Goal: Task Accomplishment & Management: Manage account settings

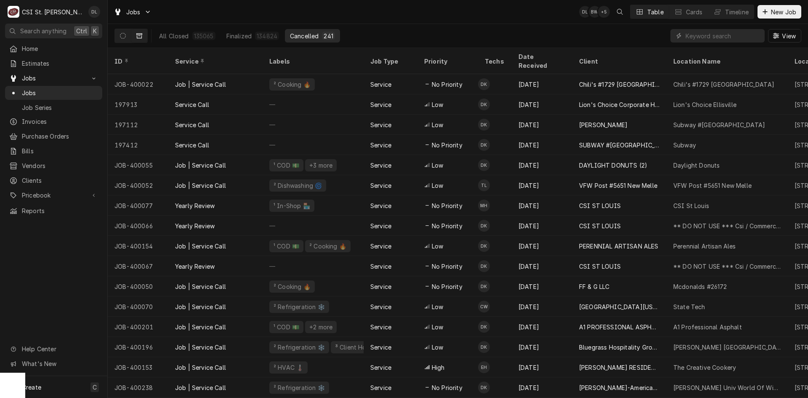
click at [69, 266] on div "Home Estimates Jobs Jobs Job Series Invoices Purchase Orders Bills Vendors Clie…" at bounding box center [53, 209] width 107 height 334
click at [32, 59] on span "Estimates" at bounding box center [60, 63] width 76 height 9
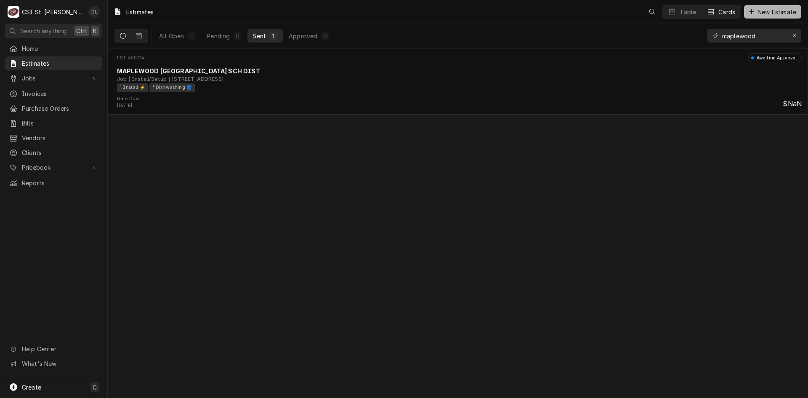
click at [750, 12] on icon "Dynamic Content Wrapper" at bounding box center [751, 11] width 5 height 5
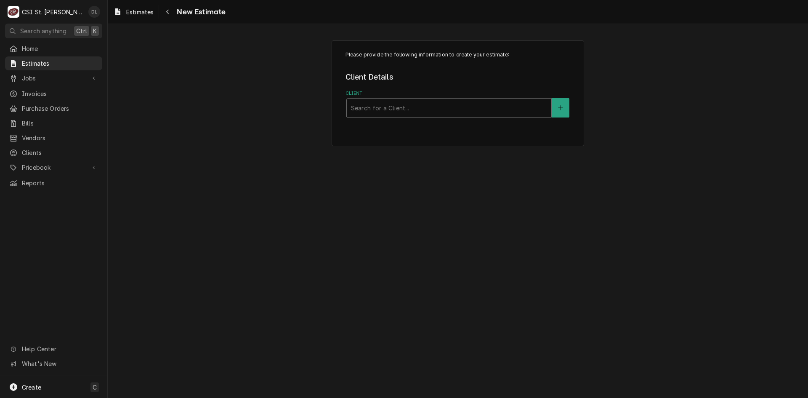
click at [424, 109] on div "Client" at bounding box center [449, 107] width 196 height 15
type input "fast fix"
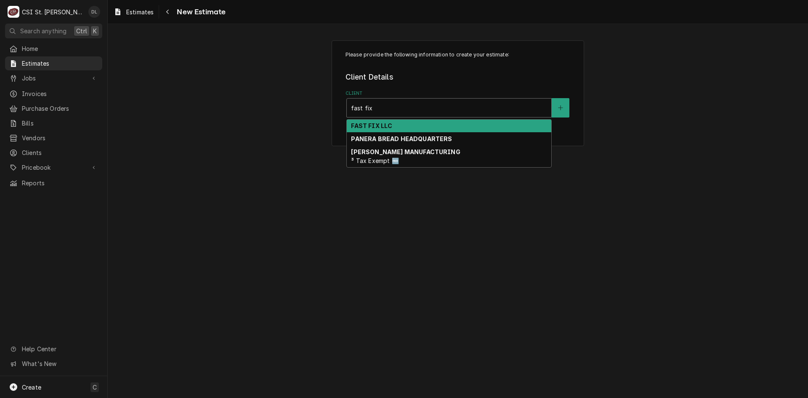
click at [373, 123] on strong "FAST FIX LLC" at bounding box center [371, 125] width 41 height 7
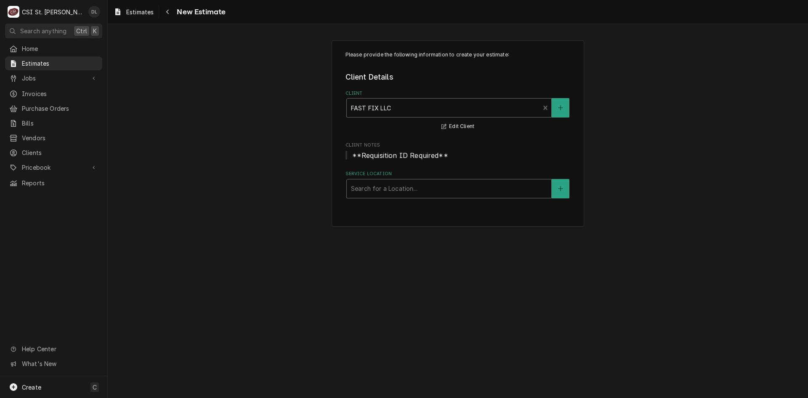
click at [450, 189] on div "Service Location" at bounding box center [449, 188] width 196 height 15
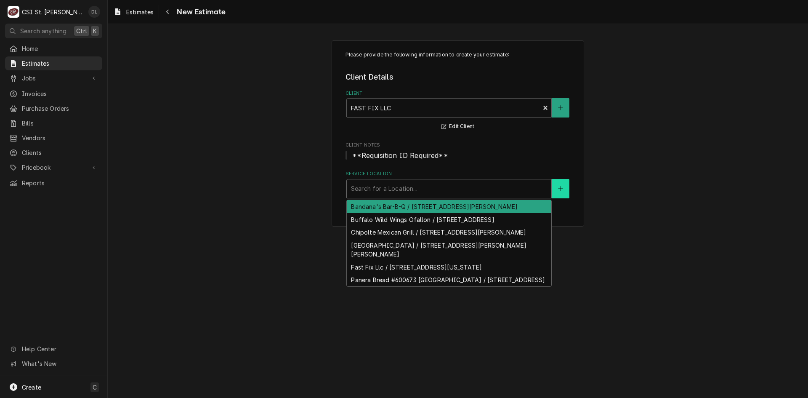
click at [561, 186] on icon "Create New Location" at bounding box center [560, 189] width 5 height 6
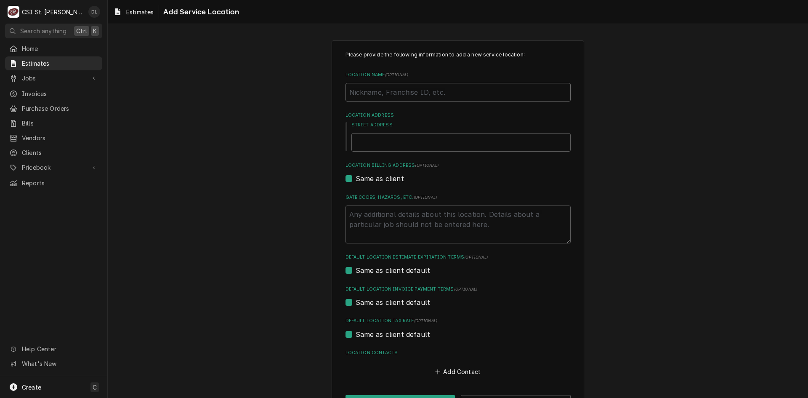
click at [408, 93] on input "Location Name ( optional )" at bounding box center [458, 92] width 225 height 19
type textarea "x"
type input "B"
type textarea "x"
type input "Bur"
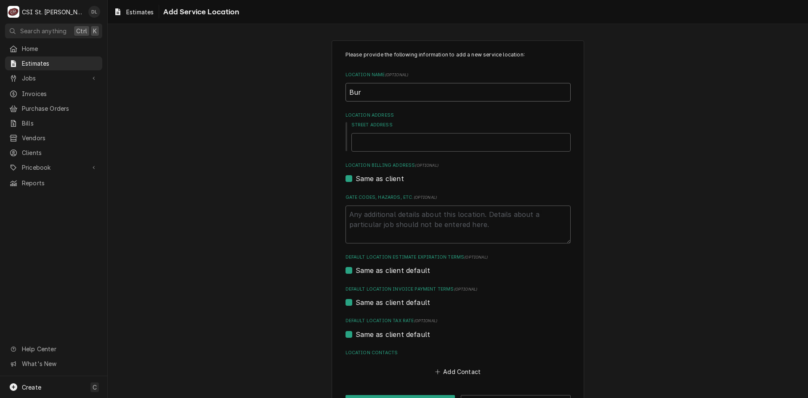
type textarea "x"
type input "Burg"
type textarea "x"
type input "Burge"
type textarea "x"
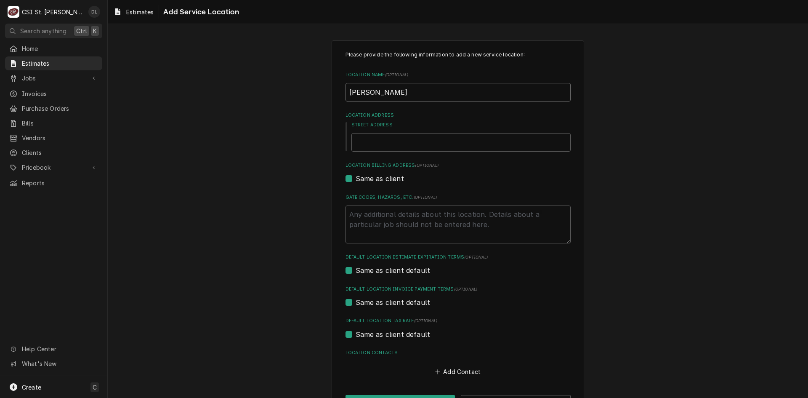
type input "Burger"
type textarea "x"
type input "Burger"
type textarea "x"
type input "Burger K"
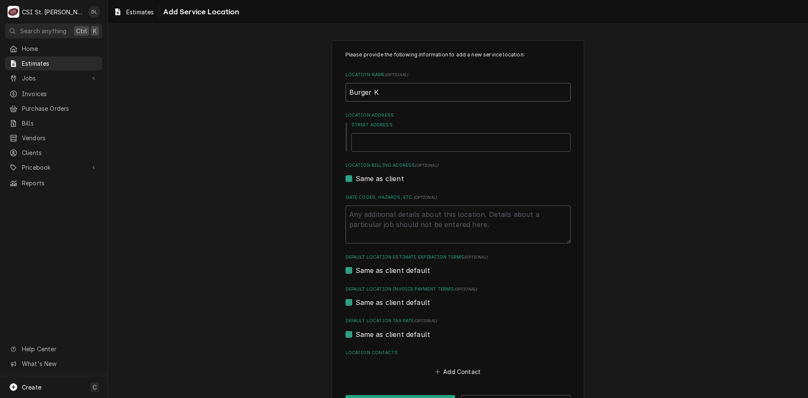
type textarea "x"
type input "Burger Ki"
type textarea "x"
type input "Burger Kin"
type textarea "x"
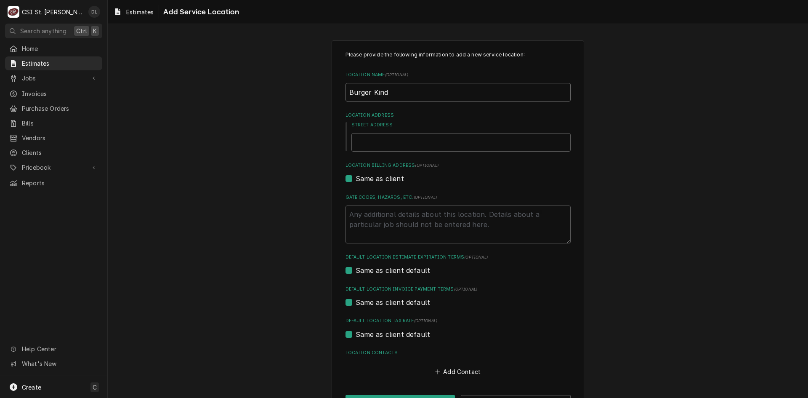
type input "Burger Kind"
type textarea "x"
type input "5"
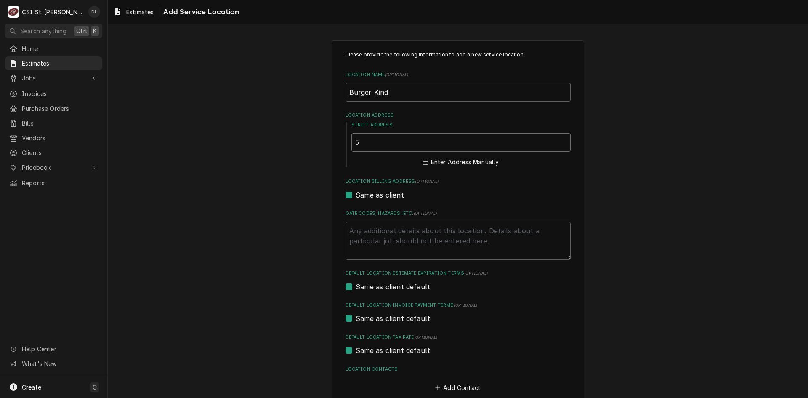
type textarea "x"
type input "59"
type textarea "x"
type input "597"
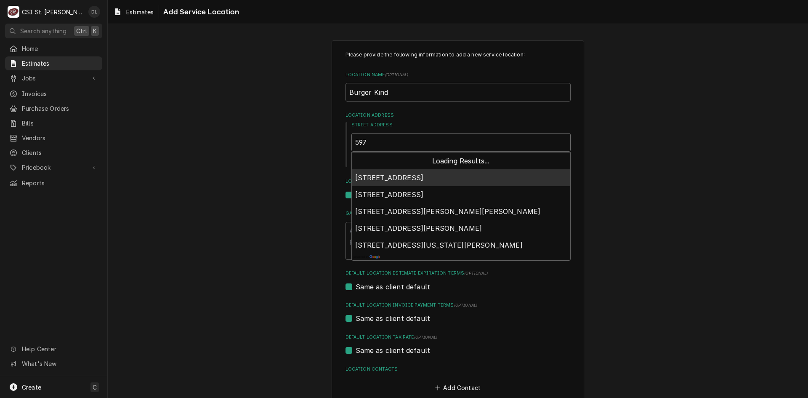
type textarea "x"
type input "5979"
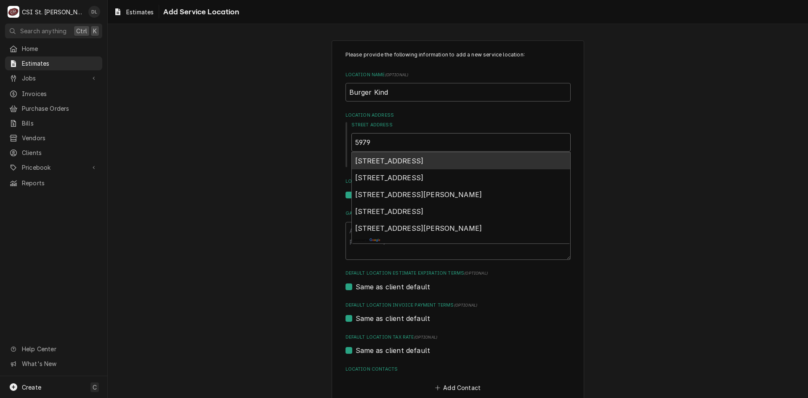
type textarea "x"
type input "5979 b"
type textarea "x"
type input "5979 be"
click at [424, 163] on span "5979 Belleville Crossing Street, Belleville, IL, USA" at bounding box center [389, 161] width 69 height 8
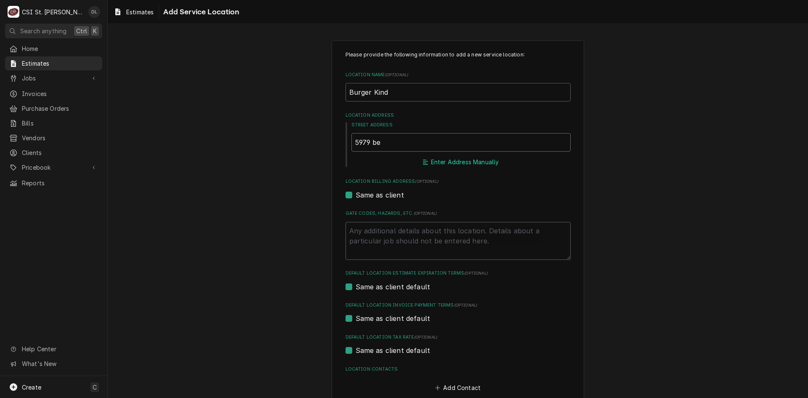
type textarea "x"
type input "5979 Belleville Crossing St"
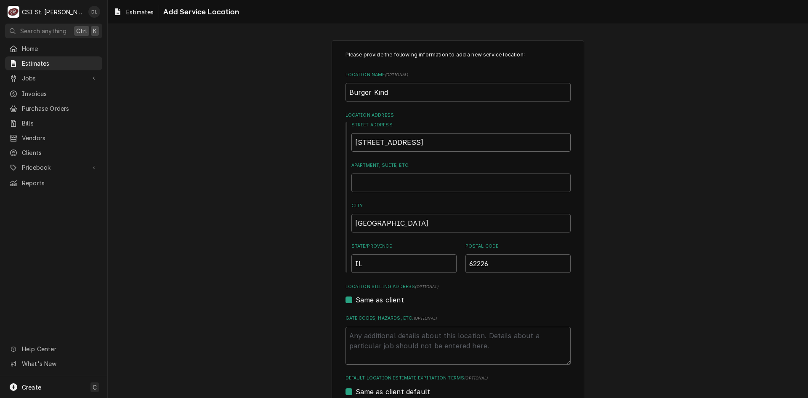
type textarea "x"
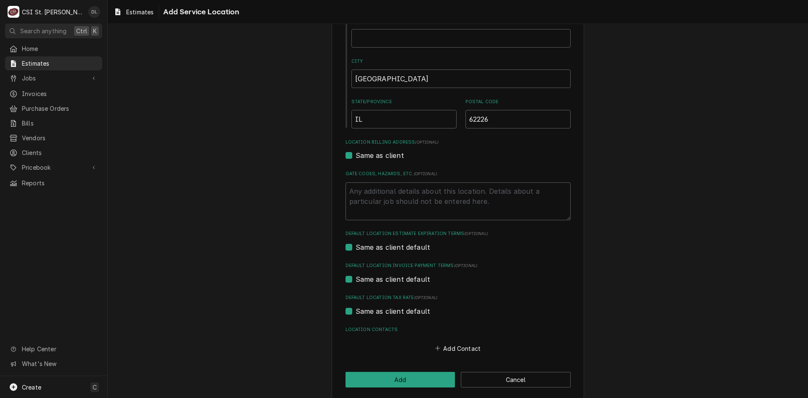
scroll to position [152, 0]
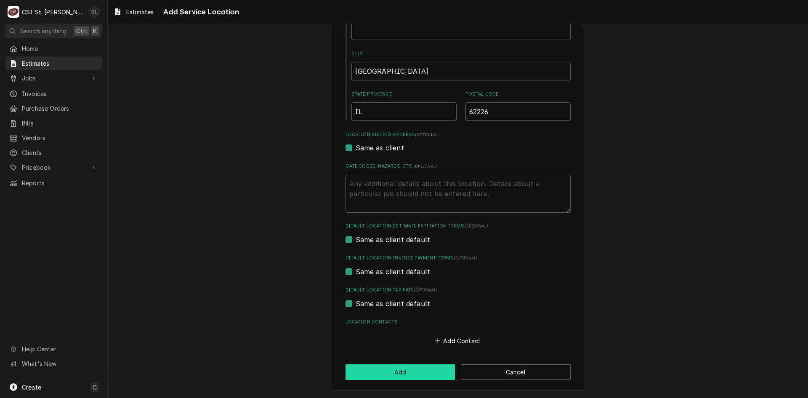
type input "5979 Belleville Crossing St"
click at [398, 374] on button "Add" at bounding box center [401, 372] width 110 height 16
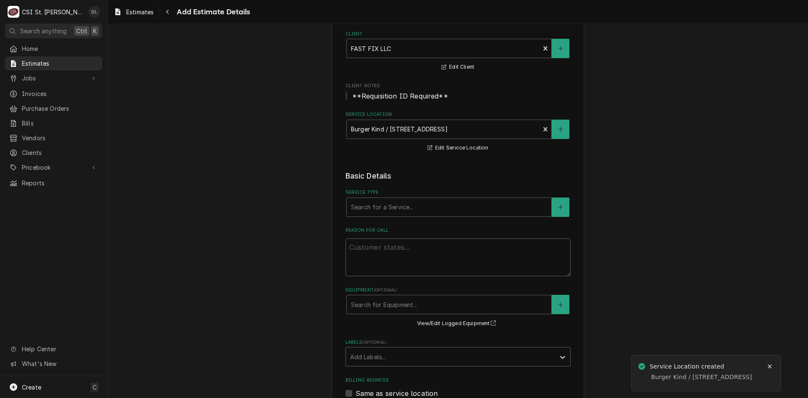
scroll to position [84, 0]
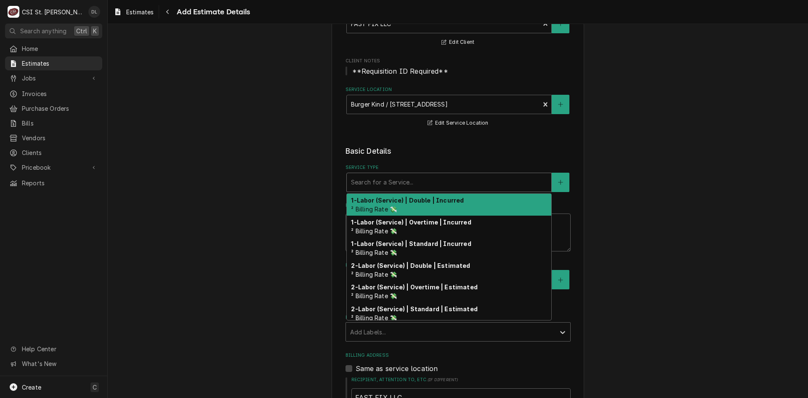
click at [516, 183] on div "Service Type" at bounding box center [449, 182] width 196 height 15
type textarea "x"
type input "i"
type textarea "x"
type input "in"
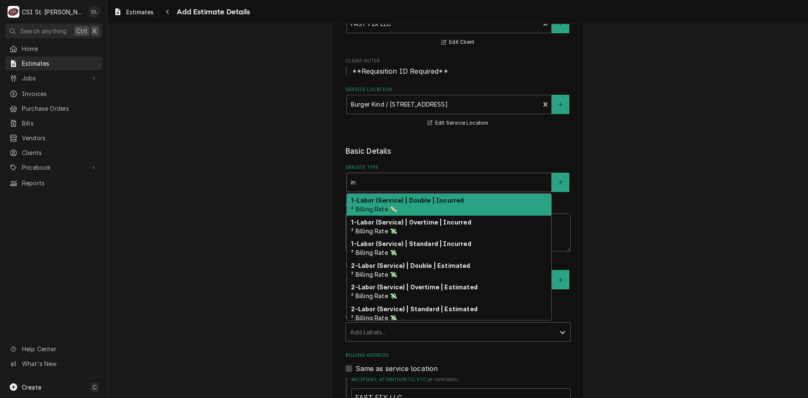
type textarea "x"
type input "ins"
type textarea "x"
type input "inst"
type textarea "x"
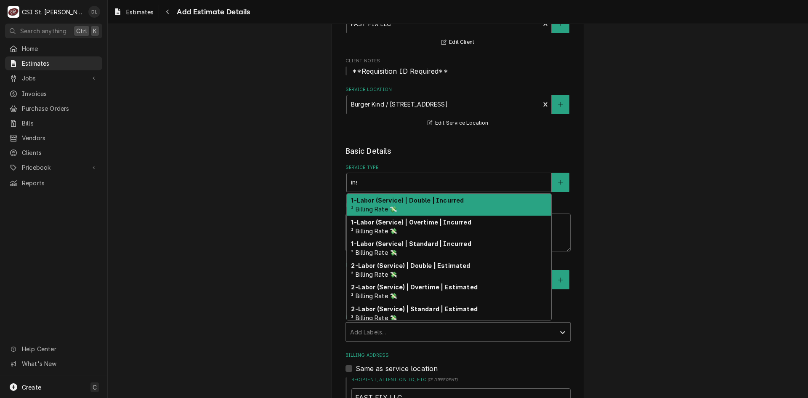
type input "insta"
click at [496, 202] on div "Job | Install/Setup ¹ Service Type 🛠️" at bounding box center [449, 205] width 205 height 22
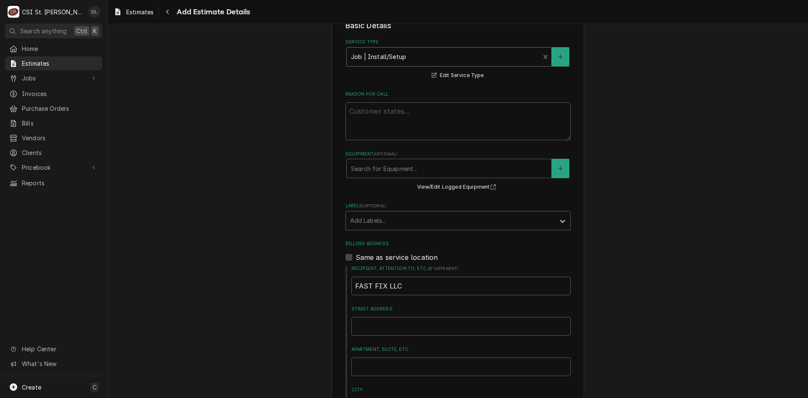
scroll to position [210, 0]
click at [446, 220] on div "Labels" at bounding box center [450, 219] width 201 height 15
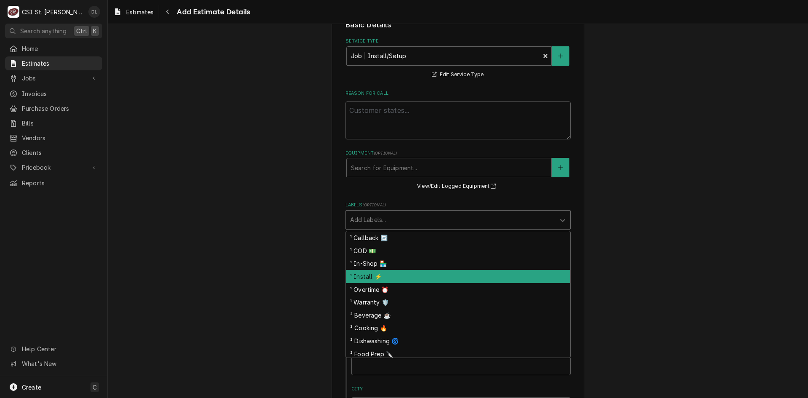
drag, startPoint x: 380, startPoint y: 277, endPoint x: 397, endPoint y: 247, distance: 34.1
click at [380, 272] on div "¹ Install ⚡️" at bounding box center [458, 276] width 224 height 13
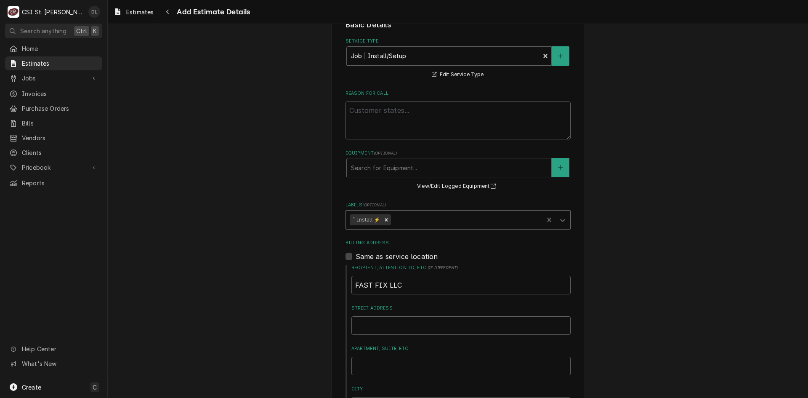
click at [412, 217] on div "Labels" at bounding box center [466, 219] width 147 height 15
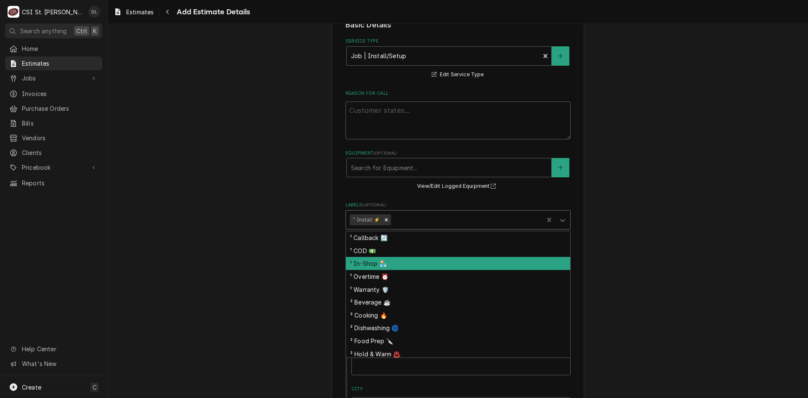
scroll to position [67, 0]
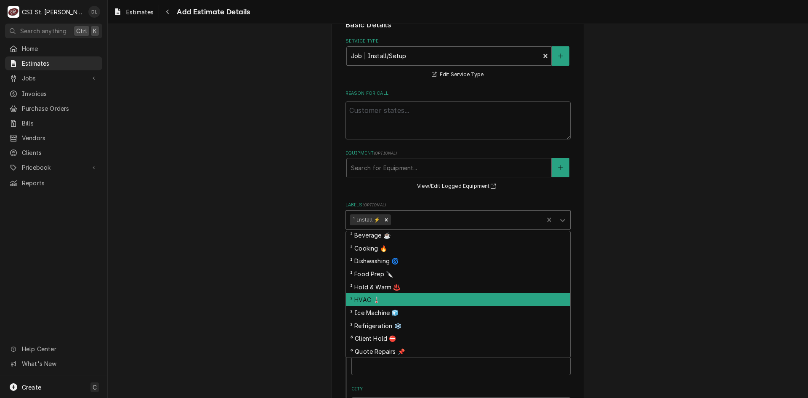
click at [389, 298] on div "² HVAC 🌡️" at bounding box center [458, 299] width 224 height 13
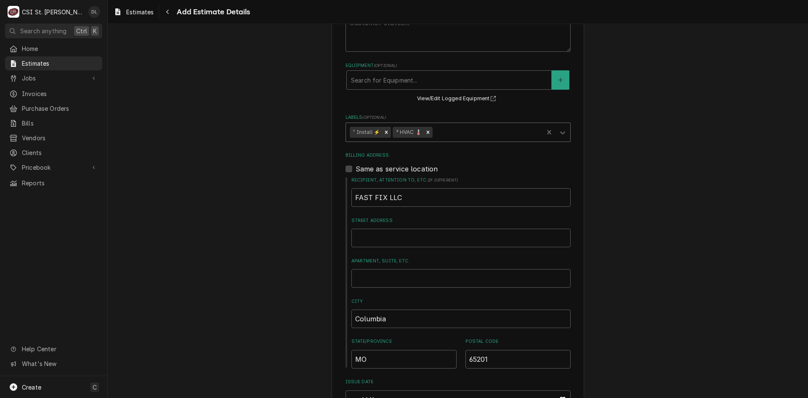
type textarea "x"
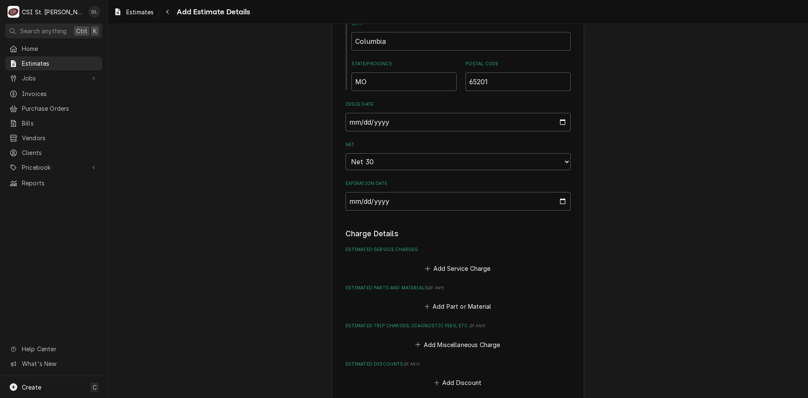
scroll to position [589, 0]
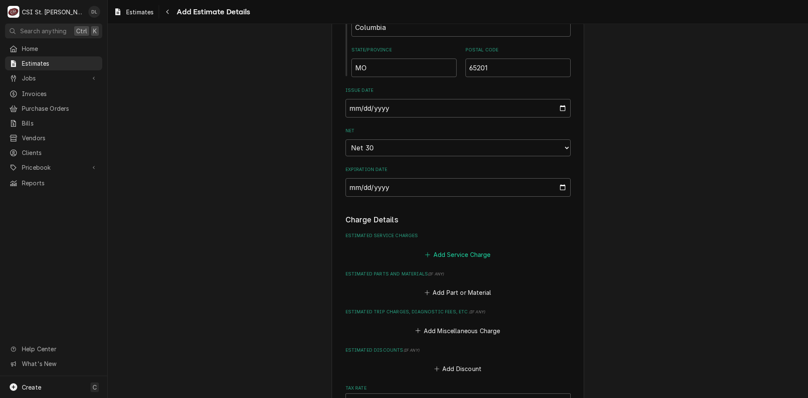
click at [425, 253] on icon "Estimated Service Charges" at bounding box center [427, 255] width 5 height 6
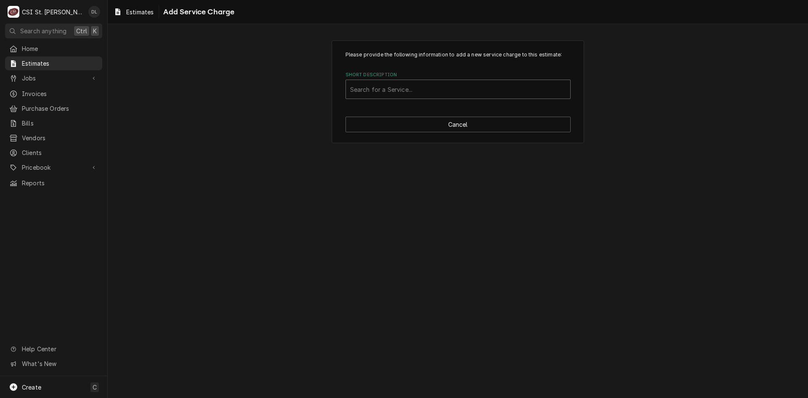
click at [410, 90] on div "Short Description" at bounding box center [458, 89] width 216 height 15
type input "h"
type input "scope rtu"
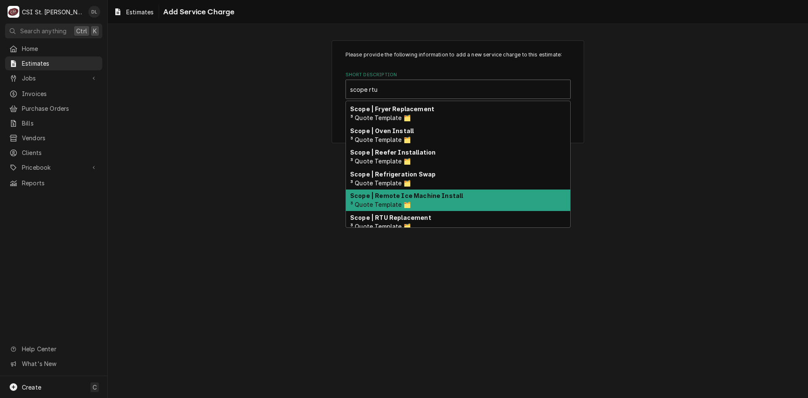
scroll to position [61, 0]
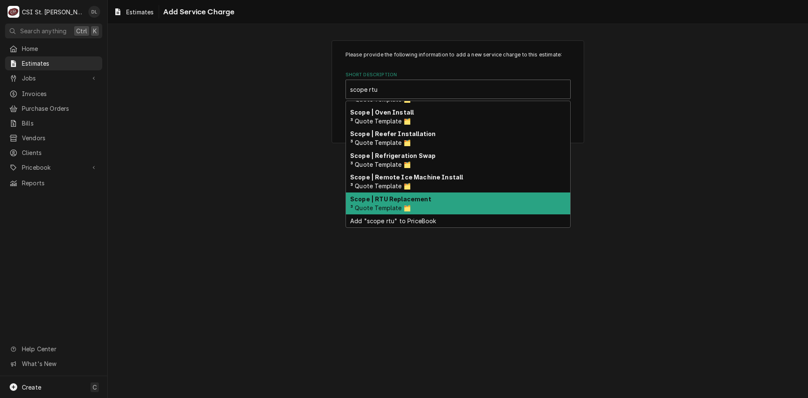
click at [417, 200] on strong "Scope | RTU Replacement" at bounding box center [390, 198] width 81 height 7
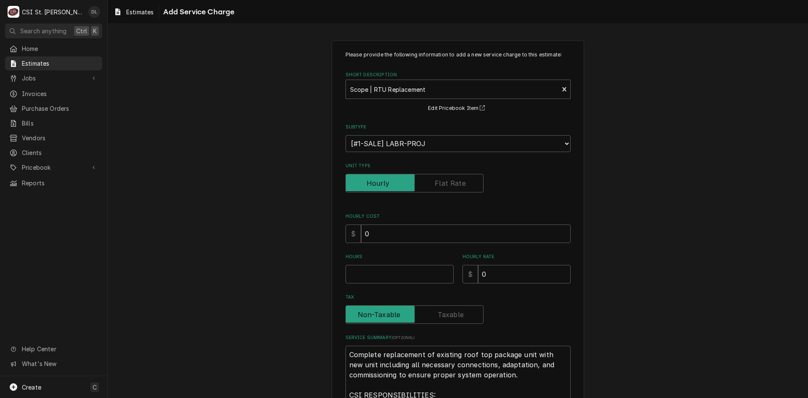
type textarea "x"
click at [447, 186] on label "Unit Type" at bounding box center [415, 183] width 138 height 19
click at [447, 186] on input "Unit Type" at bounding box center [414, 183] width 130 height 19
checkbox input "true"
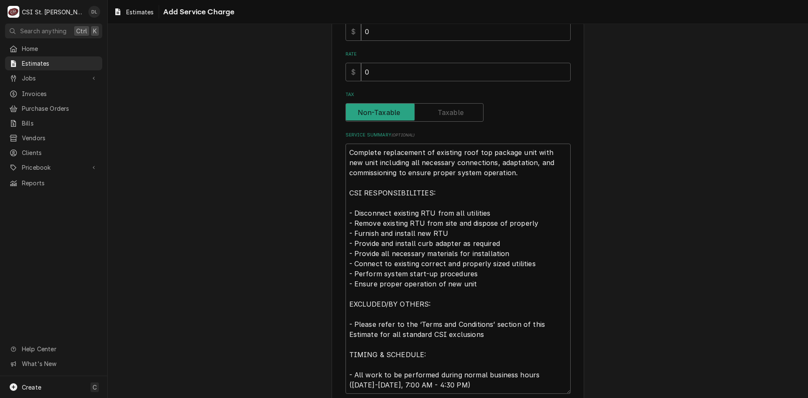
scroll to position [210, 0]
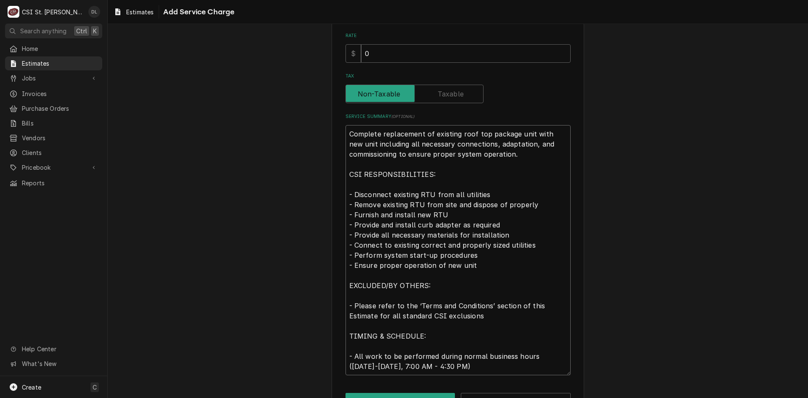
drag, startPoint x: 389, startPoint y: 214, endPoint x: 352, endPoint y: 215, distance: 37.5
click at [352, 215] on textarea "Complete replacement of existing roof top package unit with new unit including …" at bounding box center [458, 250] width 225 height 250
type textarea "x"
type textarea "Complete replacement of existing roof top package unit with new unit including …"
type textarea "x"
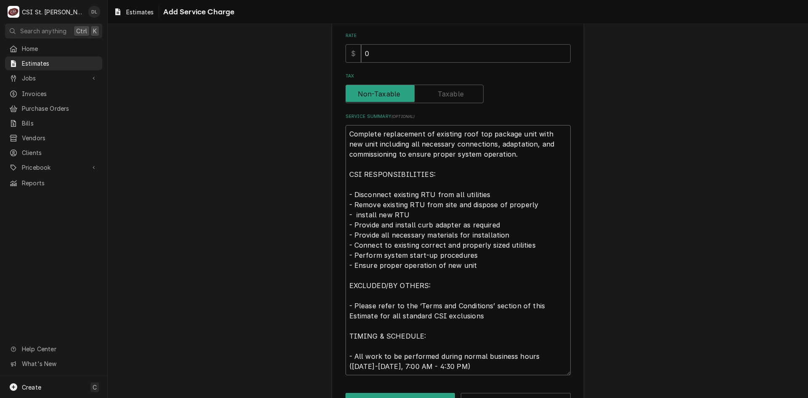
type textarea "Complete replacement of existing roof top package unit with new unit including …"
type textarea "x"
type textarea "Complete replacement of existing roof top package unit with new unit including …"
type textarea "x"
type textarea "Complete replacement of existing roof top package unit with new unit including …"
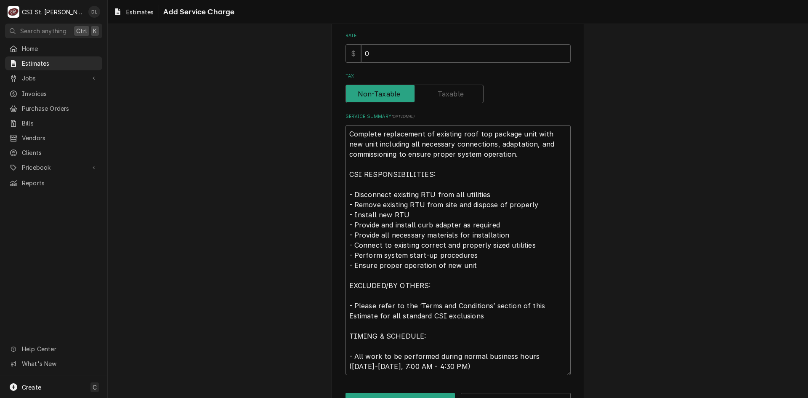
click at [373, 214] on textarea "Complete replacement of existing roof top package unit with new unit including …" at bounding box center [458, 250] width 225 height 250
click at [388, 214] on textarea "Complete replacement of existing roof top package unit with new unit including …" at bounding box center [458, 250] width 225 height 250
type textarea "x"
type textarea "Complete replacement of existing roof top package unit with new unit including …"
type textarea "x"
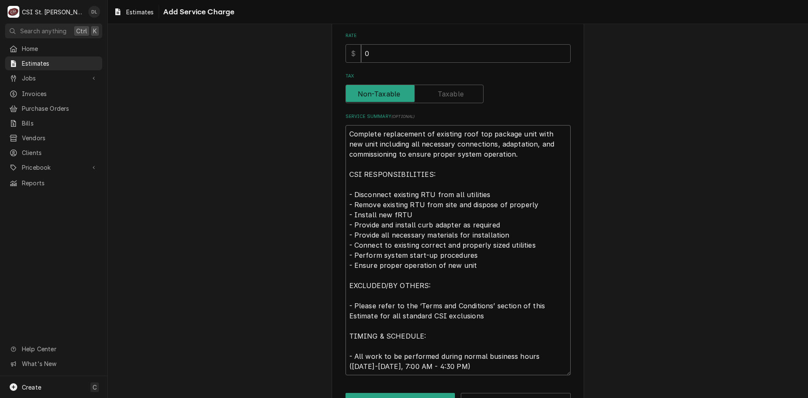
type textarea "Complete replacement of existing roof top package unit with new unit including …"
type textarea "x"
type textarea "Complete replacement of existing roof top package unit with new unit including …"
type textarea "x"
type textarea "Complete replacement of existing roof top package unit with new unit including …"
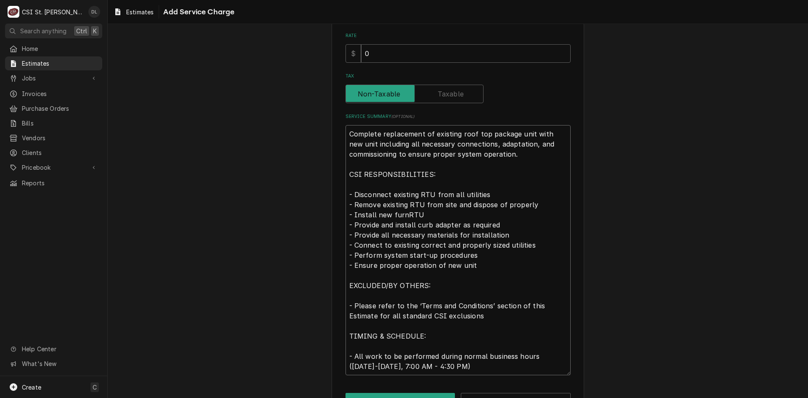
type textarea "x"
type textarea "Complete replacement of existing roof top package unit with new unit including …"
type textarea "x"
type textarea "Complete replacement of existing roof top package unit with new unit including …"
type textarea "x"
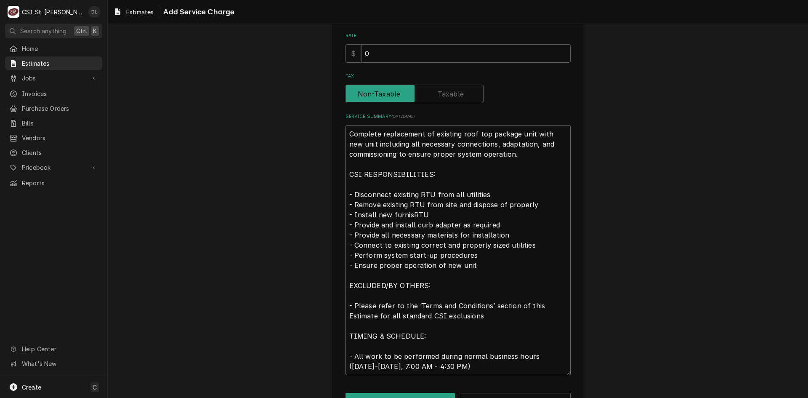
type textarea "Complete replacement of existing roof top package unit with new unit including …"
type textarea "x"
type textarea "Complete replacement of existing roof top package unit with new unit including …"
type textarea "x"
type textarea "Complete replacement of existing roof top package unit with new unit including …"
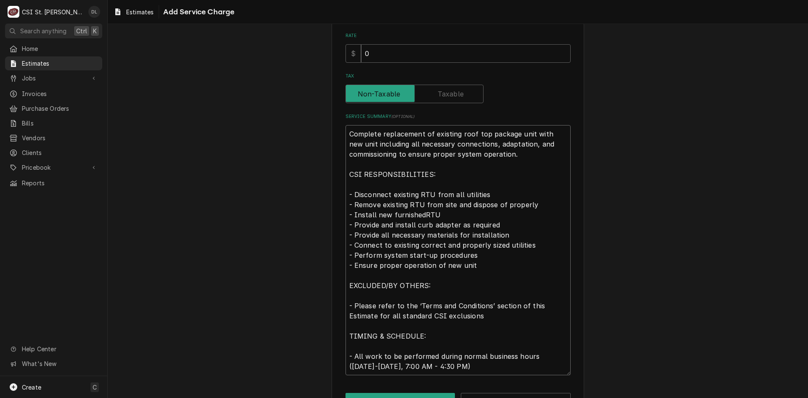
type textarea "x"
type textarea "Complete replacement of existing roof top package unit with new unit including …"
drag, startPoint x: 495, startPoint y: 225, endPoint x: 352, endPoint y: 229, distance: 142.7
click at [352, 229] on textarea "Complete replacement of existing roof top package unit with new unit including …" at bounding box center [458, 250] width 225 height 250
type textarea "x"
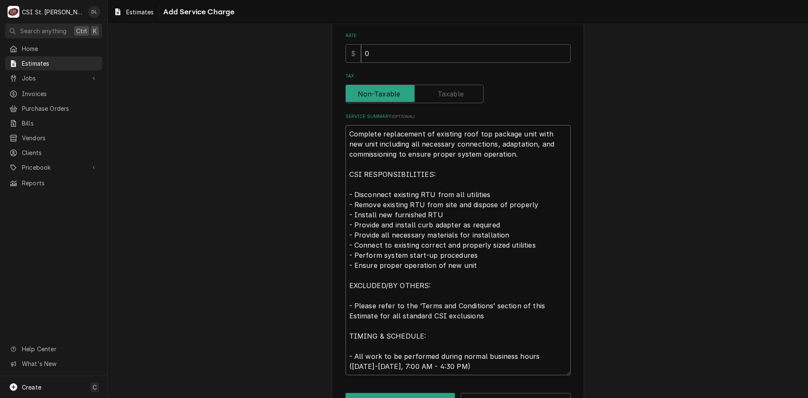
type textarea "Complete replacement of existing roof top package unit with new unit including …"
type textarea "x"
type textarea "Complete replacement of existing roof top package unit with new unit including …"
type textarea "x"
type textarea "Complete replacement of existing roof top package unit with new unit including …"
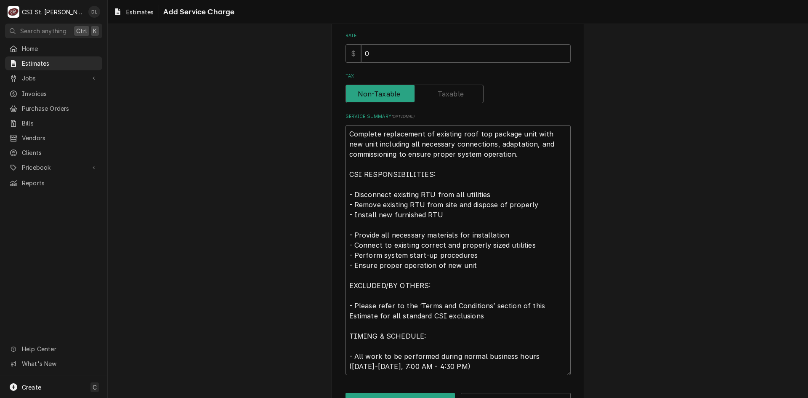
type textarea "x"
type textarea "Complete replacement of existing roof top package unit with new unit including …"
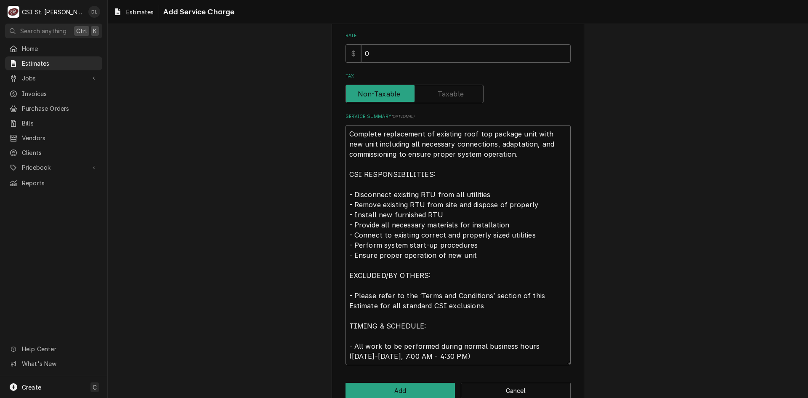
click at [351, 286] on textarea "Complete replacement of existing roof top package unit with new unit including …" at bounding box center [458, 245] width 225 height 240
type textarea "x"
type textarea "Complete replacement of existing roof top package unit with new unit including …"
type textarea "x"
type textarea "Complete replacement of existing roof top package unit with new unit including …"
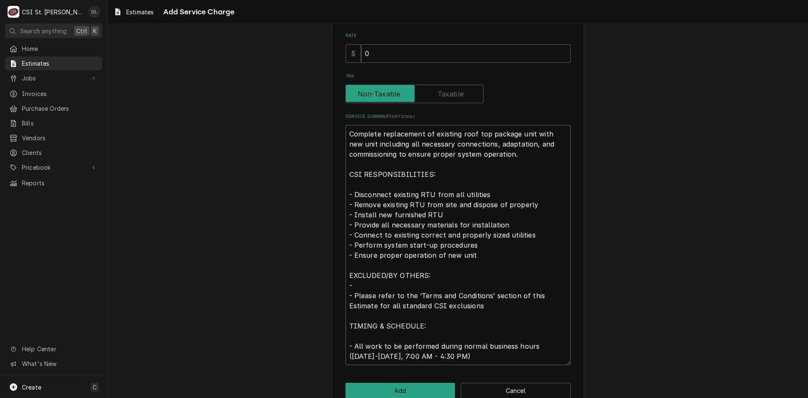
type textarea "x"
type textarea "Complete replacement of existing roof top package unit with new unit including …"
type textarea "x"
type textarea "Complete replacement of existing roof top package unit with new unit including …"
type textarea "x"
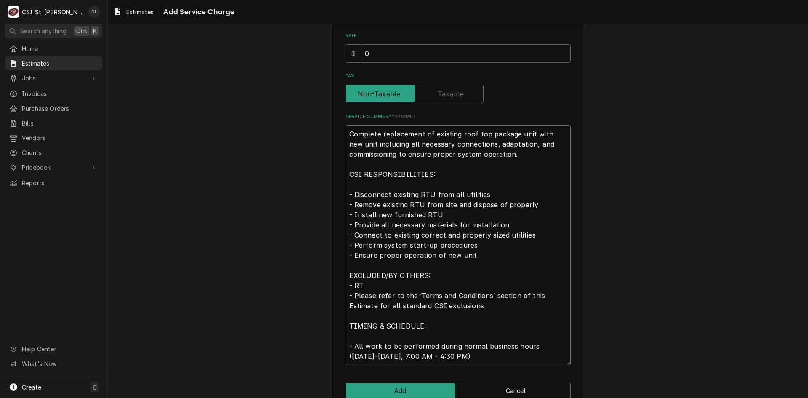
type textarea "Complete replacement of existing roof top package unit with new unit including …"
type textarea "x"
type textarea "Complete replacement of existing roof top package unit with new unit including …"
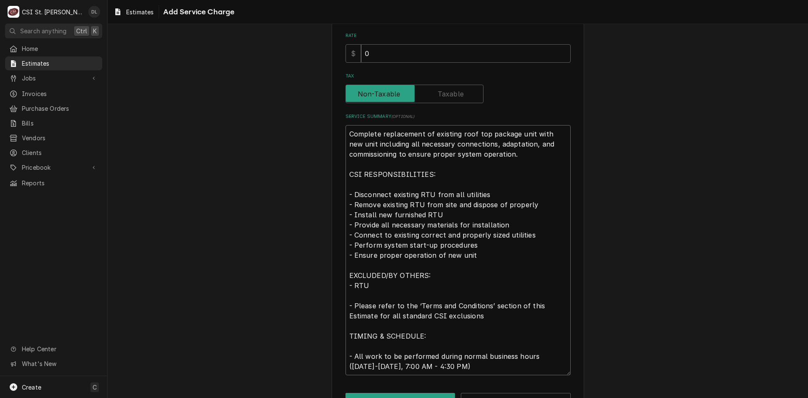
type textarea "x"
type textarea "Complete replacement of existing roof top package unit with new unit including …"
type textarea "x"
type textarea "Complete replacement of existing roof top package unit with new unit including …"
type textarea "x"
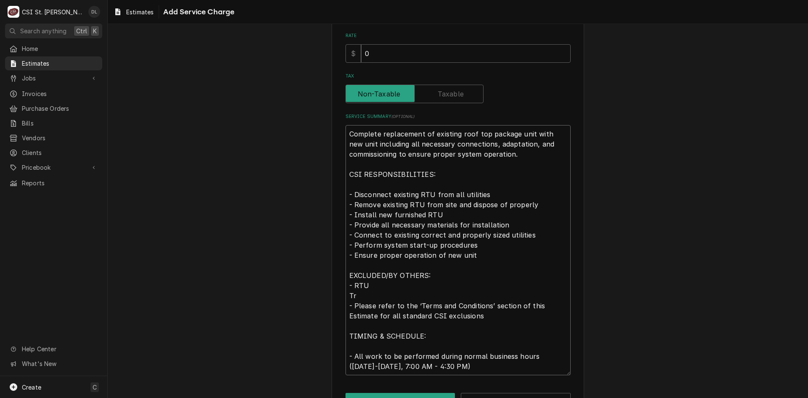
type textarea "Complete replacement of existing roof top package unit with new unit including …"
type textarea "x"
type textarea "Complete replacement of existing roof top package unit with new unit including …"
type textarea "x"
type textarea "Complete replacement of existing roof top package unit with new unit including …"
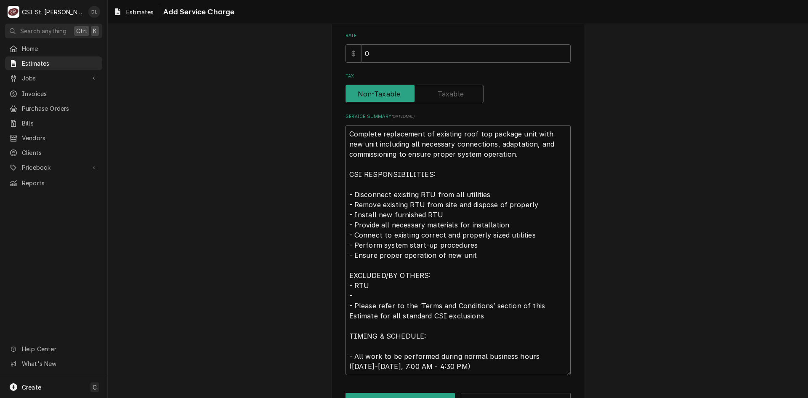
type textarea "x"
type textarea "Complete replacement of existing roof top package unit with new unit including …"
type textarea "x"
type textarea "Complete replacement of existing roof top package unit with new unit including …"
type textarea "x"
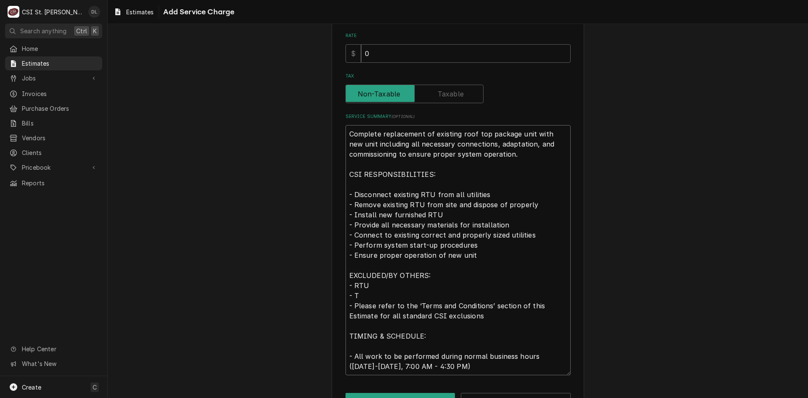
type textarea "Complete replacement of existing roof top package unit with new unit including …"
type textarea "x"
type textarea "Complete replacement of existing roof top package unit with new unit including …"
type textarea "x"
type textarea "Complete replacement of existing roof top package unit with new unit including …"
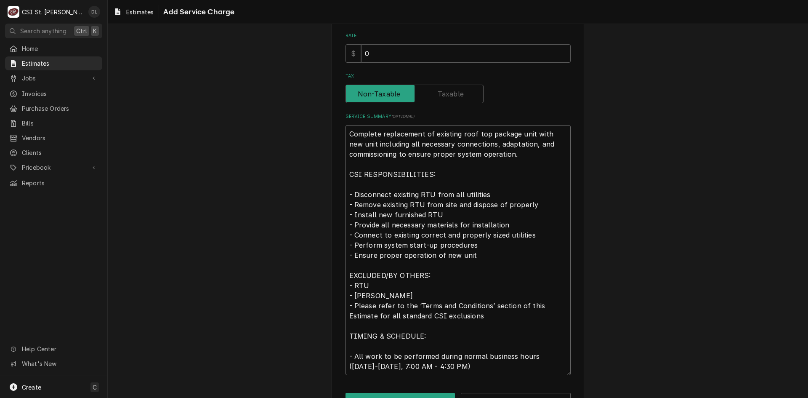
type textarea "x"
type textarea "Complete replacement of existing roof top package unit with new unit including …"
type textarea "x"
type textarea "Complete replacement of existing roof top package unit with new unit including …"
type textarea "x"
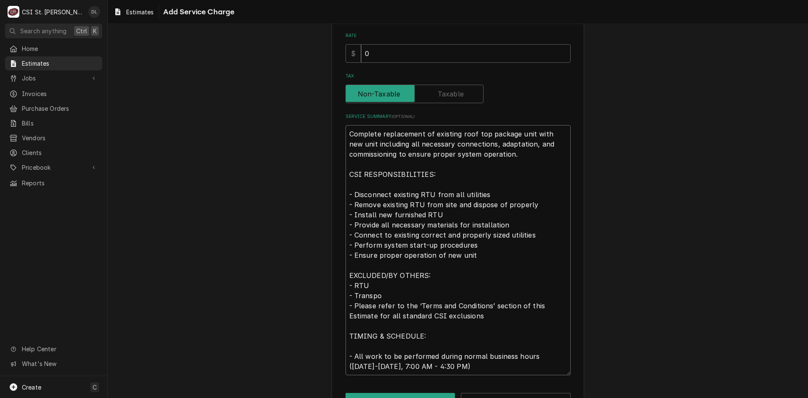
type textarea "Complete replacement of existing roof top package unit with new unit including …"
type textarea "x"
type textarea "Complete replacement of existing roof top package unit with new unit including …"
type textarea "x"
type textarea "Complete replacement of existing roof top package unit with new unit including …"
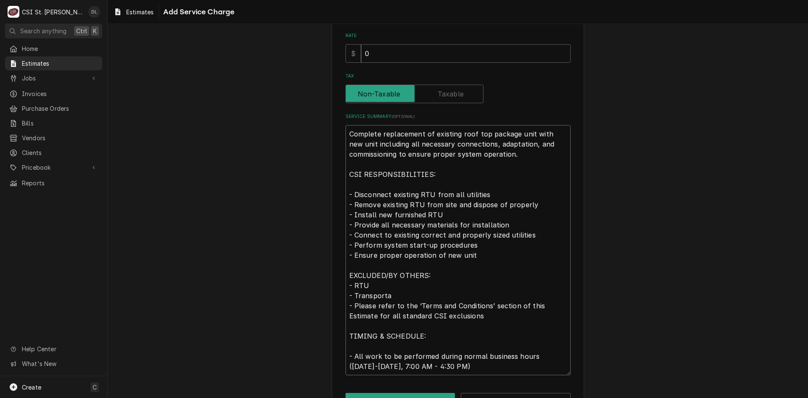
type textarea "x"
type textarea "Complete replacement of existing roof top package unit with new unit including …"
type textarea "x"
type textarea "Complete replacement of existing roof top package unit with new unit including …"
type textarea "x"
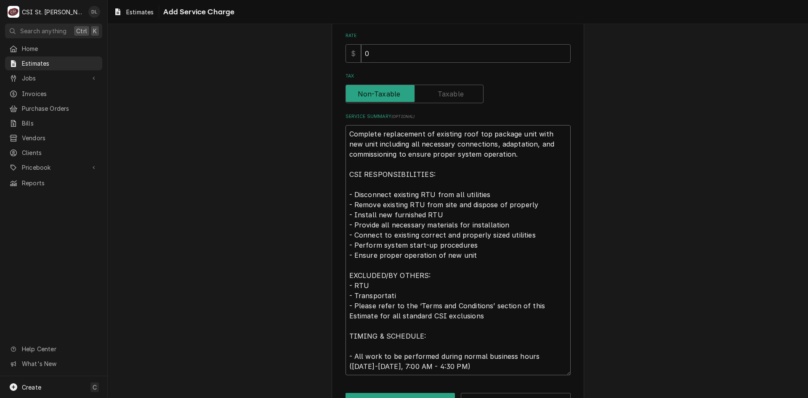
type textarea "Complete replacement of existing roof top package unit with new unit including …"
type textarea "x"
type textarea "Complete replacement of existing roof top package unit with new unit including …"
type textarea "x"
type textarea "Complete replacement of existing roof top package unit with new unit including …"
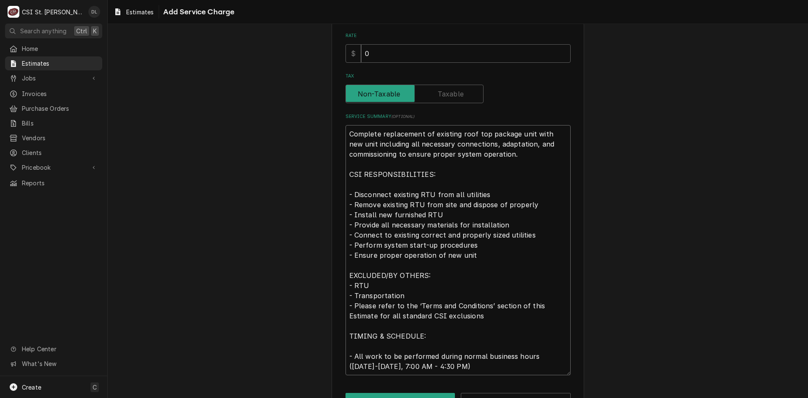
type textarea "x"
type textarea "Complete replacement of existing roof top package unit with new unit including …"
type textarea "x"
type textarea "Complete replacement of existing roof top package unit with new unit including …"
type textarea "x"
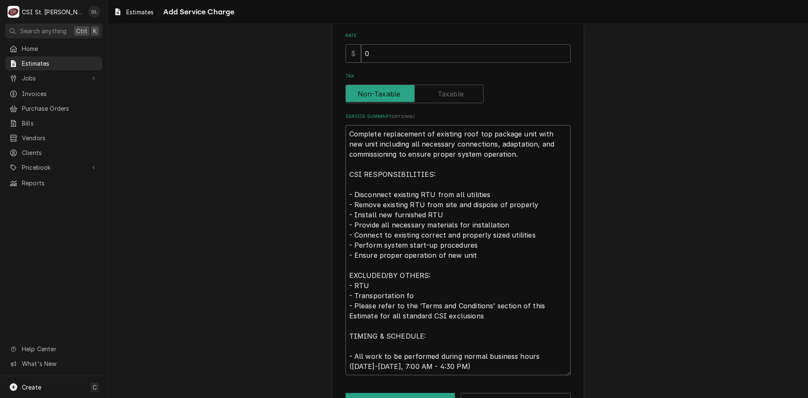
type textarea "Complete replacement of existing roof top package unit with new unit including …"
type textarea "x"
type textarea "Complete replacement of existing roof top package unit with new unit including …"
type textarea "x"
type textarea "Complete replacement of existing roof top package unit with new unit including …"
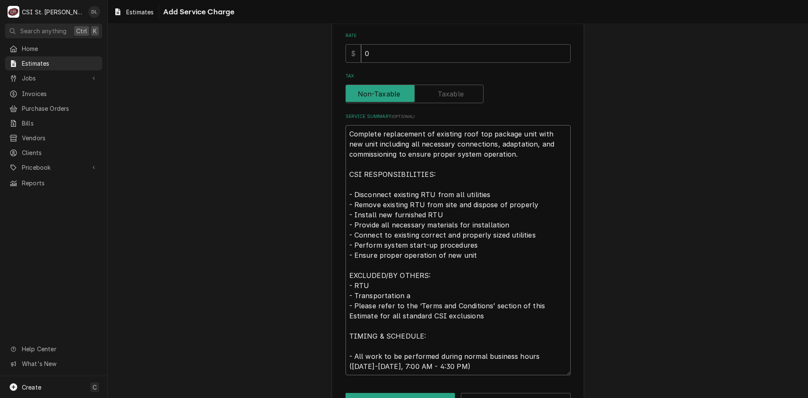
type textarea "x"
type textarea "Complete replacement of existing roof top package unit with new unit including …"
type textarea "x"
type textarea "Complete replacement of existing roof top package unit with new unit including …"
type textarea "x"
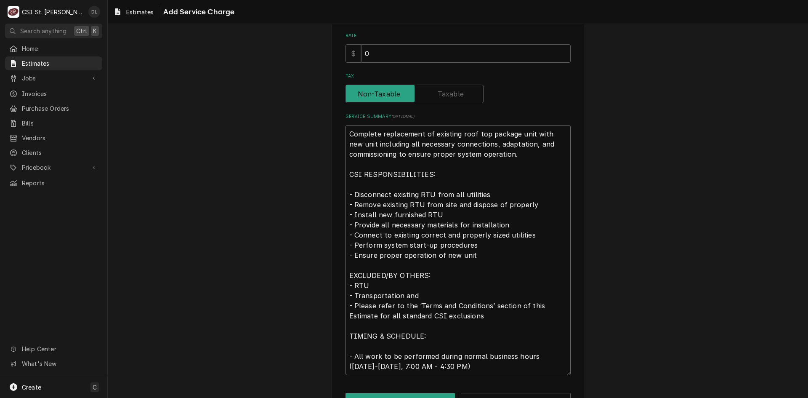
type textarea "Complete replacement of existing roof top package unit with new unit including …"
type textarea "x"
type textarea "Complete replacement of existing roof top package unit with new unit including …"
type textarea "x"
type textarea "Complete replacement of existing roof top package unit with new unit including …"
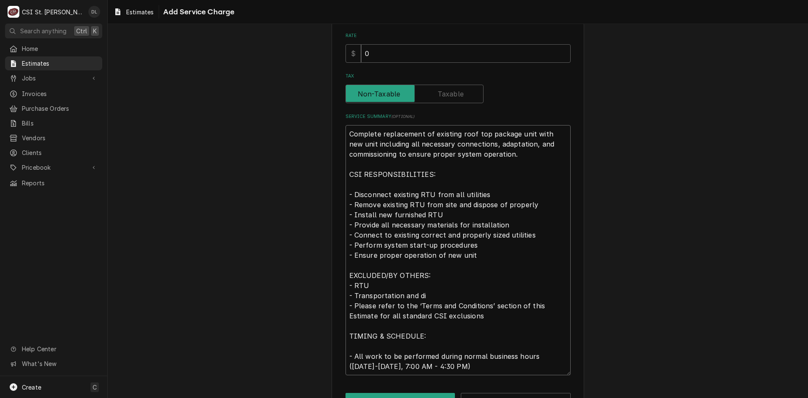
type textarea "x"
type textarea "Complete replacement of existing roof top package unit with new unit including …"
type textarea "x"
type textarea "Complete replacement of existing roof top package unit with new unit including …"
type textarea "x"
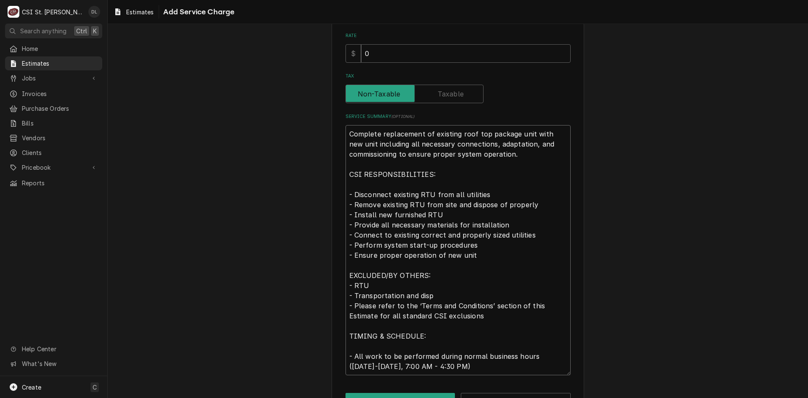
type textarea "Complete replacement of existing roof top package unit with new unit including …"
type textarea "x"
type textarea "Complete replacement of existing roof top package unit with new unit including …"
type textarea "x"
type textarea "Complete replacement of existing roof top package unit with new unit including …"
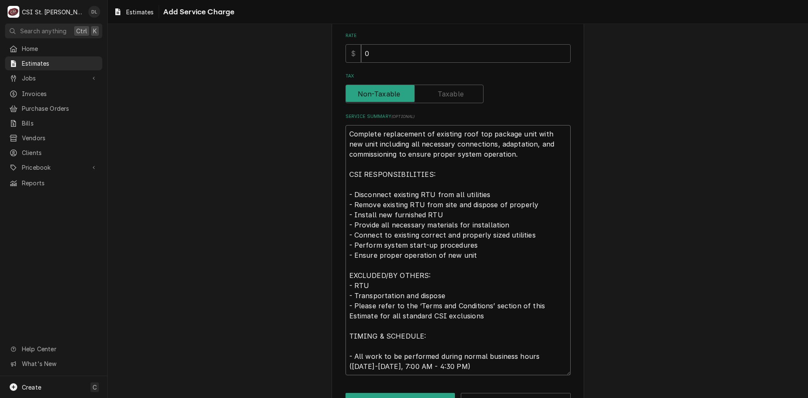
type textarea "x"
type textarea "Complete replacement of existing roof top package unit with new unit including …"
type textarea "x"
type textarea "Complete replacement of existing roof top package unit with new unit including …"
type textarea "x"
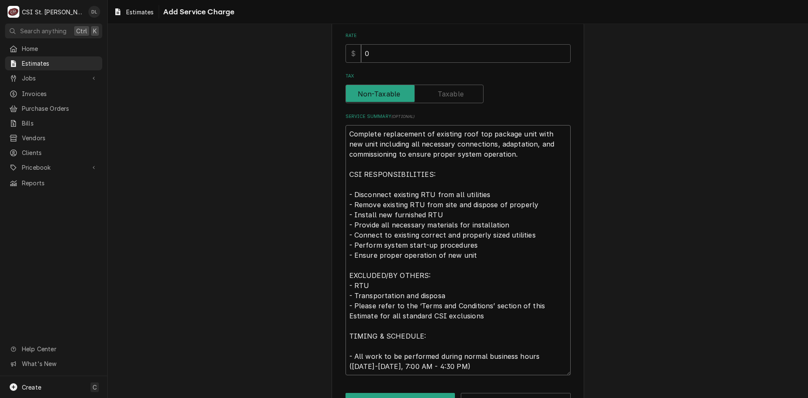
type textarea "Complete replacement of existing roof top package unit with new unit including …"
type textarea "x"
type textarea "Complete replacement of existing roof top package unit with new unit including …"
type textarea "x"
type textarea "Complete replacement of existing roof top package unit with new unit including …"
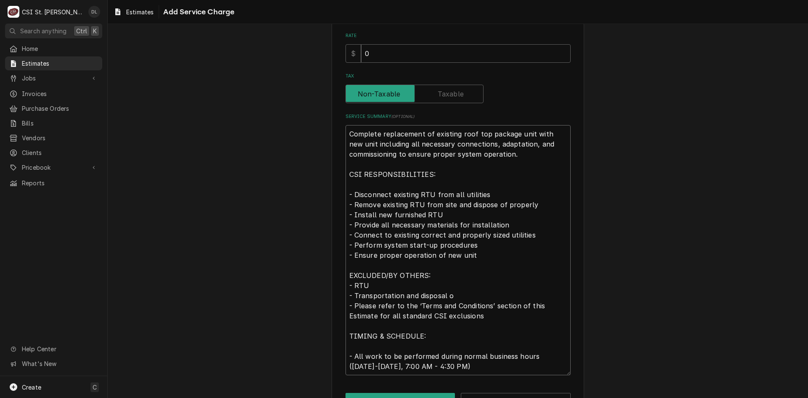
type textarea "x"
type textarea "Complete replacement of existing roof top package unit with new unit including …"
type textarea "x"
type textarea "Complete replacement of existing roof top package unit with new unit including …"
type textarea "x"
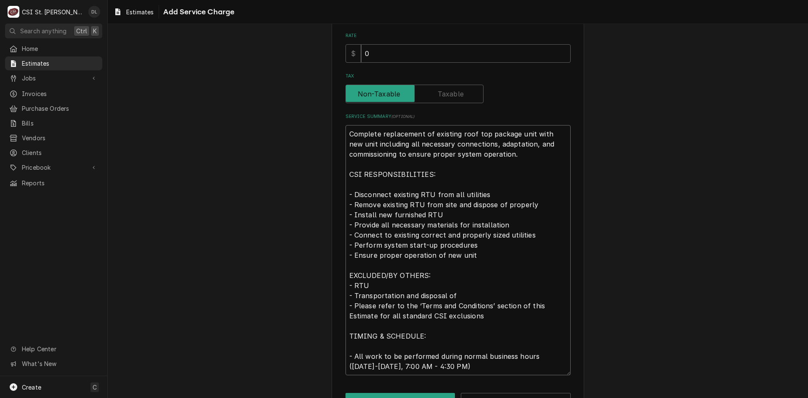
type textarea "Complete replacement of existing roof top package unit with new unit including …"
type textarea "x"
type textarea "Complete replacement of existing roof top package unit with new unit including …"
type textarea "x"
type textarea "Complete replacement of existing roof top package unit with new unit including …"
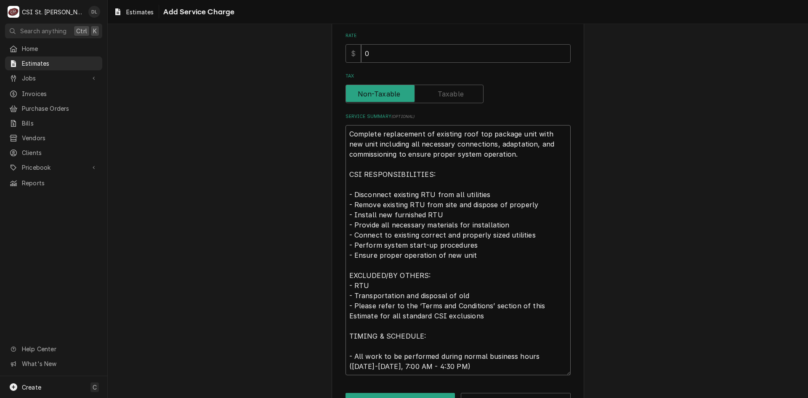
type textarea "x"
type textarea "Complete replacement of existing roof top package unit with new unit including …"
type textarea "x"
type textarea "Complete replacement of existing roof top package unit with new unit including …"
type textarea "x"
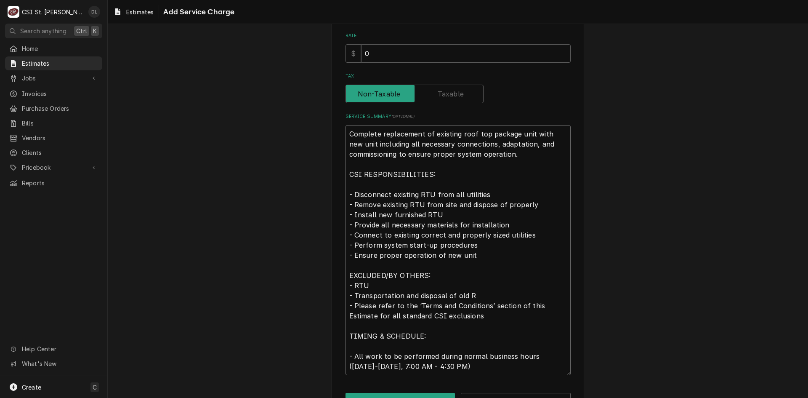
type textarea "Complete replacement of existing roof top package unit with new unit including …"
type textarea "x"
click at [398, 292] on textarea "Complete replacement of existing roof top package unit with new unit including …" at bounding box center [458, 250] width 225 height 250
drag, startPoint x: 529, startPoint y: 204, endPoint x: 345, endPoint y: 205, distance: 184.8
click at [346, 205] on textarea "Complete replacement of existing roof top package unit with new unit including …" at bounding box center [458, 250] width 225 height 250
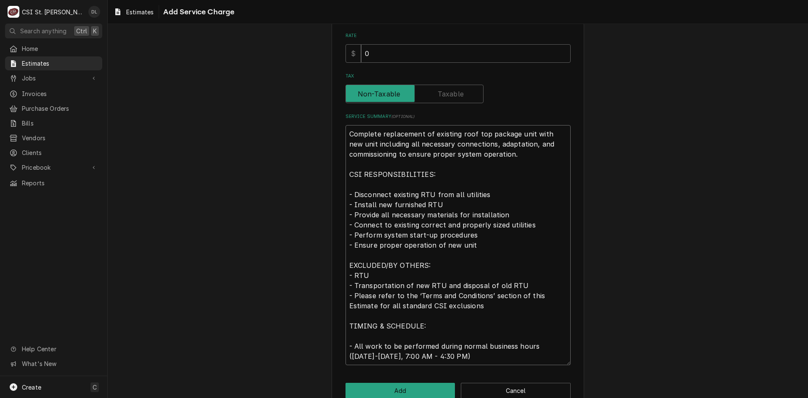
click at [481, 248] on textarea "Complete replacement of existing roof top package unit with new unit including …" at bounding box center [458, 245] width 225 height 240
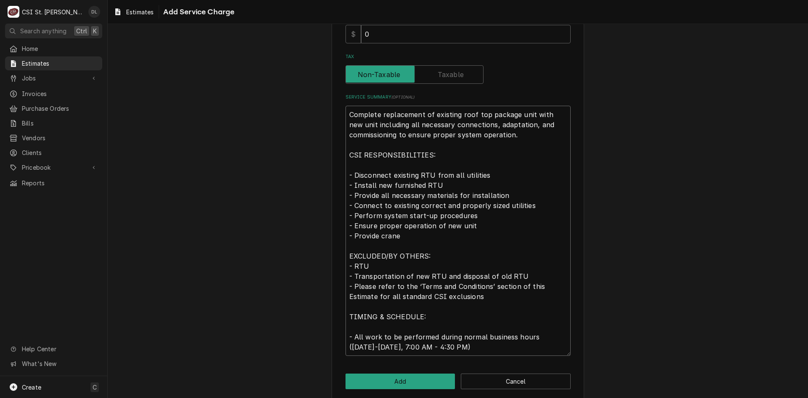
scroll to position [239, 0]
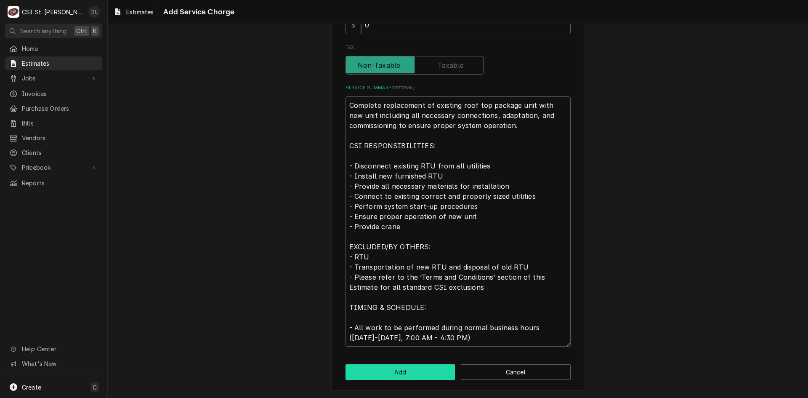
click at [426, 372] on button "Add" at bounding box center [401, 372] width 110 height 16
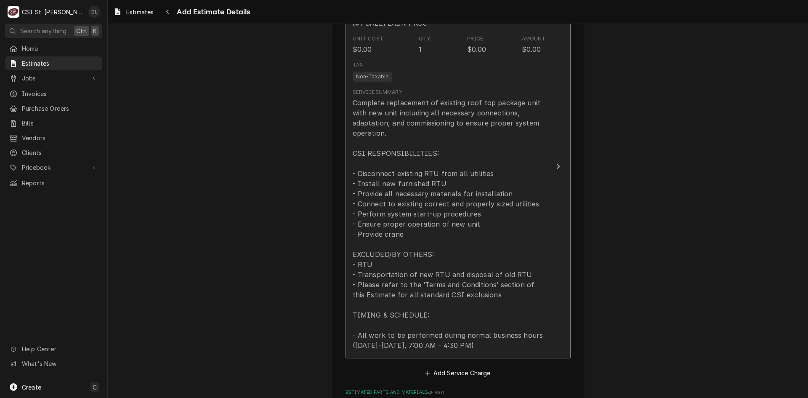
scroll to position [916, 0]
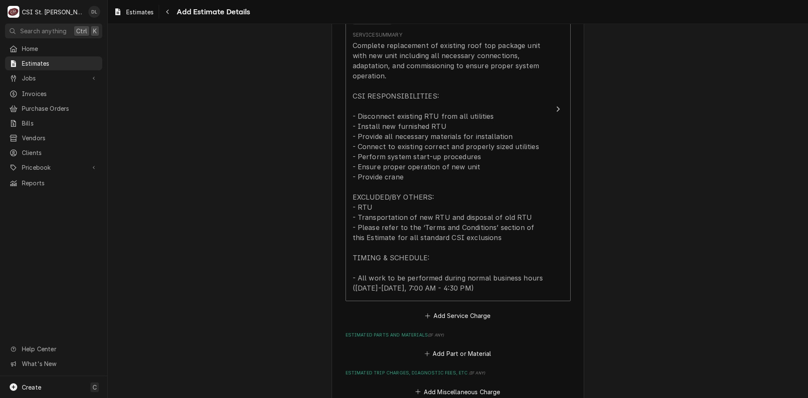
click at [418, 317] on div "Short Description Scope | RTU Replacement Subtype [#1-SALE] LABR-PROJ Unit Cost…" at bounding box center [458, 120] width 225 height 404
click at [420, 316] on div "Short Description Scope | RTU Replacement Subtype [#1-SALE] LABR-PROJ Unit Cost…" at bounding box center [458, 120] width 225 height 404
click at [426, 315] on icon "Estimated Service Charges" at bounding box center [427, 316] width 5 height 6
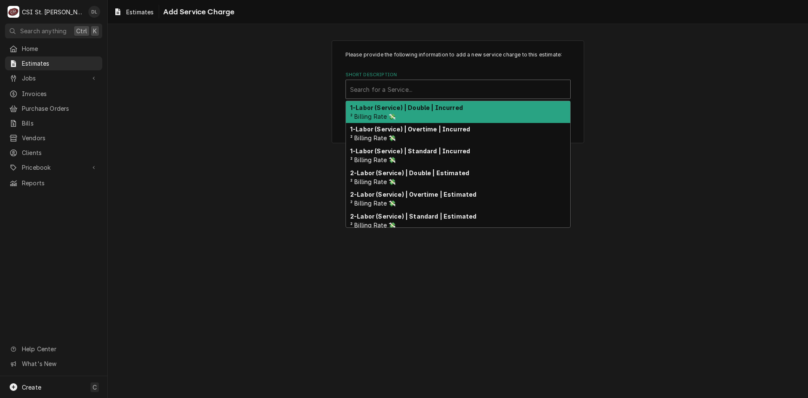
click at [409, 96] on div "Short Description" at bounding box center [458, 89] width 216 height 15
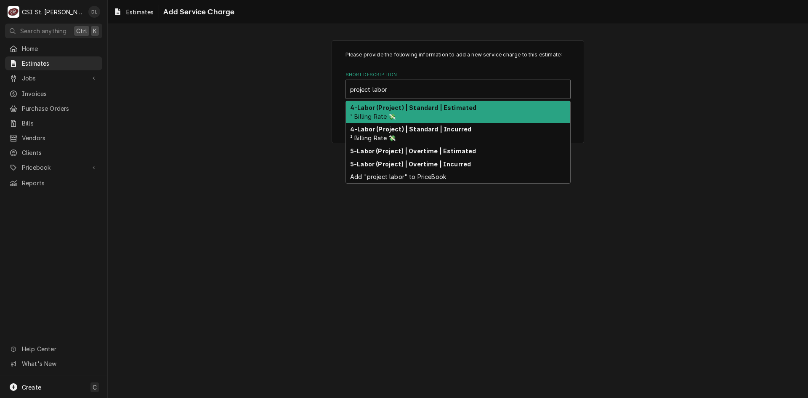
click at [404, 103] on div "4-Labor (Project) | Standard | Estimated ² Billing Rate 💸" at bounding box center [458, 112] width 224 height 22
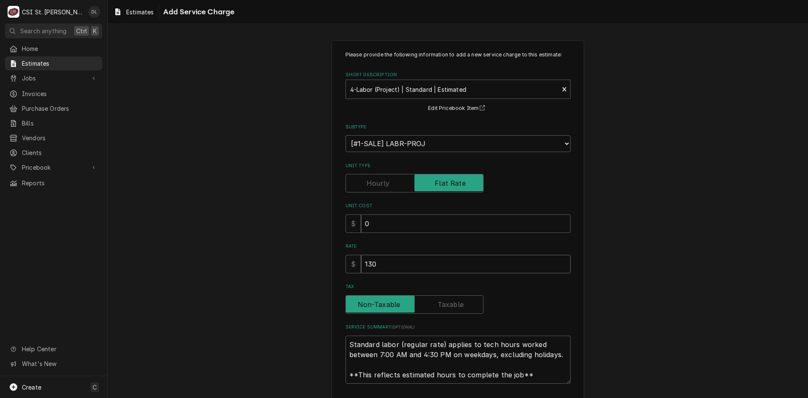
drag, startPoint x: 301, startPoint y: 261, endPoint x: 195, endPoint y: 256, distance: 106.6
click at [202, 261] on div "Please provide the following information to add a new service charge to this es…" at bounding box center [458, 234] width 700 height 402
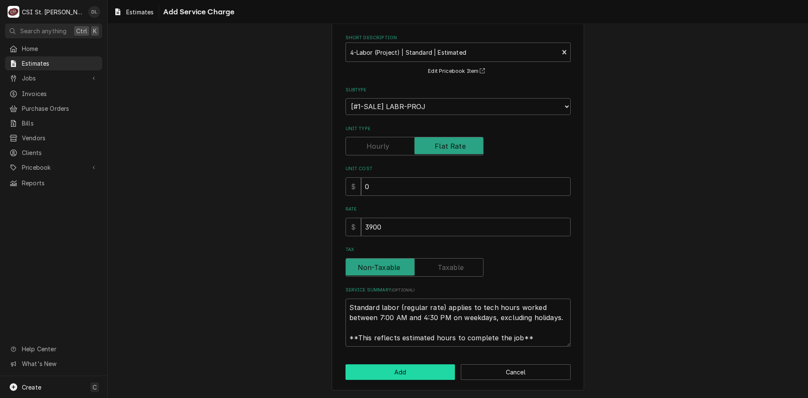
click at [397, 369] on button "Add" at bounding box center [401, 372] width 110 height 16
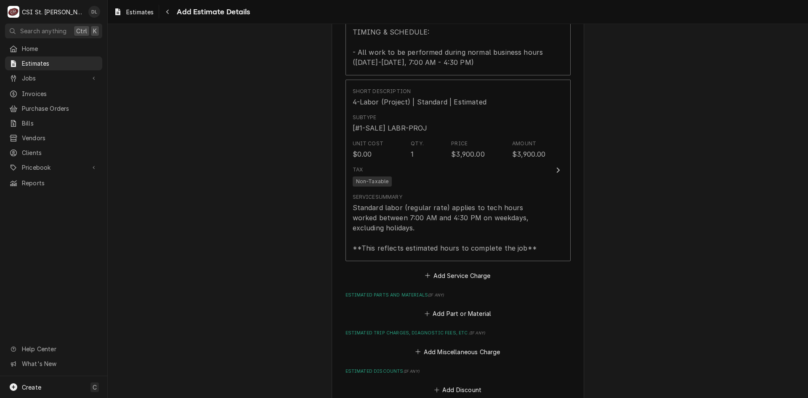
scroll to position [1226, 0]
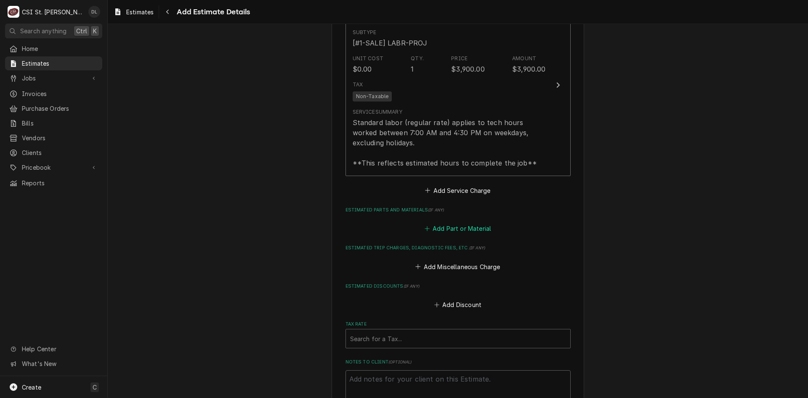
click at [423, 224] on button "Add Part or Material" at bounding box center [457, 229] width 69 height 12
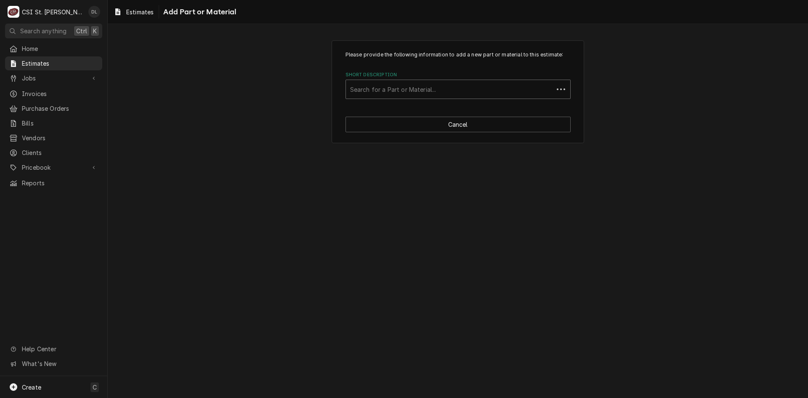
click at [408, 90] on div "Short Description" at bounding box center [449, 89] width 199 height 15
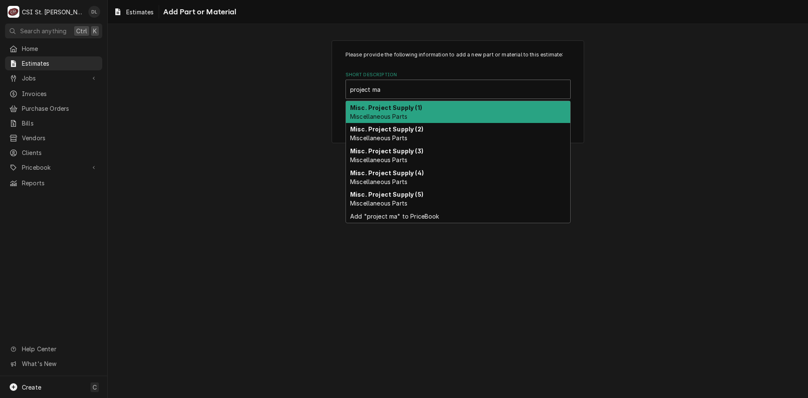
click at [396, 112] on div "Misc. Project Supply (1) Miscellaneous Parts" at bounding box center [458, 112] width 224 height 22
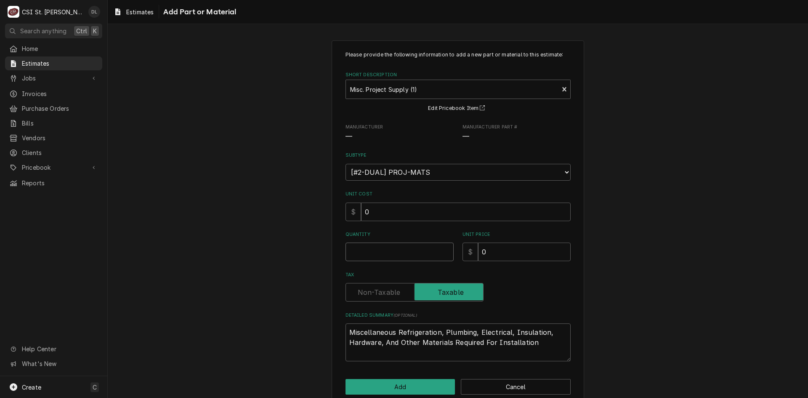
click at [382, 254] on input "Quantity" at bounding box center [400, 251] width 108 height 19
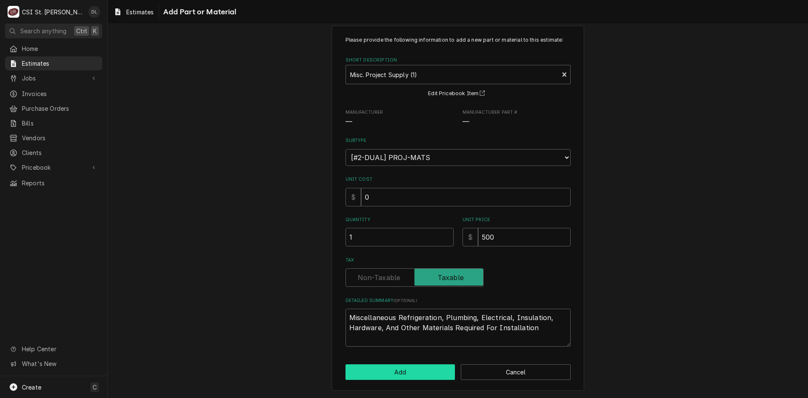
click at [408, 376] on button "Add" at bounding box center [401, 372] width 110 height 16
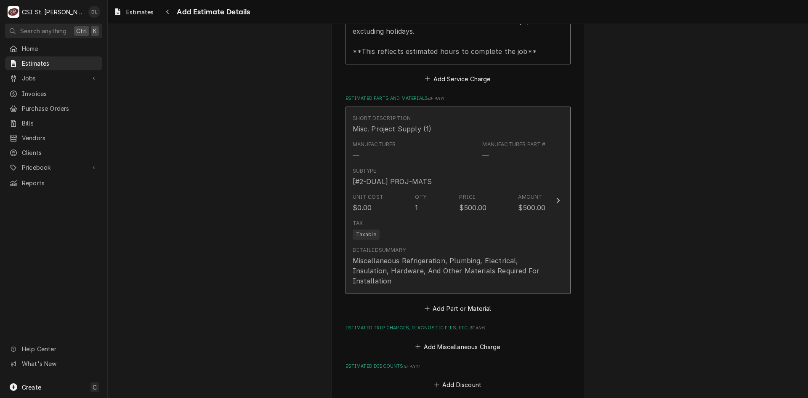
scroll to position [1447, 0]
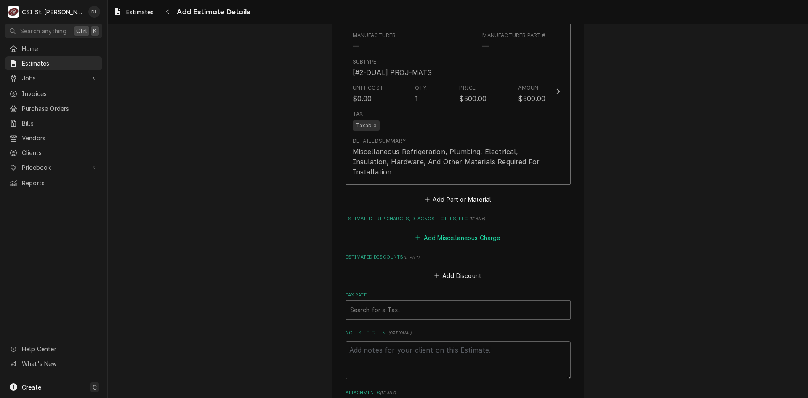
click at [414, 241] on button "Add Miscellaneous Charge" at bounding box center [458, 237] width 88 height 12
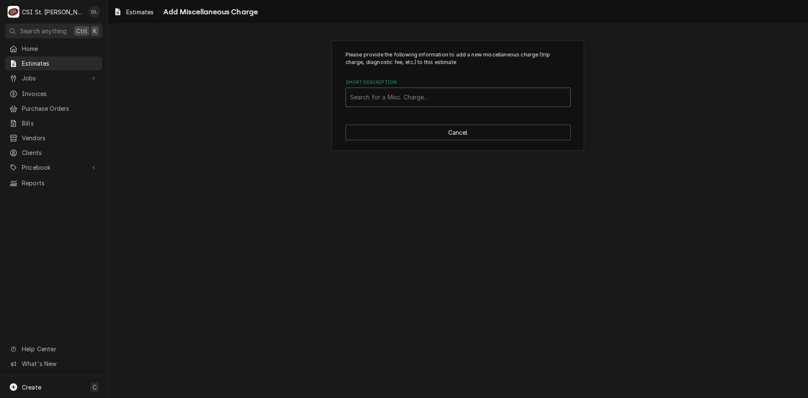
click at [416, 98] on div "Short Description" at bounding box center [458, 97] width 216 height 15
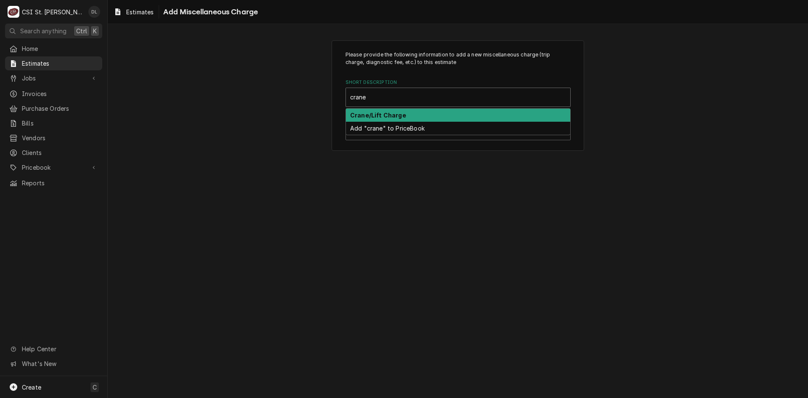
click at [408, 109] on div "Crane/Lift Charge" at bounding box center [458, 115] width 224 height 13
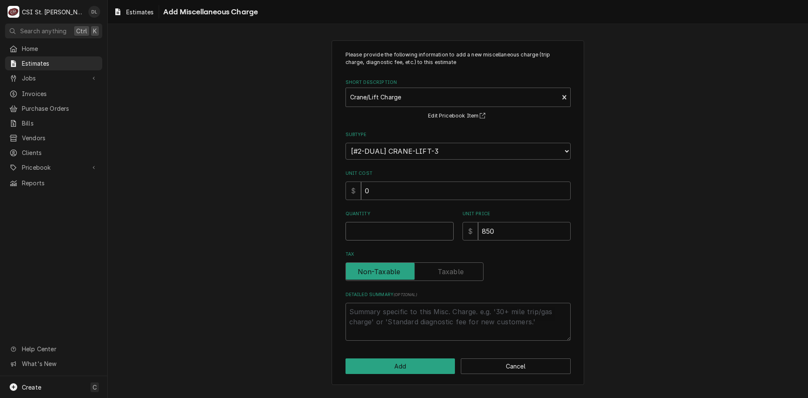
click at [420, 231] on input "Quantity" at bounding box center [400, 231] width 108 height 19
click at [410, 360] on button "Add" at bounding box center [401, 366] width 110 height 16
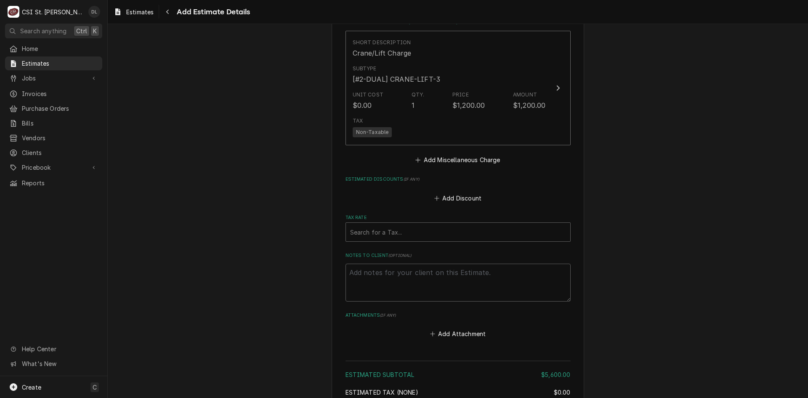
scroll to position [1790, 0]
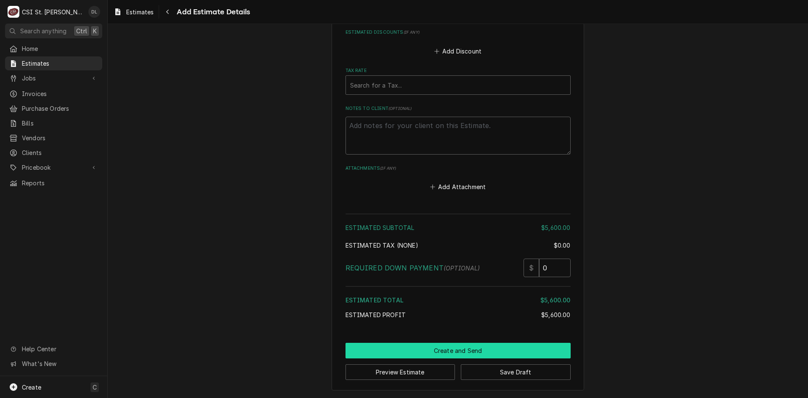
click at [496, 352] on button "Create and Send" at bounding box center [458, 351] width 225 height 16
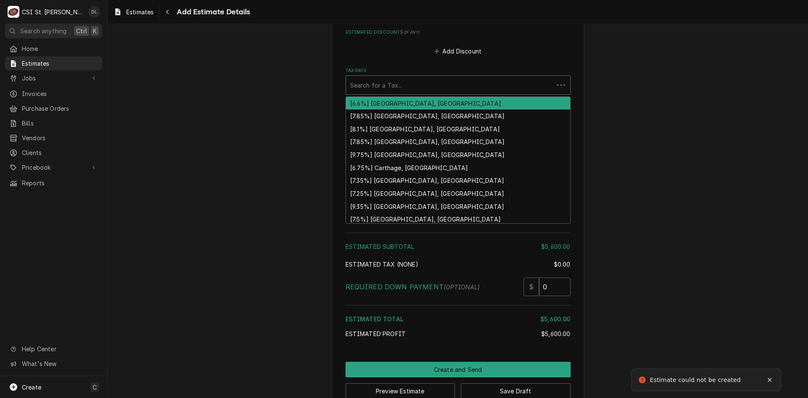
click at [403, 87] on div "Tax Rate" at bounding box center [449, 84] width 199 height 15
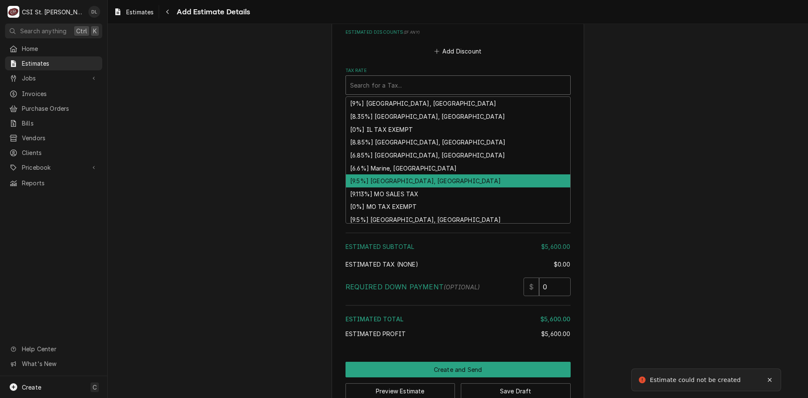
scroll to position [261, 0]
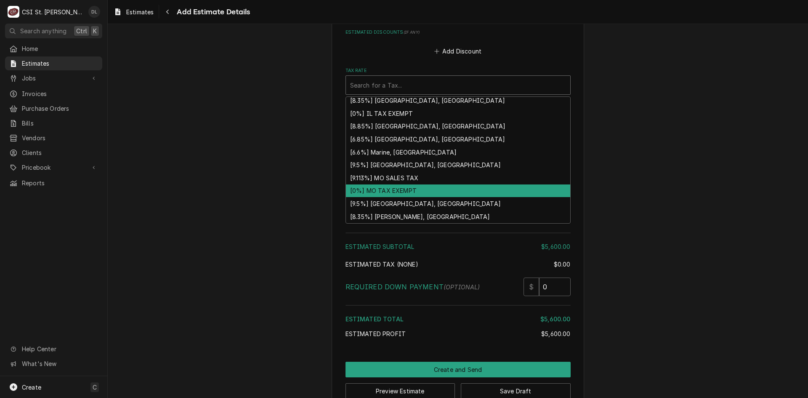
click at [412, 191] on div "[0%] MO TAX EXEMPT" at bounding box center [458, 190] width 224 height 13
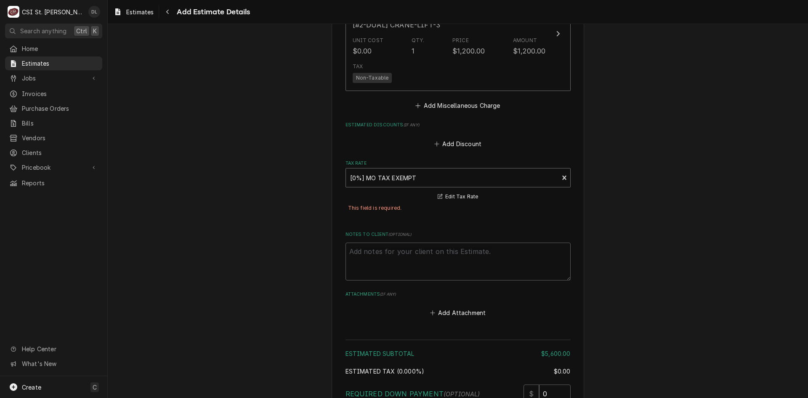
scroll to position [1697, 0]
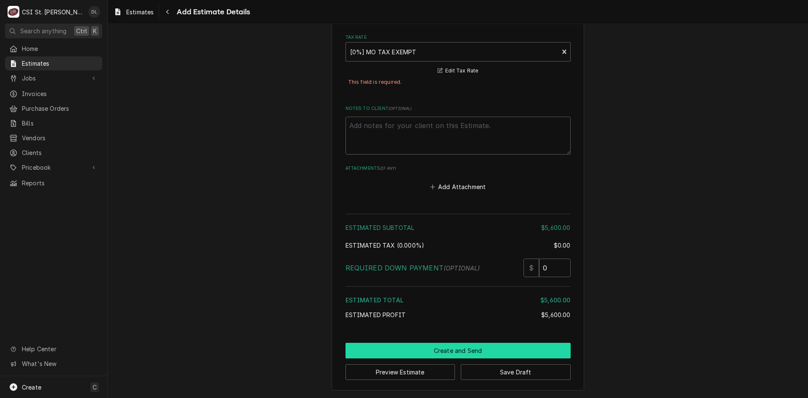
click at [456, 348] on button "Create and Send" at bounding box center [458, 351] width 225 height 16
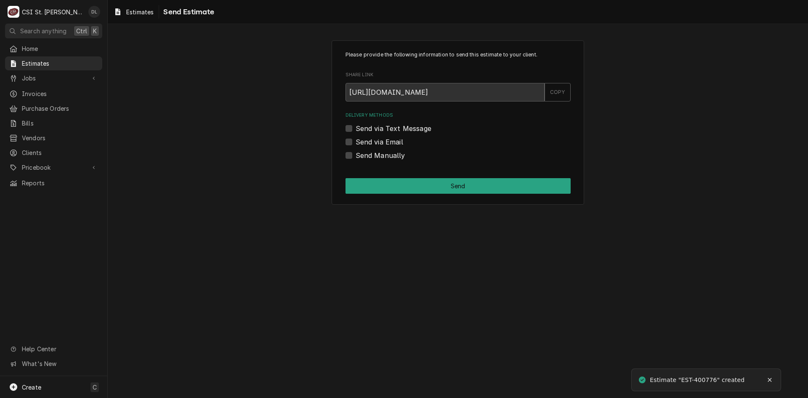
drag, startPoint x: 348, startPoint y: 155, endPoint x: 354, endPoint y: 159, distance: 7.6
click at [356, 155] on label "Send Manually" at bounding box center [381, 155] width 50 height 10
click at [356, 155] on input "Send Manually" at bounding box center [468, 159] width 225 height 19
checkbox input "true"
click at [443, 184] on button "Send" at bounding box center [458, 186] width 225 height 16
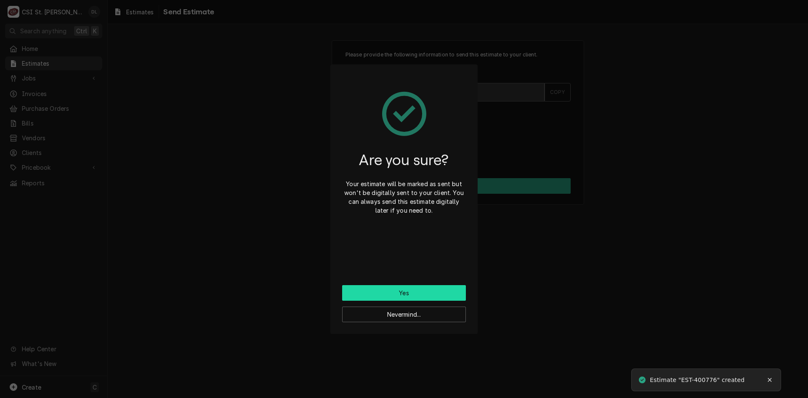
click at [423, 286] on button "Yes" at bounding box center [404, 293] width 124 height 16
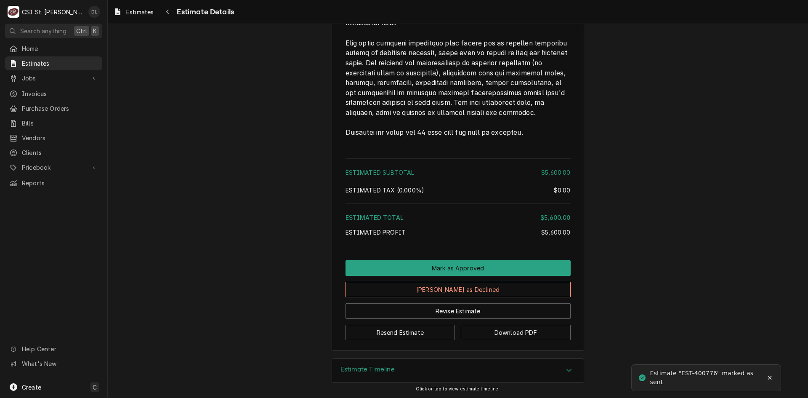
scroll to position [1588, 0]
click at [503, 335] on button "Download PDF" at bounding box center [516, 333] width 110 height 16
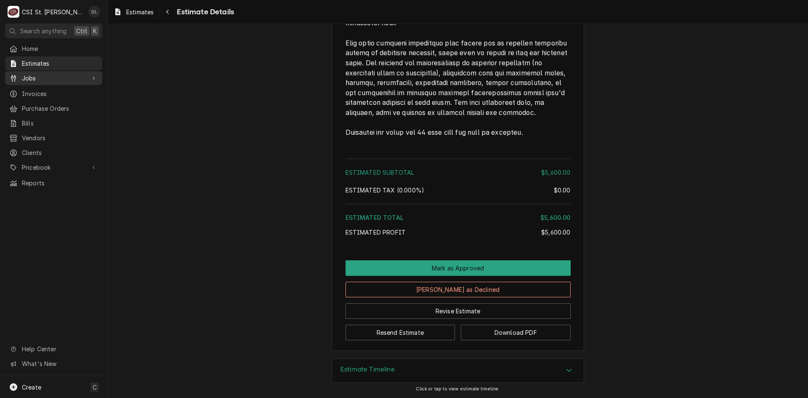
click at [38, 79] on span "Jobs" at bounding box center [54, 78] width 64 height 9
click at [43, 88] on span "Jobs" at bounding box center [60, 92] width 76 height 9
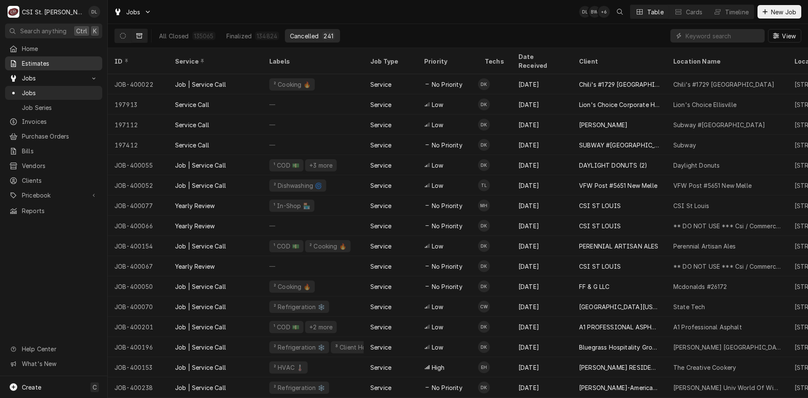
click at [54, 59] on span "Estimates" at bounding box center [60, 63] width 76 height 9
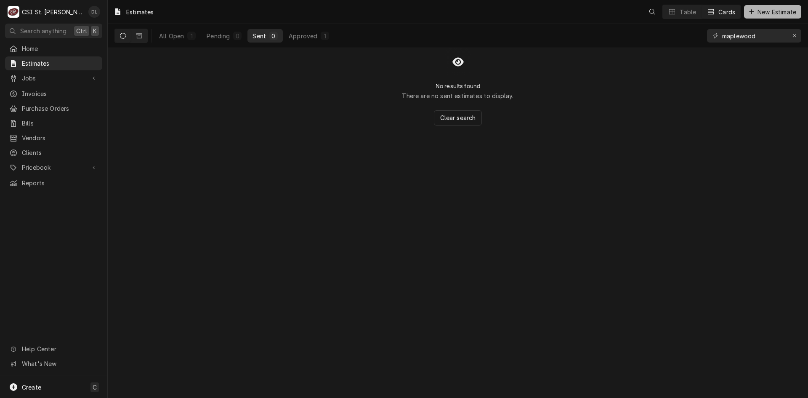
click at [750, 13] on icon "Dynamic Content Wrapper" at bounding box center [751, 12] width 5 height 6
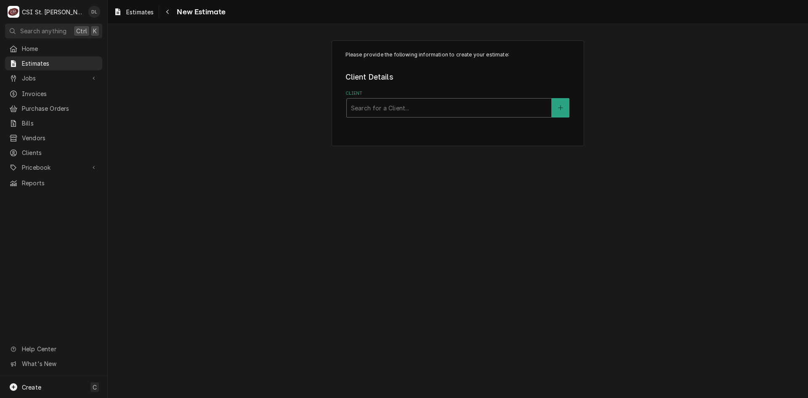
click at [440, 108] on div "Client" at bounding box center [449, 107] width 196 height 15
type input "rapids"
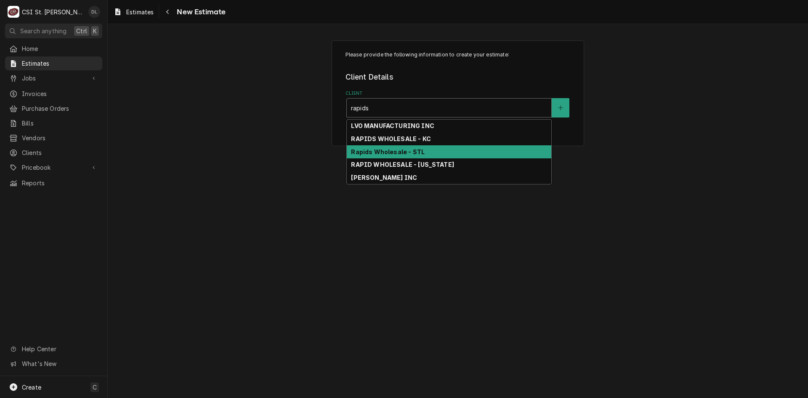
click at [410, 153] on strong "Rapids Wholesale - STL" at bounding box center [388, 151] width 74 height 7
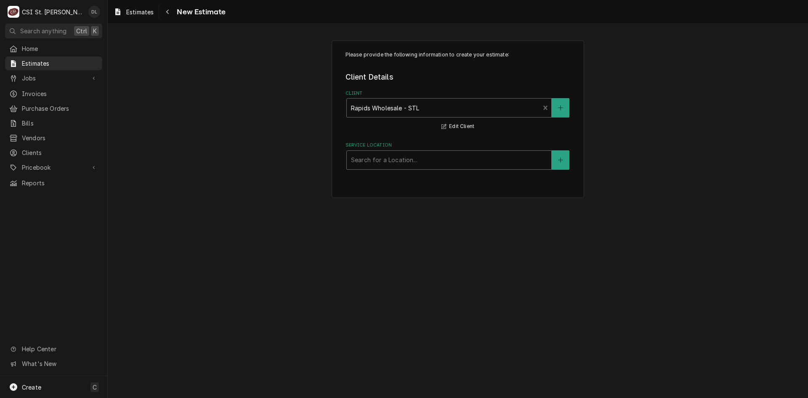
click at [455, 164] on div "Service Location" at bounding box center [449, 159] width 196 height 15
type input "alton high"
click at [560, 158] on icon "Create New Location" at bounding box center [560, 160] width 5 height 6
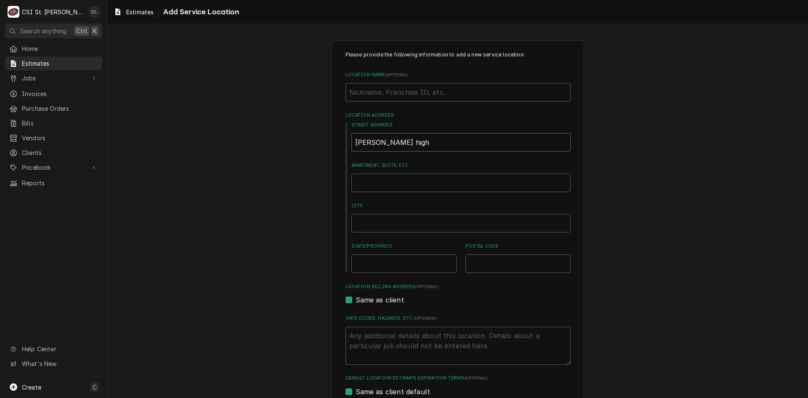
drag, startPoint x: 422, startPoint y: 140, endPoint x: 236, endPoint y: 146, distance: 186.1
click at [236, 146] on div "Please provide the following information to add a new service location: Locatio…" at bounding box center [458, 291] width 700 height 517
type textarea "x"
click at [354, 95] on input "Location Name ( optional )" at bounding box center [458, 92] width 225 height 19
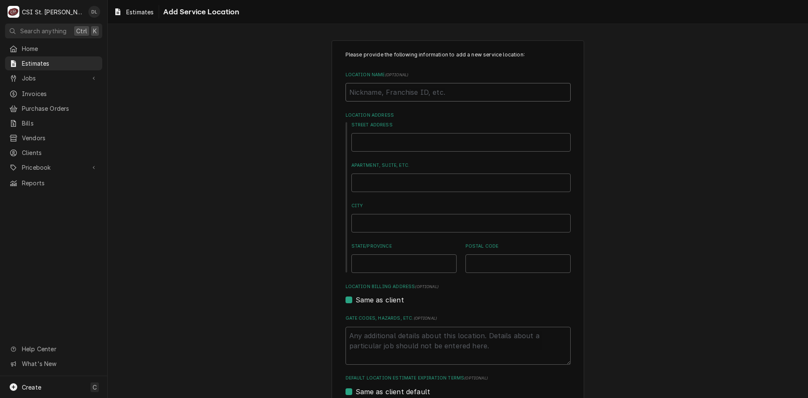
type textarea "x"
type input "A"
type textarea "x"
type input "Al"
type textarea "x"
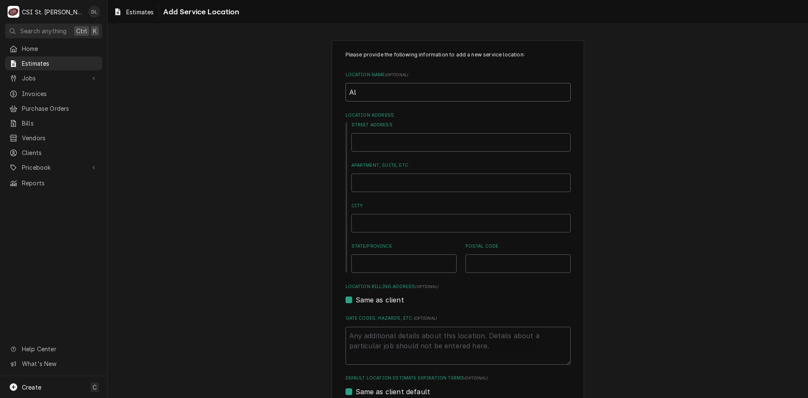
type input "Alt"
type textarea "x"
type input "Alto"
type textarea "x"
type input "Alton"
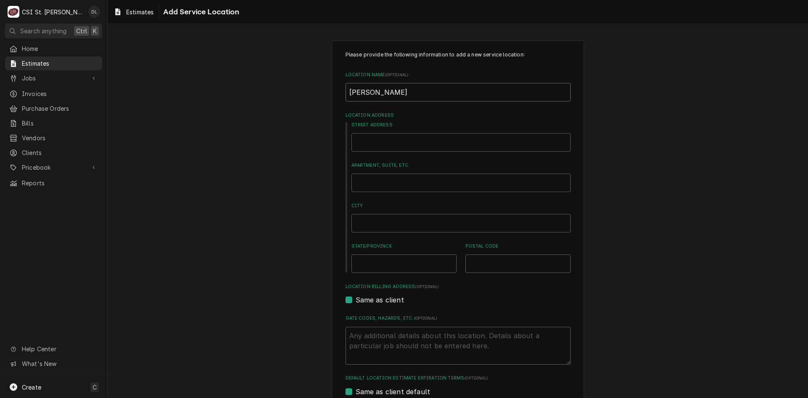
type textarea "x"
type input "Alton"
type textarea "x"
type input "Alton H"
type textarea "x"
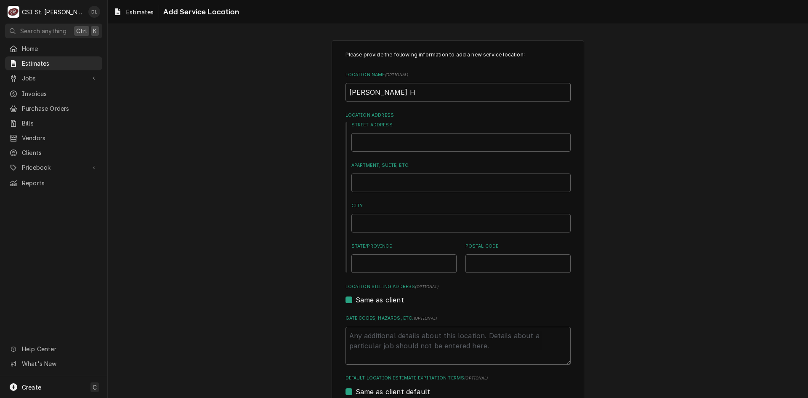
type input "Alton Hi"
type textarea "x"
type input "Alton Hig"
type textarea "x"
type input "Alton High"
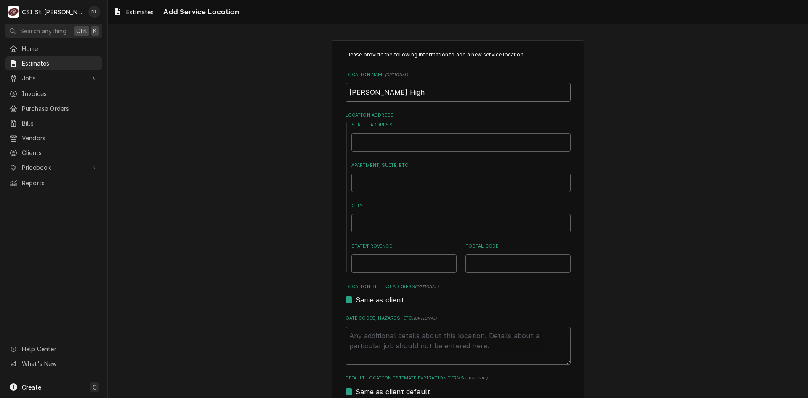
type textarea "x"
type input "Alton High"
type textarea "x"
type input "Alton High S"
type textarea "x"
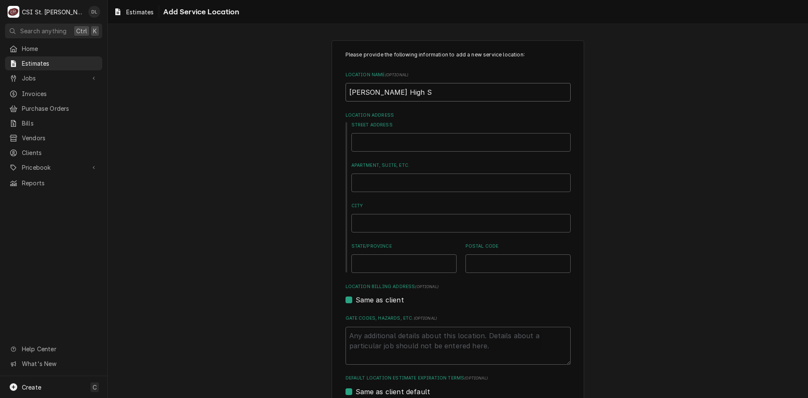
type input "Alton High Sc"
type textarea "x"
type input "Alton High Sch"
type textarea "x"
type input "Alton High Scho"
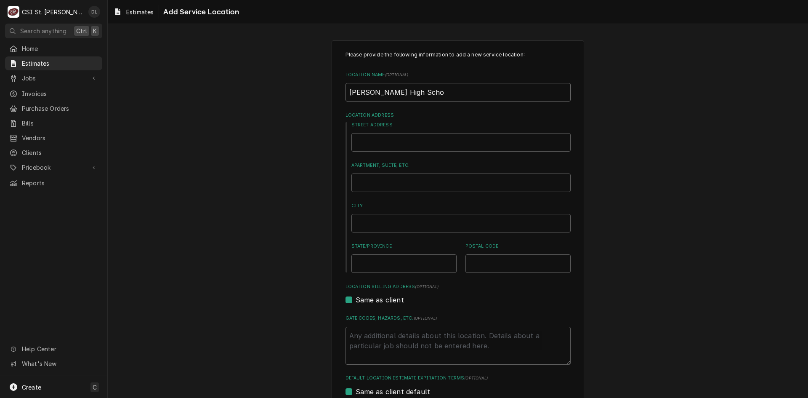
type textarea "x"
type input "Alton High Schoo"
type textarea "x"
type input "Alton High School"
type textarea "x"
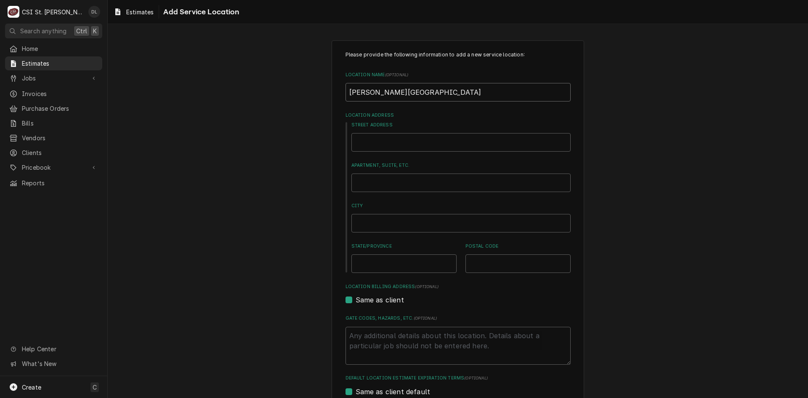
type input "Alton High School"
click at [383, 145] on input "Street Address" at bounding box center [460, 142] width 219 height 19
type textarea "x"
type input "4"
type textarea "x"
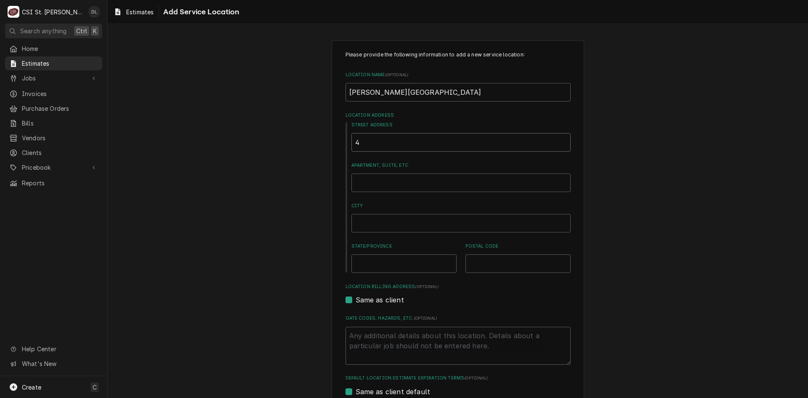
type input "42"
type textarea "x"
type input "420"
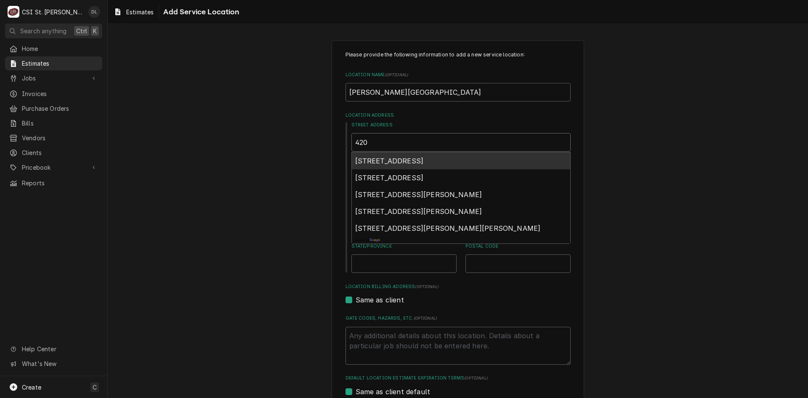
type textarea "x"
type input "4200"
type textarea "x"
type input "4200"
type textarea "x"
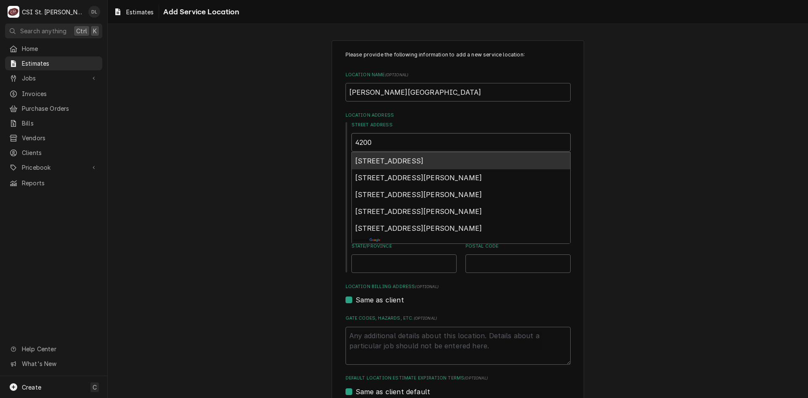
type input "4200 H"
type textarea "x"
type input "4200 Hu"
type textarea "x"
type input "4200 Hum"
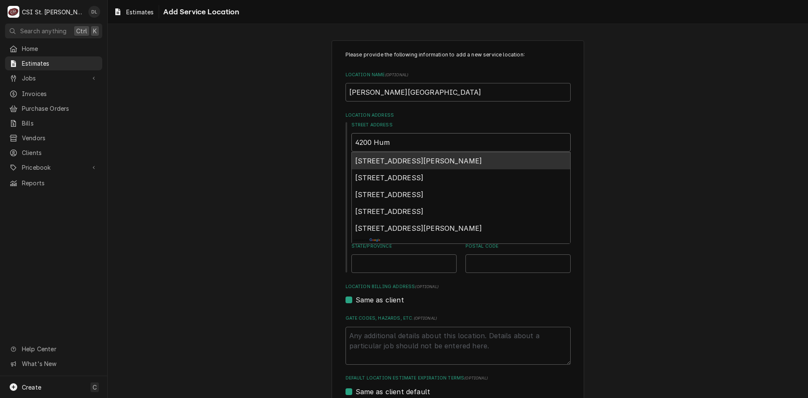
type textarea "x"
type input "4200 Humb"
type textarea "x"
type input "4200 Humbr"
type textarea "x"
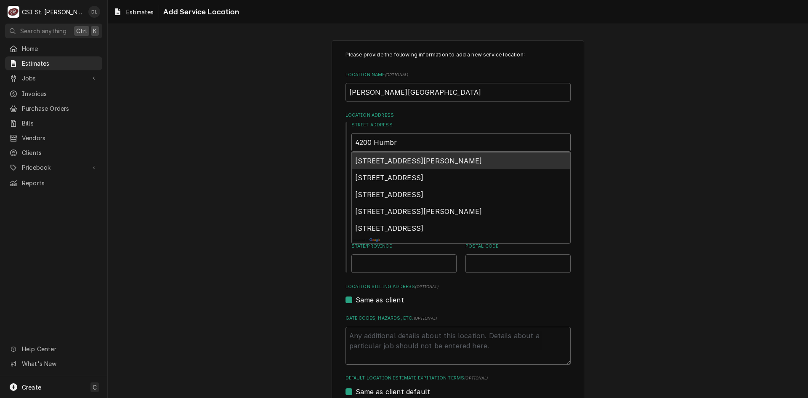
type input "4200 Humbre"
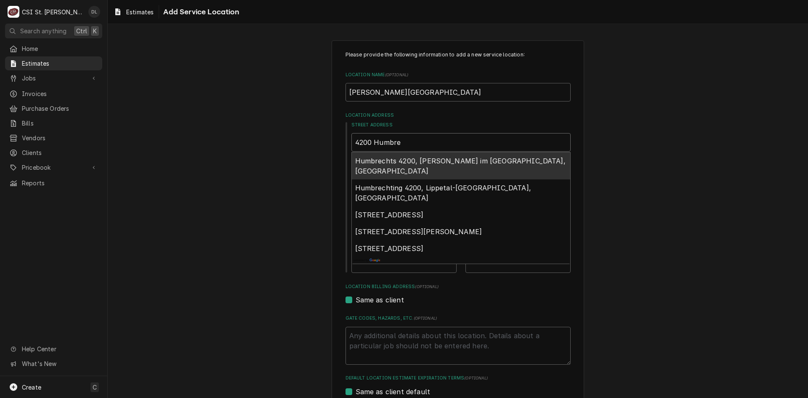
type textarea "x"
type input "4200 Humbr"
type textarea "x"
type input "4200 Humb"
type textarea "x"
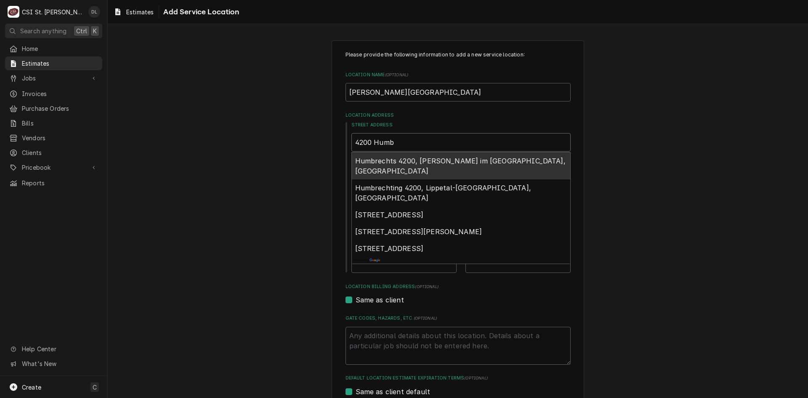
type input "4200 Humbr"
type textarea "x"
type input "4200 Humbrt"
type textarea "x"
type input "4200 Humbrty"
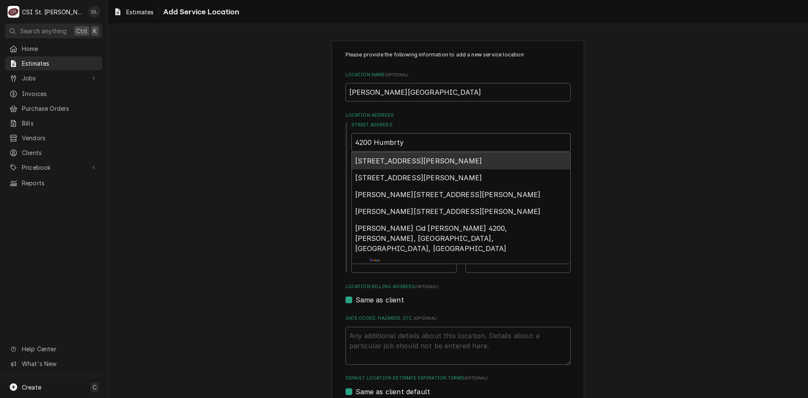
type textarea "x"
type input "4200 Humbrty"
type textarea "x"
type input "4200 Humbrty"
type textarea "x"
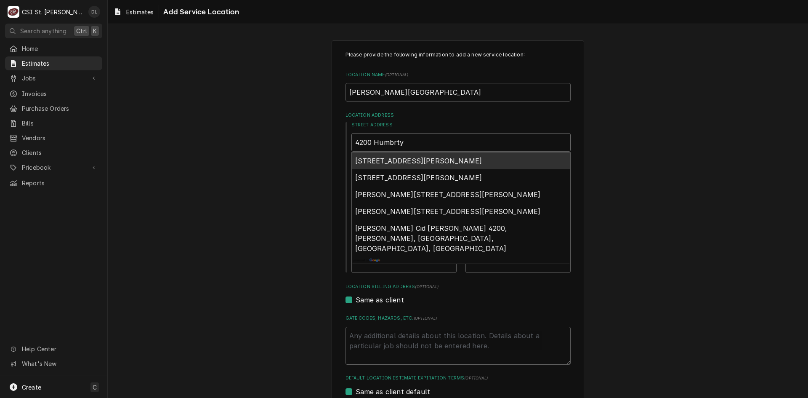
type input "4200 Humbrt"
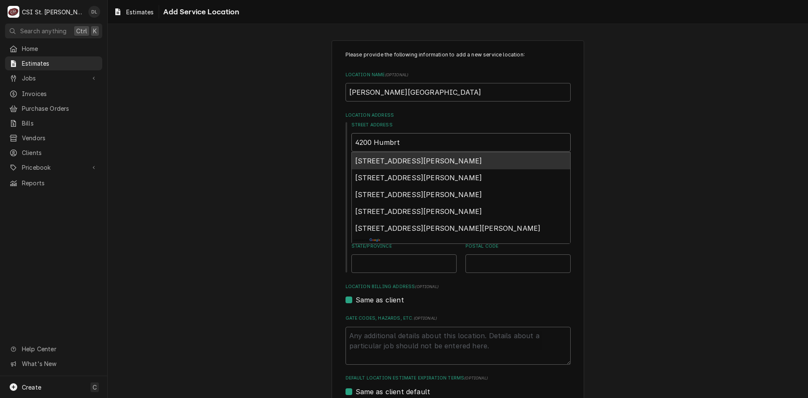
type textarea "x"
type input "4200 Humbr"
type textarea "x"
type input "4200 Humb"
type textarea "x"
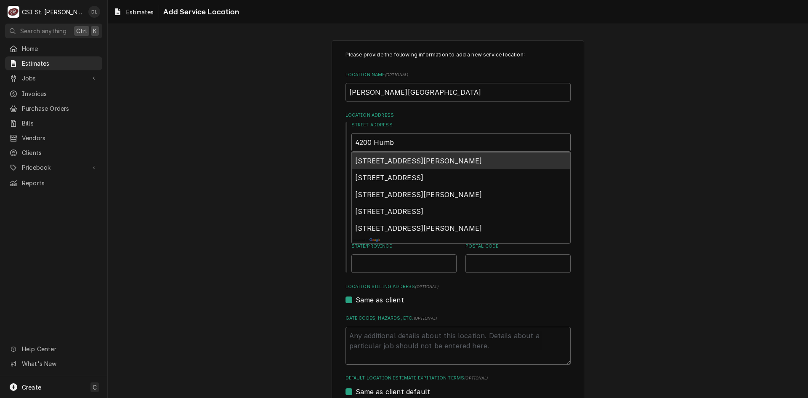
type input "4200 Humbr"
type textarea "x"
type input "4200 Humbrt"
type textarea "x"
type input "4200 Humbrty"
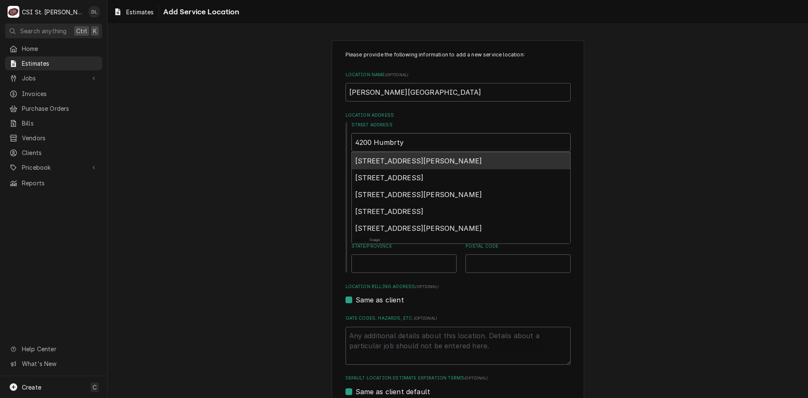
type textarea "x"
type input "4200 Humbrt"
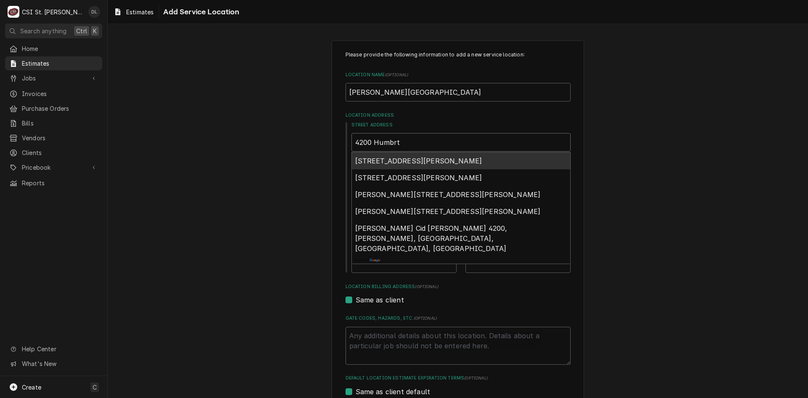
type textarea "x"
type input "4200 Humbr"
type textarea "x"
type input "4200 Humb"
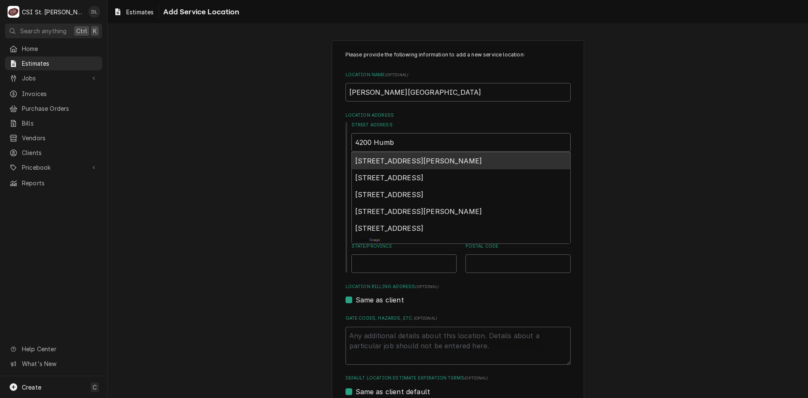
type textarea "x"
type input "4200 Humbe"
type textarea "x"
type input "4200 Humber"
type textarea "x"
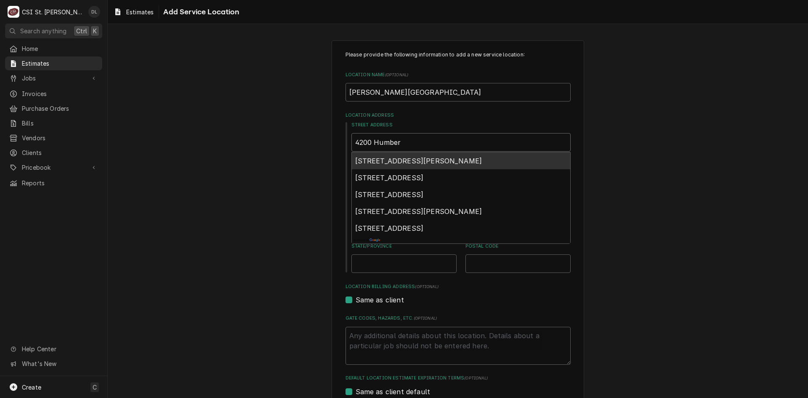
type input "4200 Humbert"
type textarea "x"
type input "4200 Humbert"
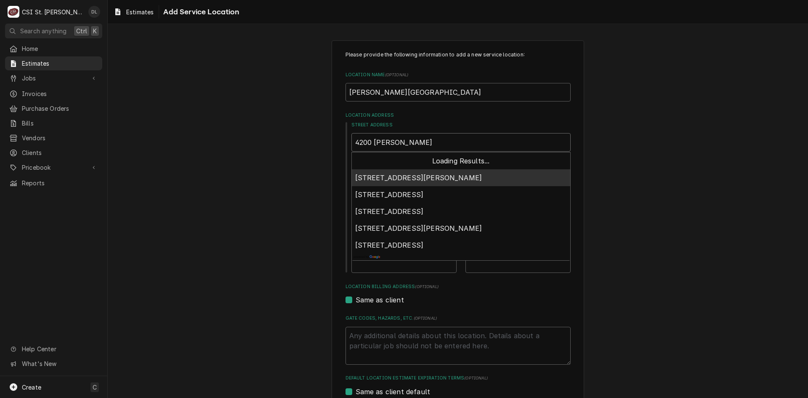
type textarea "x"
type input "4200 Humbert R"
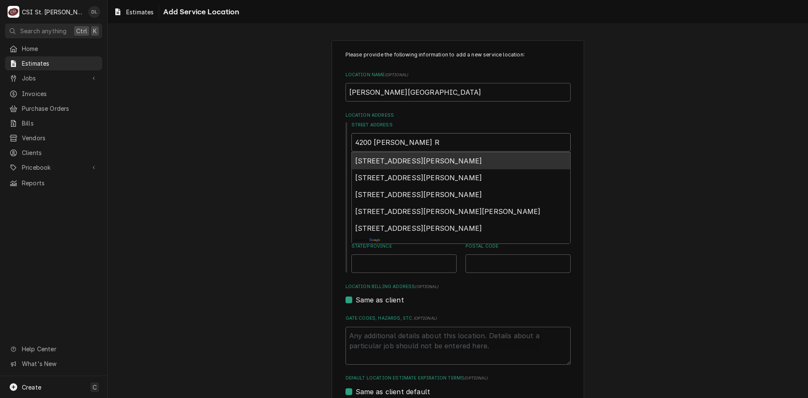
click at [435, 165] on span "4200 Humbert Road, Alton, IL, USA" at bounding box center [418, 161] width 127 height 8
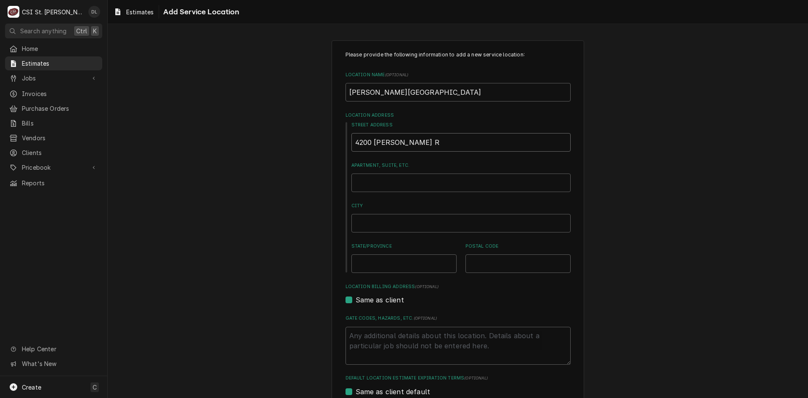
type textarea "x"
type input "4200 Humbert Rd"
type textarea "x"
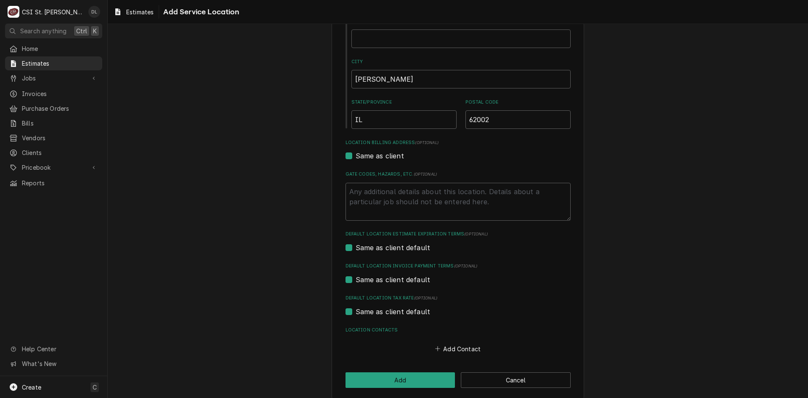
scroll to position [152, 0]
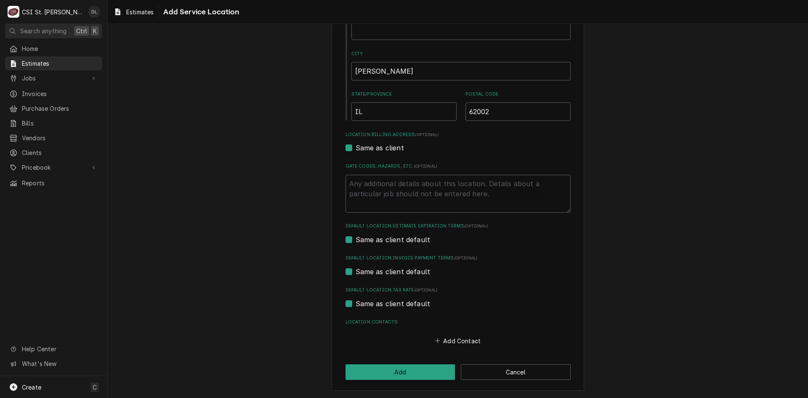
type input "4200 Humbert Rd"
click at [356, 304] on label "Same as client default" at bounding box center [393, 303] width 75 height 10
click at [356, 304] on input "Same as client default" at bounding box center [468, 307] width 225 height 19
checkbox input "false"
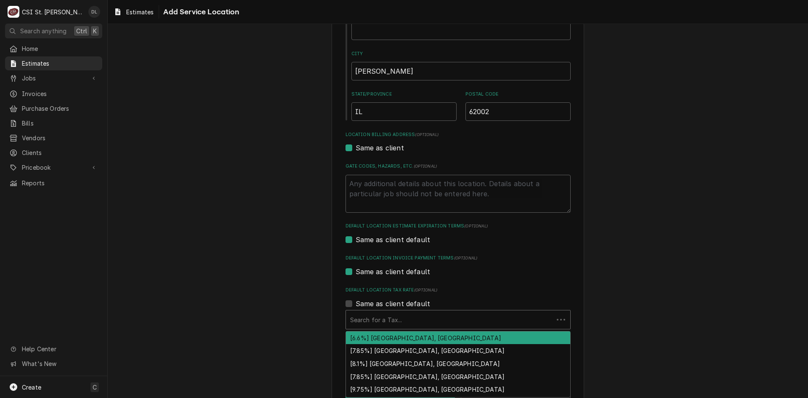
click at [438, 317] on div "Default Location Tax Rate" at bounding box center [449, 319] width 199 height 15
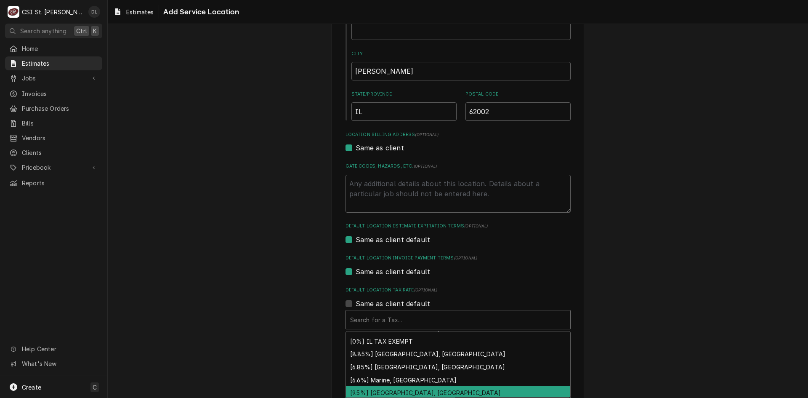
scroll to position [253, 0]
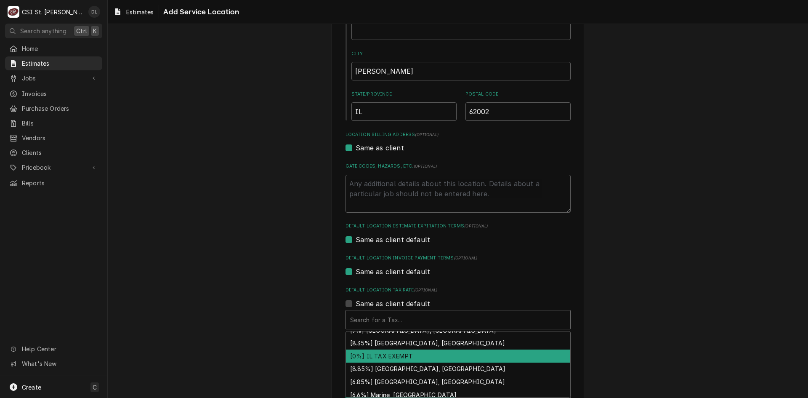
click at [397, 358] on div "[0%] IL TAX EXEMPT" at bounding box center [458, 355] width 224 height 13
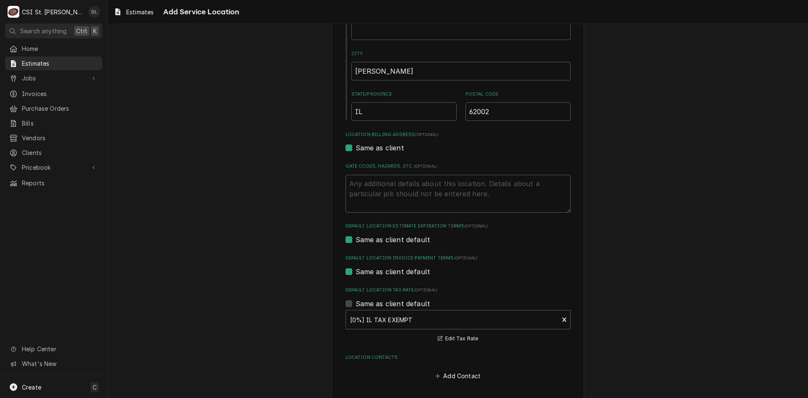
scroll to position [187, 0]
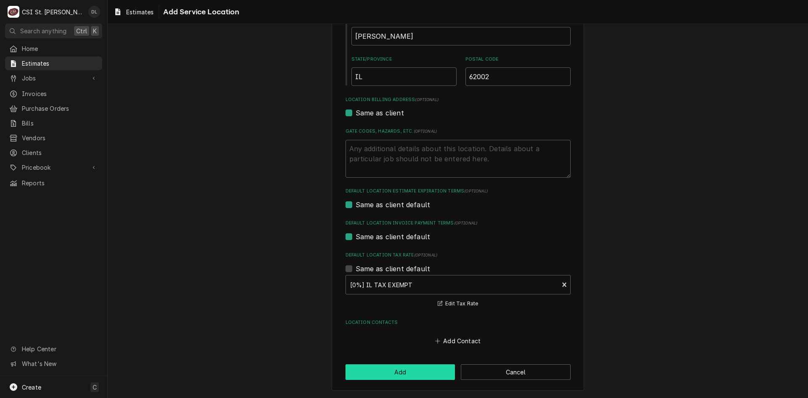
click at [396, 375] on button "Add" at bounding box center [401, 372] width 110 height 16
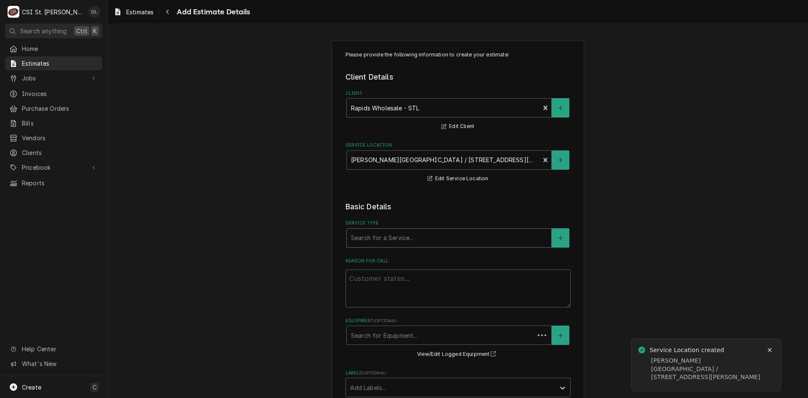
click at [447, 234] on div "Service Type" at bounding box center [449, 237] width 196 height 15
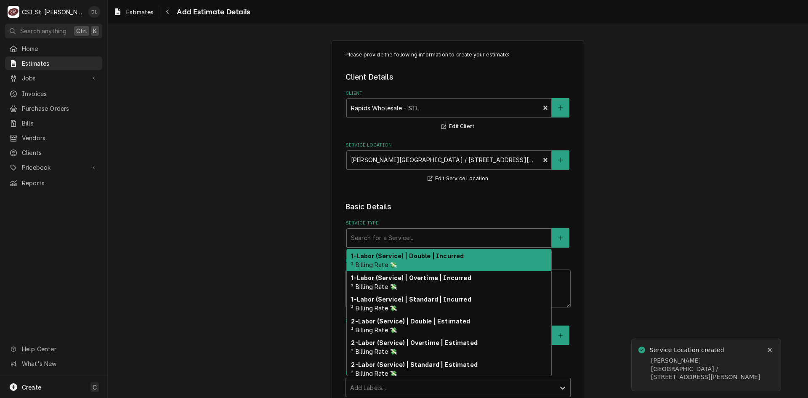
type textarea "x"
type input "i"
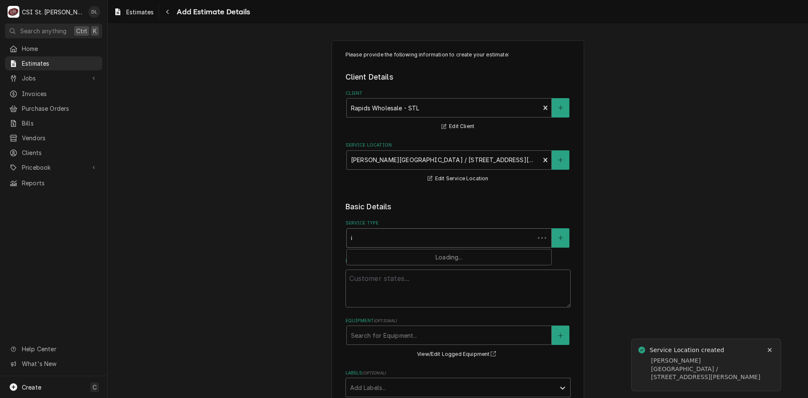
type textarea "x"
type input "in"
type textarea "x"
type input "ins"
type textarea "x"
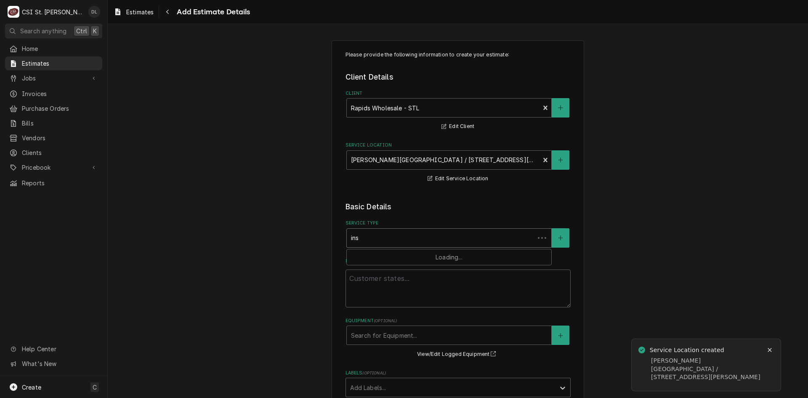
type input "inst"
type textarea "x"
type input "insta"
type textarea "x"
type input "instal"
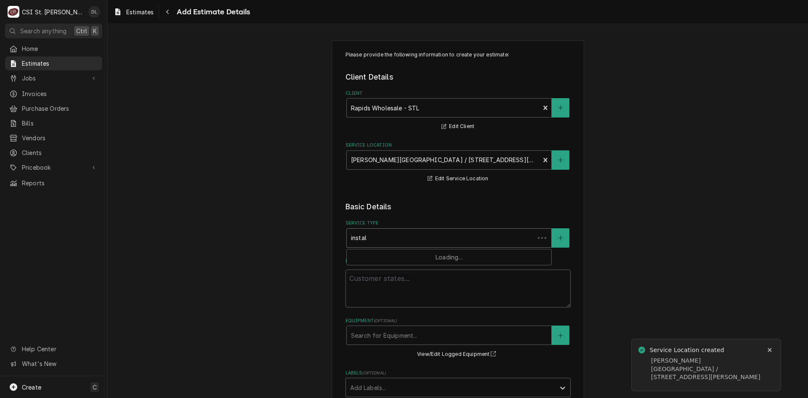
type textarea "x"
type input "install"
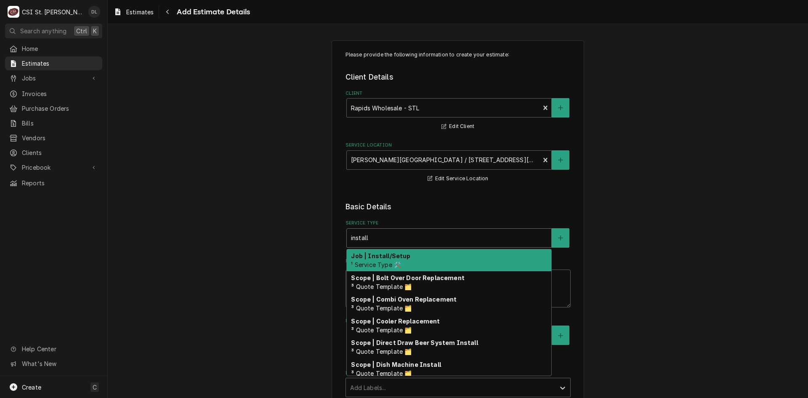
click at [362, 258] on strong "Job | Install/Setup" at bounding box center [380, 255] width 59 height 7
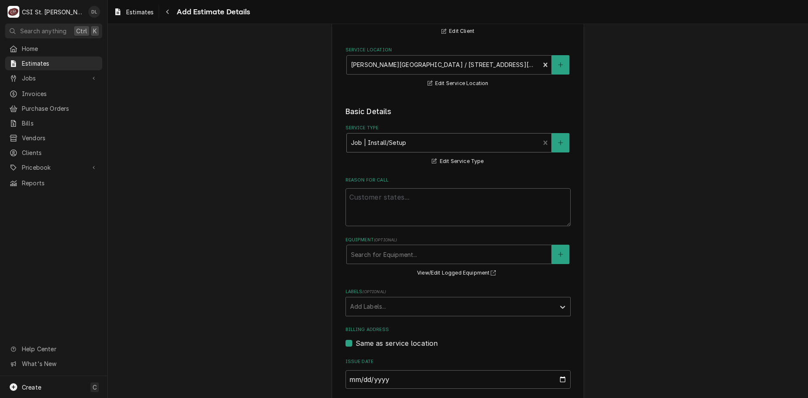
scroll to position [126, 0]
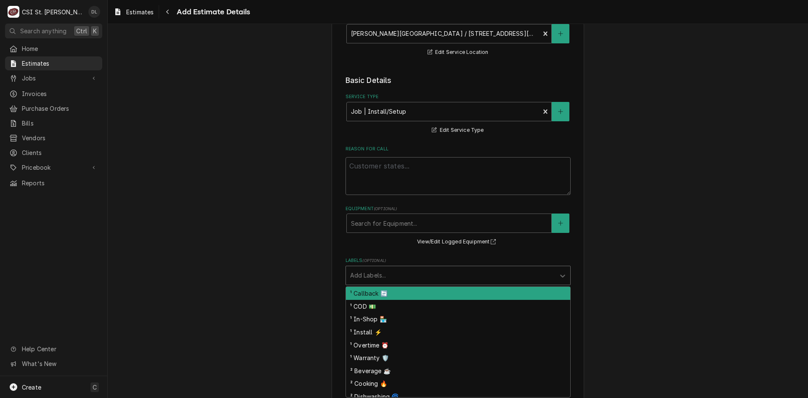
click at [431, 277] on div "Labels" at bounding box center [450, 275] width 201 height 15
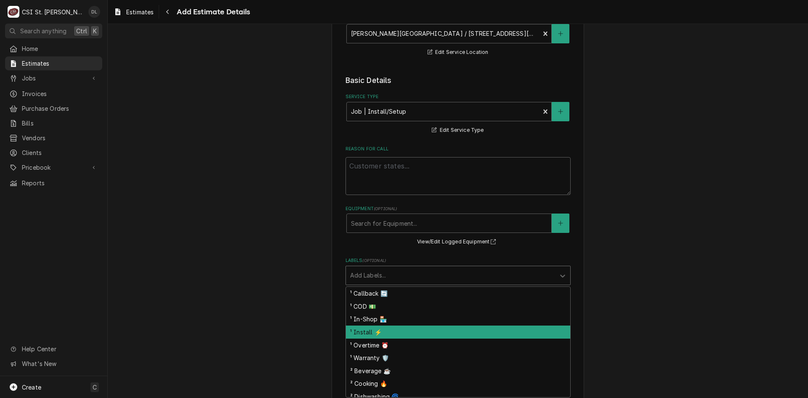
drag, startPoint x: 375, startPoint y: 335, endPoint x: 412, endPoint y: 299, distance: 51.8
click at [375, 335] on div "¹ Install ⚡️" at bounding box center [458, 331] width 224 height 13
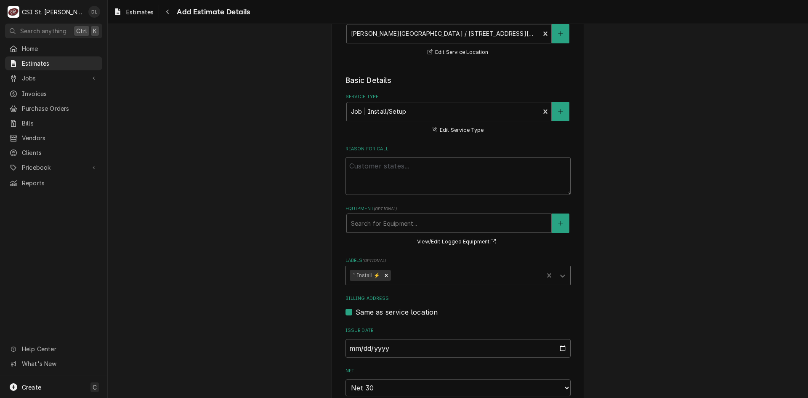
click at [428, 276] on div "Labels" at bounding box center [466, 275] width 147 height 15
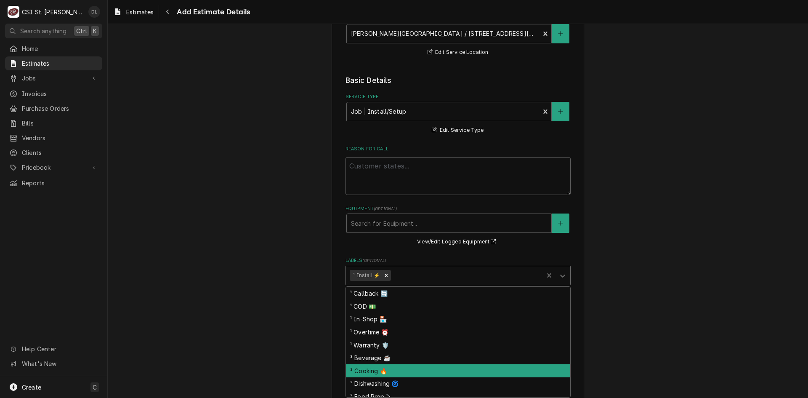
click at [380, 374] on div "² Cooking 🔥" at bounding box center [458, 370] width 224 height 13
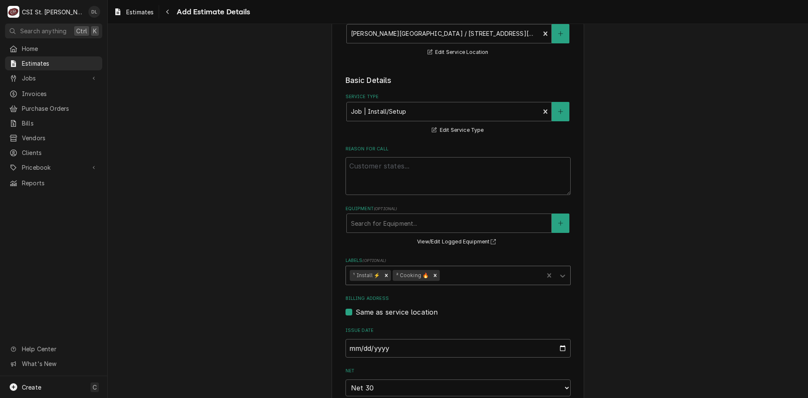
type textarea "x"
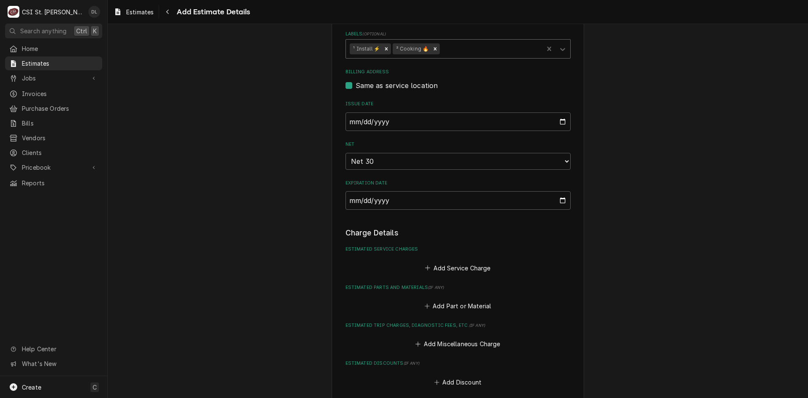
scroll to position [379, 0]
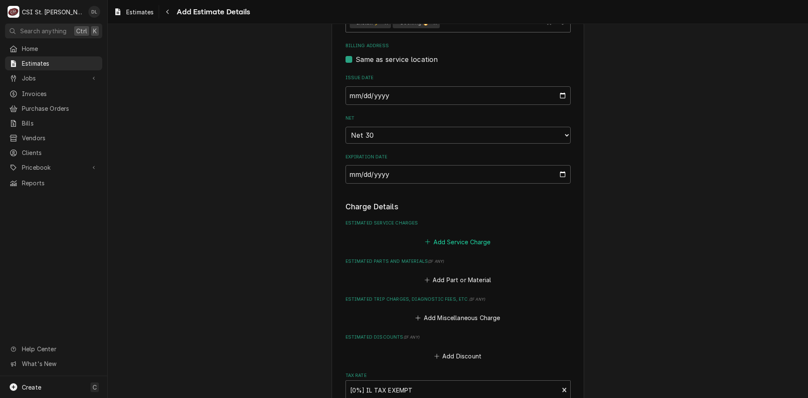
click at [426, 244] on icon "Estimated Service Charges" at bounding box center [427, 242] width 5 height 6
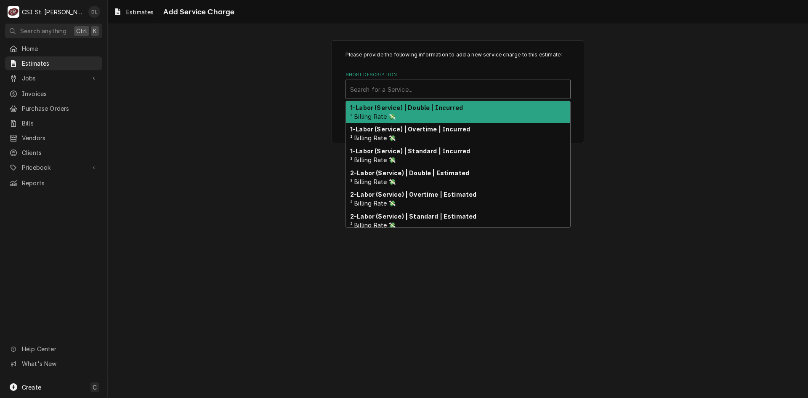
click at [414, 83] on div "Short Description" at bounding box center [458, 89] width 216 height 15
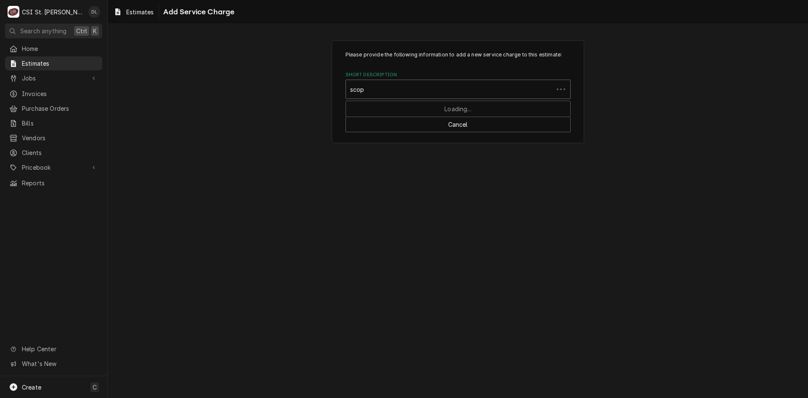
type input "scope"
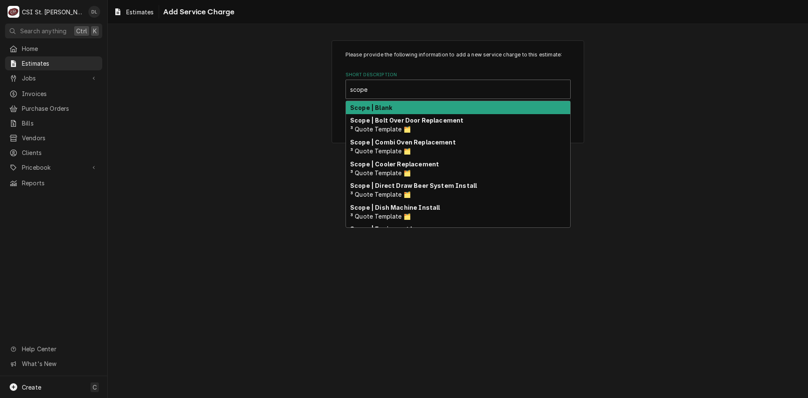
click at [399, 108] on div "Scope | Blank" at bounding box center [458, 107] width 224 height 13
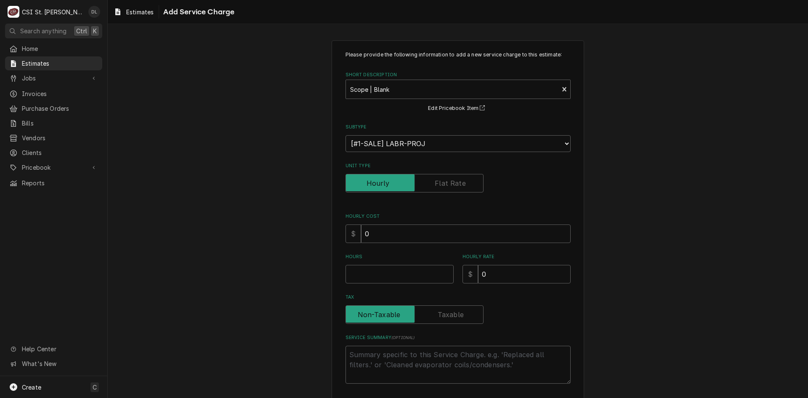
type textarea "x"
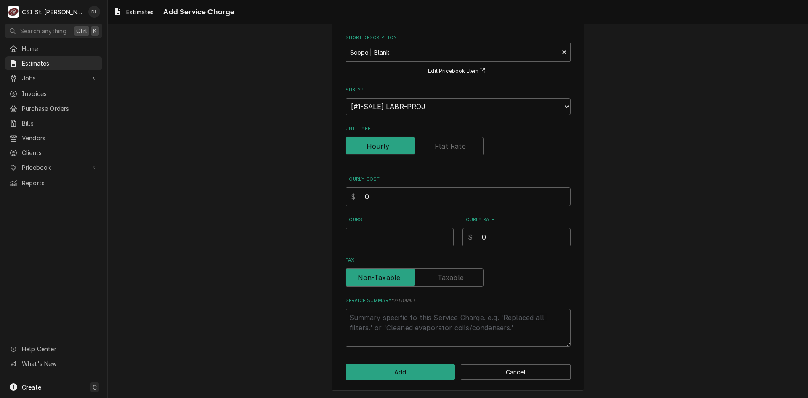
click at [437, 149] on label "Unit Type" at bounding box center [415, 146] width 138 height 19
click at [437, 149] on input "Unit Type" at bounding box center [414, 146] width 130 height 19
checkbox input "true"
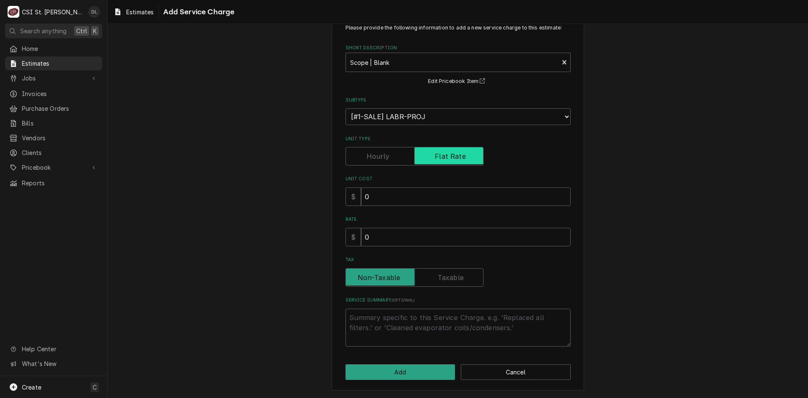
scroll to position [27, 0]
type textarea "x"
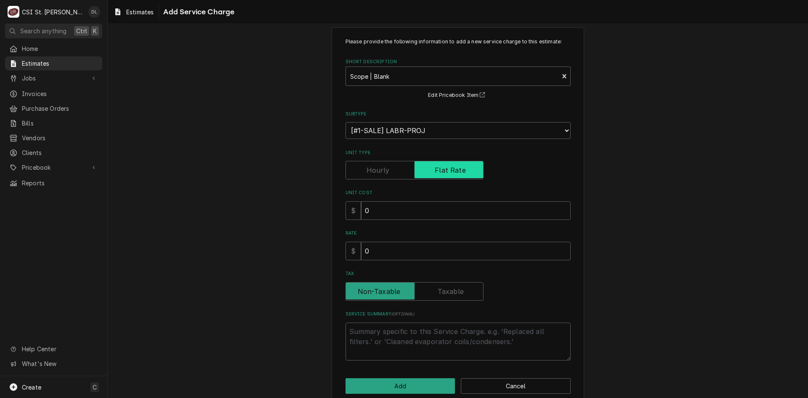
scroll to position [0, 0]
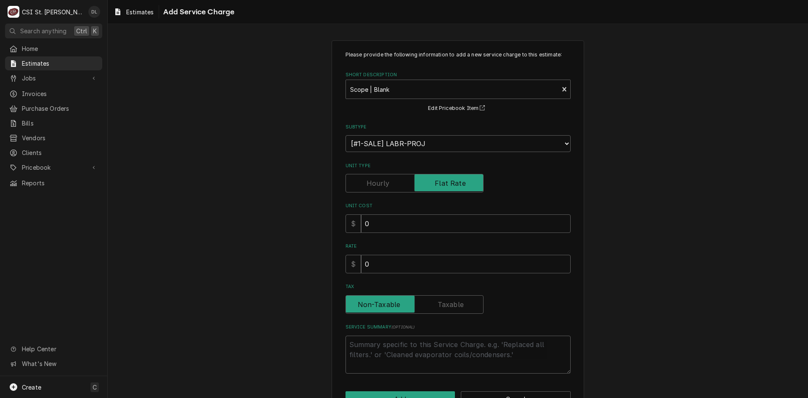
click at [384, 180] on label "Unit Type" at bounding box center [415, 183] width 138 height 19
click at [384, 180] on input "Unit Type" at bounding box center [414, 183] width 130 height 19
checkbox input "false"
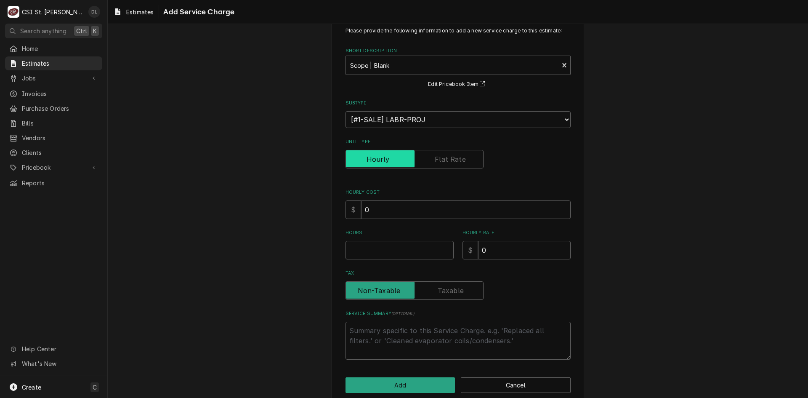
scroll to position [37, 0]
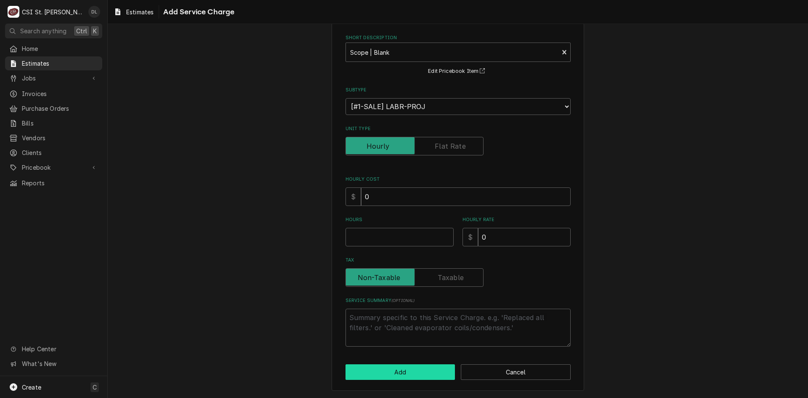
click at [413, 370] on button "Add" at bounding box center [401, 372] width 110 height 16
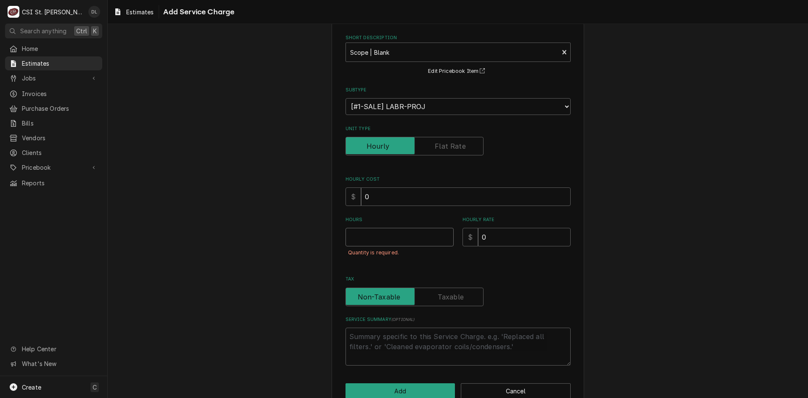
click at [400, 236] on input "Hours" at bounding box center [400, 237] width 108 height 19
type textarea "x"
type input "1"
type textarea "x"
type input "1"
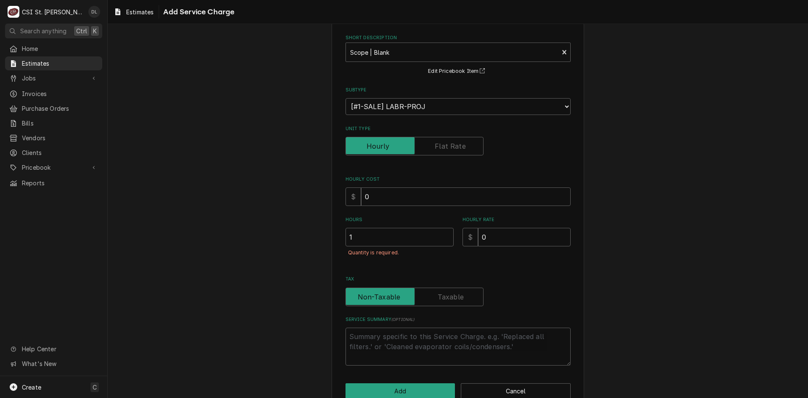
click at [462, 146] on label "Unit Type" at bounding box center [415, 146] width 138 height 19
click at [462, 146] on input "Unit Type" at bounding box center [414, 146] width 130 height 19
checkbox input "true"
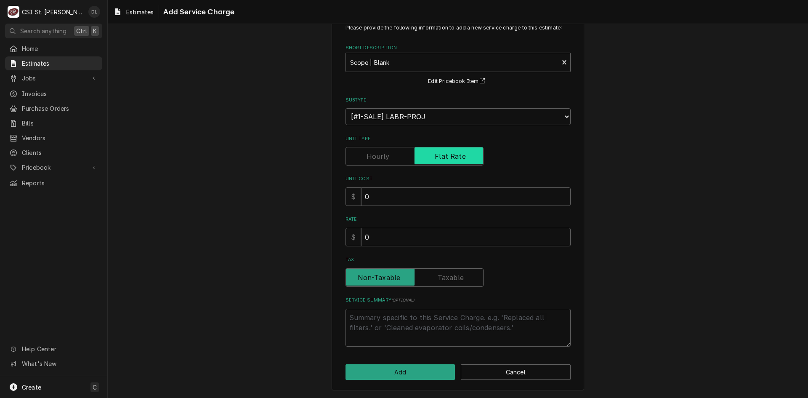
scroll to position [27, 0]
click at [407, 367] on button "Add" at bounding box center [401, 372] width 110 height 16
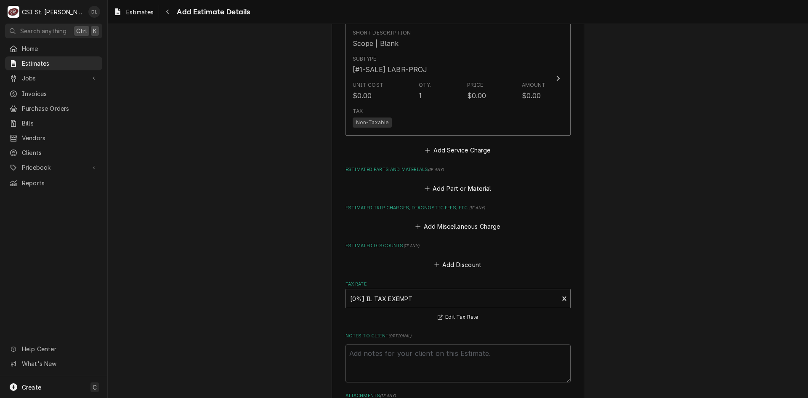
scroll to position [817, 0]
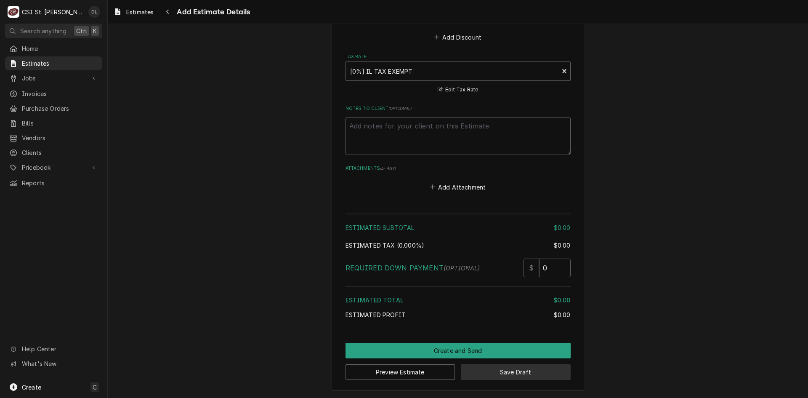
click at [488, 373] on button "Save Draft" at bounding box center [516, 372] width 110 height 16
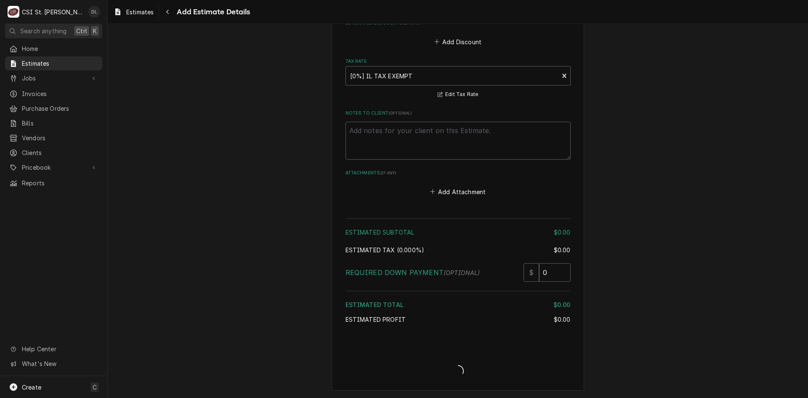
scroll to position [812, 0]
type textarea "x"
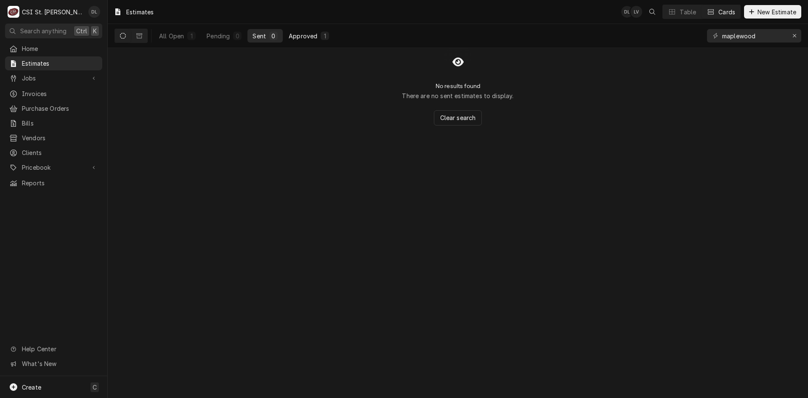
click at [298, 33] on div "Approved" at bounding box center [303, 36] width 29 height 9
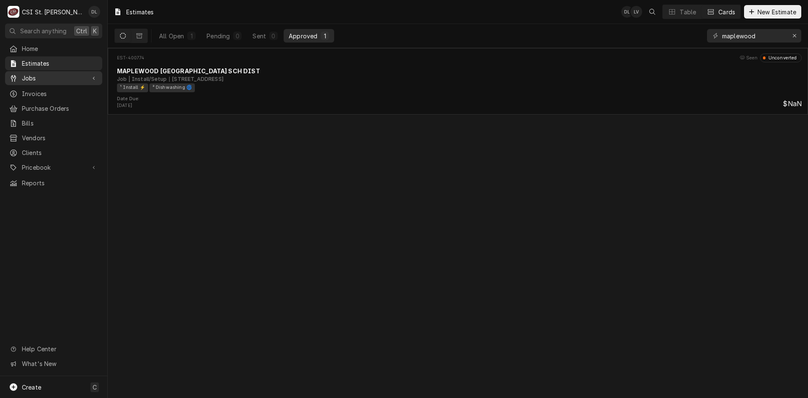
click at [29, 77] on span "Jobs" at bounding box center [54, 78] width 64 height 9
click at [48, 91] on span "Jobs" at bounding box center [60, 92] width 76 height 9
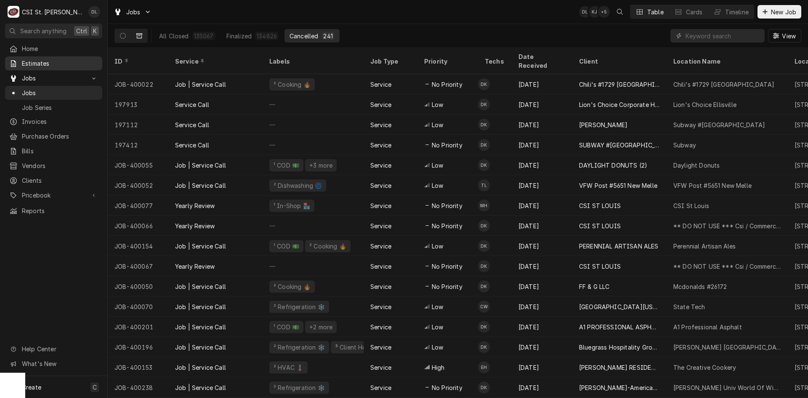
click at [40, 65] on span "Estimates" at bounding box center [60, 63] width 76 height 9
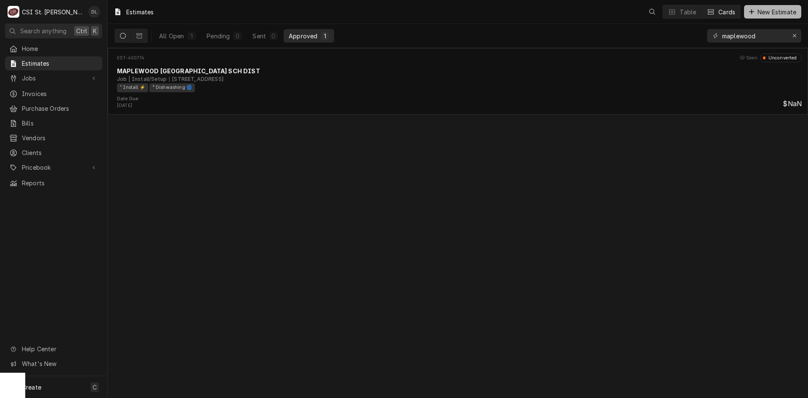
click at [753, 13] on div "Dynamic Content Wrapper" at bounding box center [752, 12] width 8 height 8
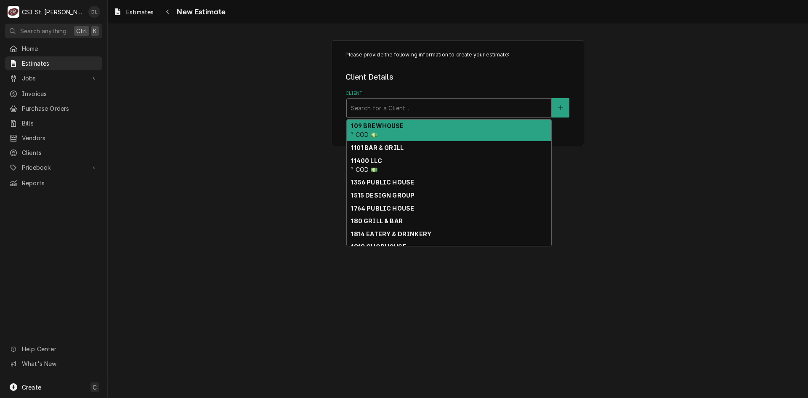
click at [409, 112] on div "Client" at bounding box center [449, 107] width 196 height 15
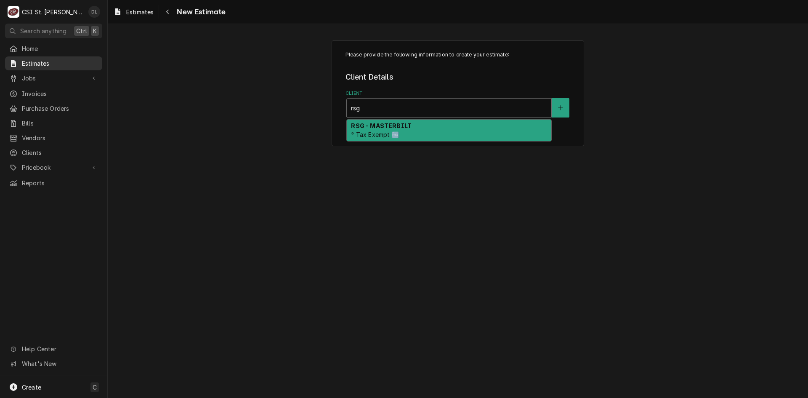
type input "rsg"
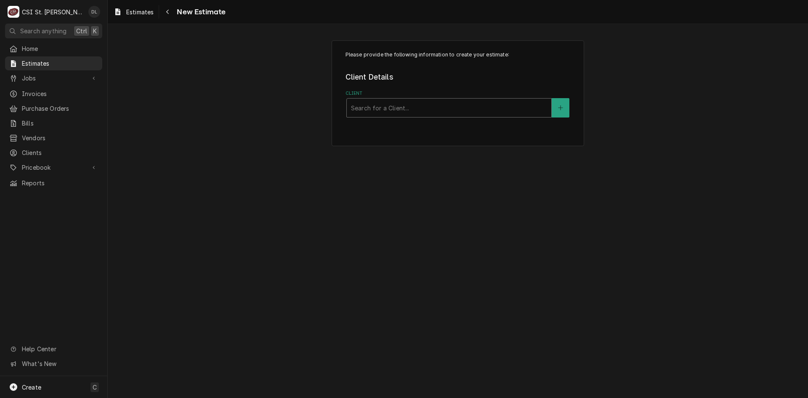
click at [445, 111] on div "Client" at bounding box center [449, 107] width 196 height 15
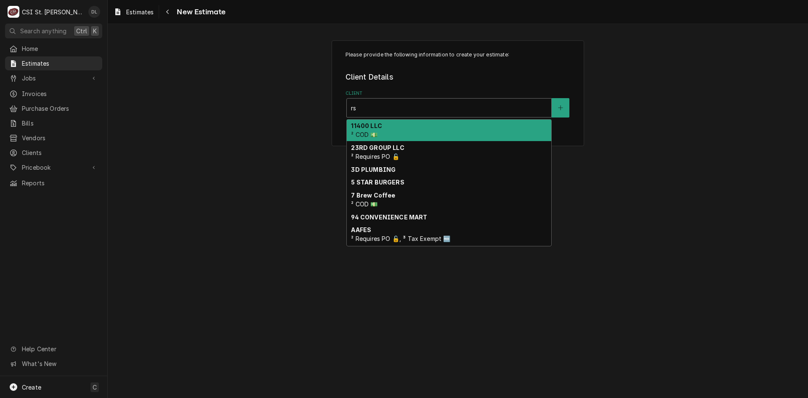
type input "rsg"
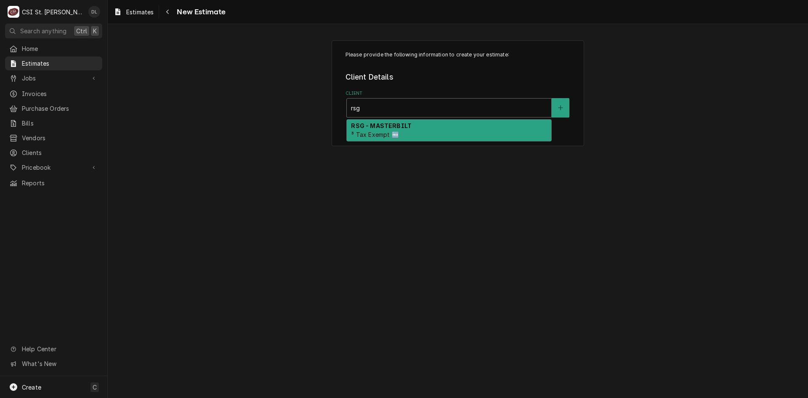
click at [399, 136] on div "RSG - MASTERBILT ³ Tax Exempt 🆓" at bounding box center [449, 131] width 205 height 22
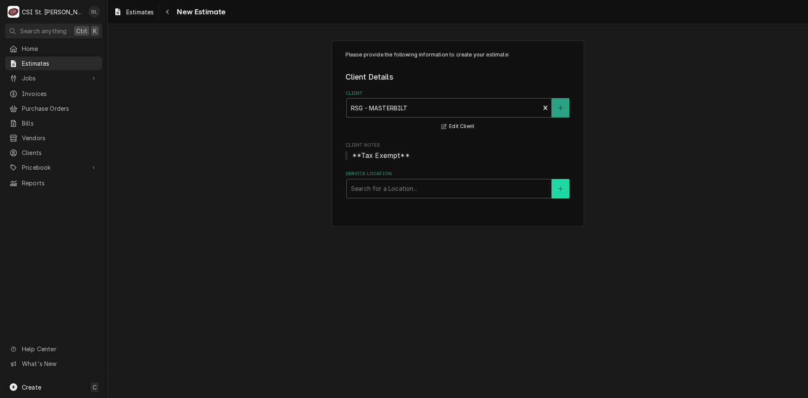
click at [561, 186] on icon "Create New Location" at bounding box center [560, 189] width 5 height 6
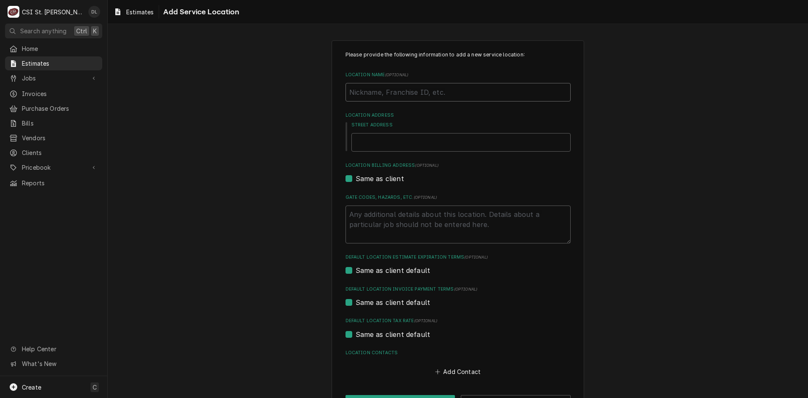
click at [366, 92] on input "Location Name ( optional )" at bounding box center [458, 92] width 225 height 19
type textarea "x"
type input "L"
type textarea "x"
type input "Li"
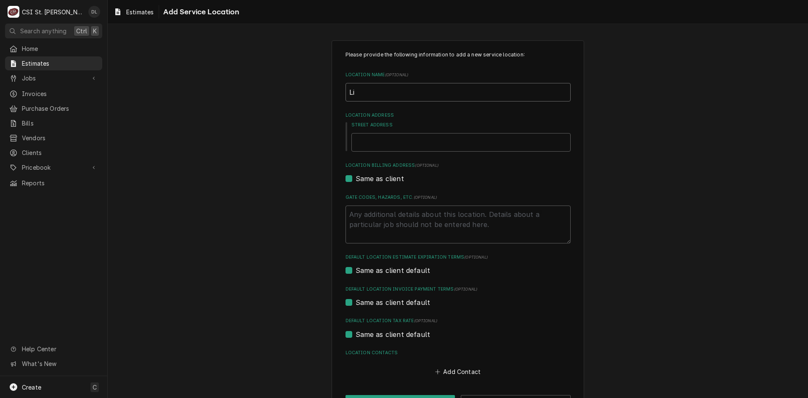
type textarea "x"
type input "Lif"
type textarea "x"
type input "Lift"
type textarea "x"
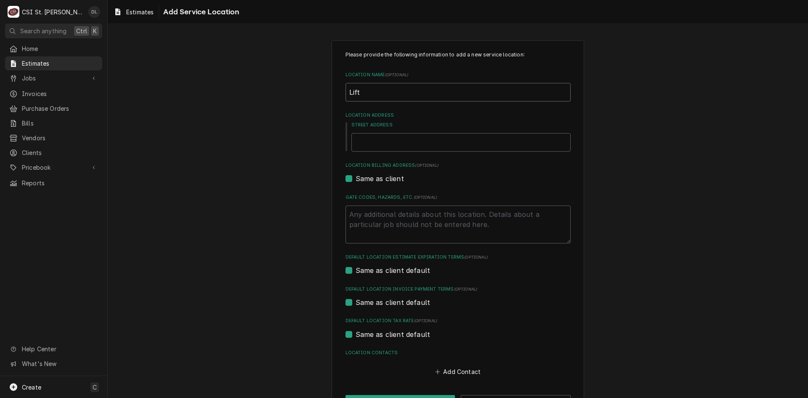
type input "Lifte"
type textarea "x"
type input "Liftem"
type textarea "x"
type input "Liftemi"
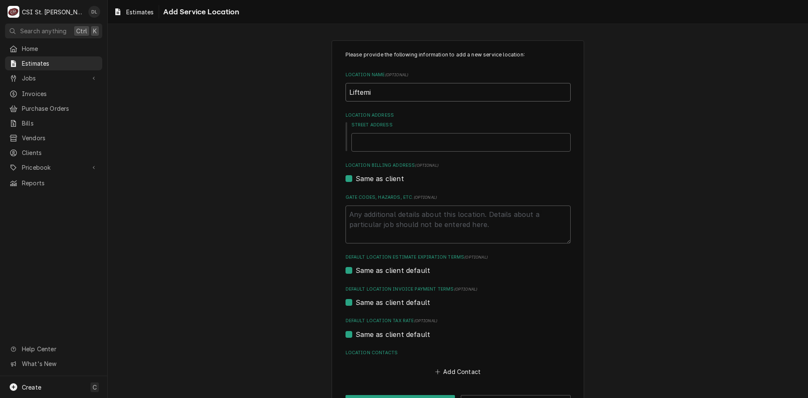
type textarea "x"
type input "Liftem"
type textarea "x"
type input "Lifte"
type textarea "x"
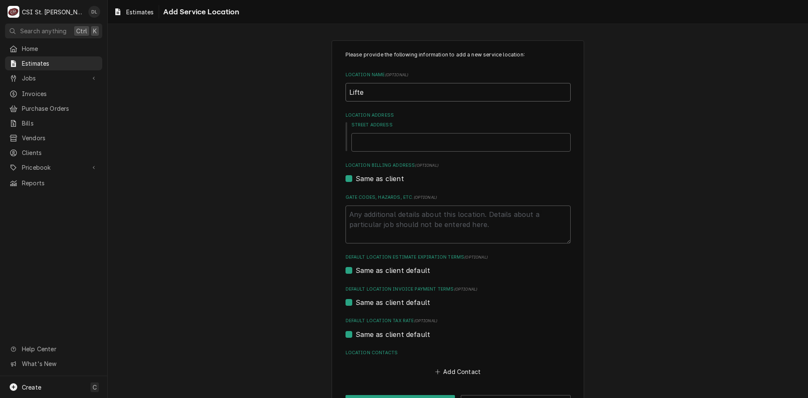
type input "Lift"
type textarea "x"
type input "Lif"
type textarea "x"
type input "Life"
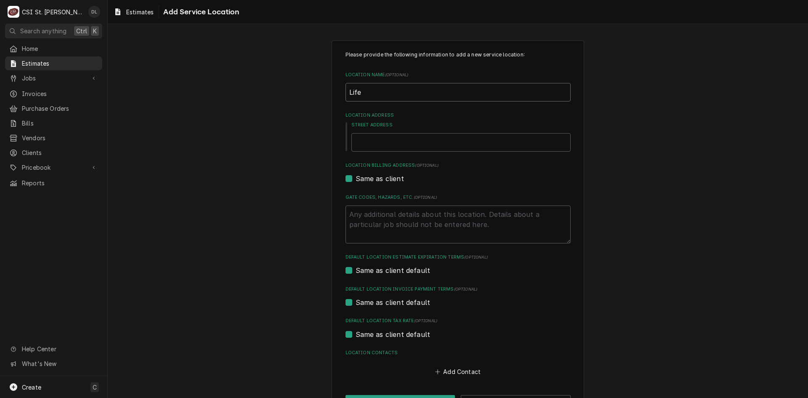
type textarea "x"
type input "Lifet"
type textarea "x"
type input "Lifeti"
type textarea "x"
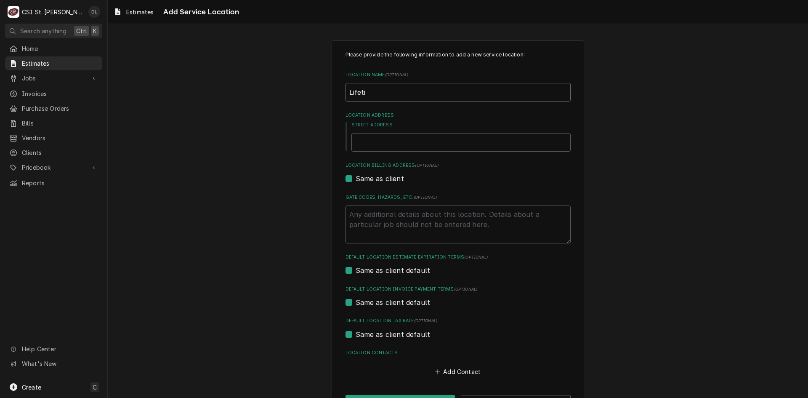
type input "Lifetim"
type textarea "x"
type input "Lifetime"
type textarea "x"
type input "Lifetime0"
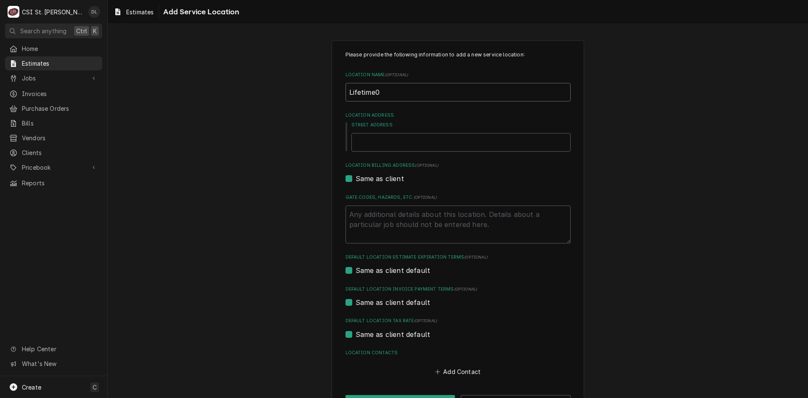
type textarea "x"
type input "Lifetime"
type textarea "x"
type input "Lifetime-"
type textarea "x"
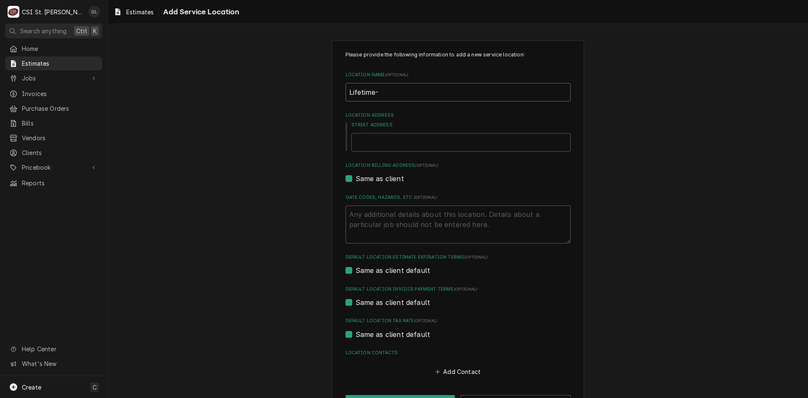
type input "Lifetime-"
type textarea "x"
type input "Lifetime- R"
type textarea "x"
type input "Lifetime- Ri"
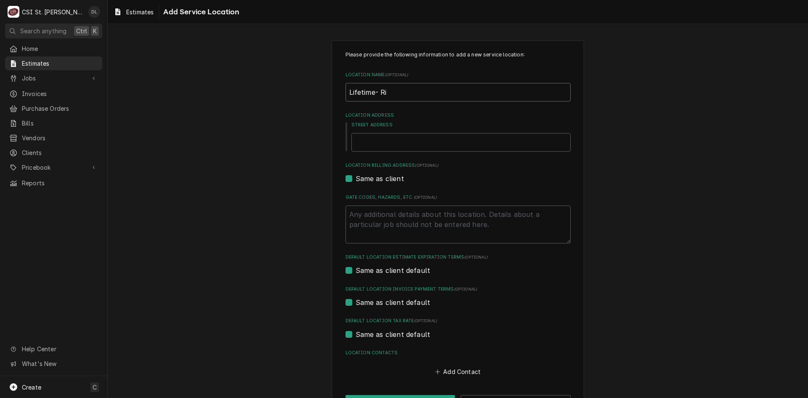
type textarea "x"
type input "Lifetime- R"
type textarea "x"
type input "Lifetime-"
type textarea "x"
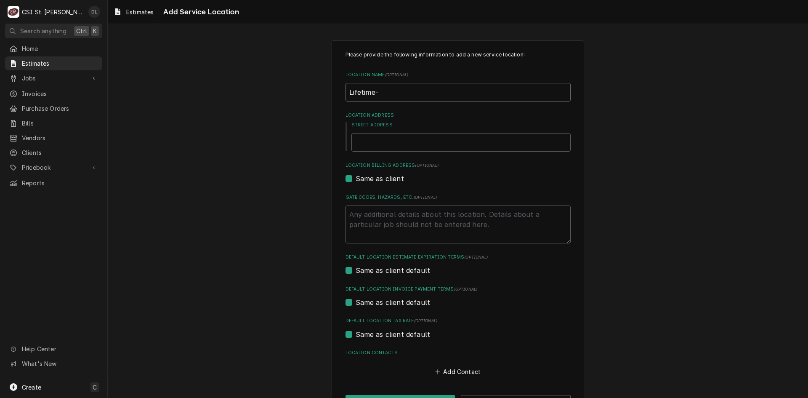
type input "Lifetime-"
type textarea "x"
type input "Lifetime"
type textarea "x"
type input "Lifetime"
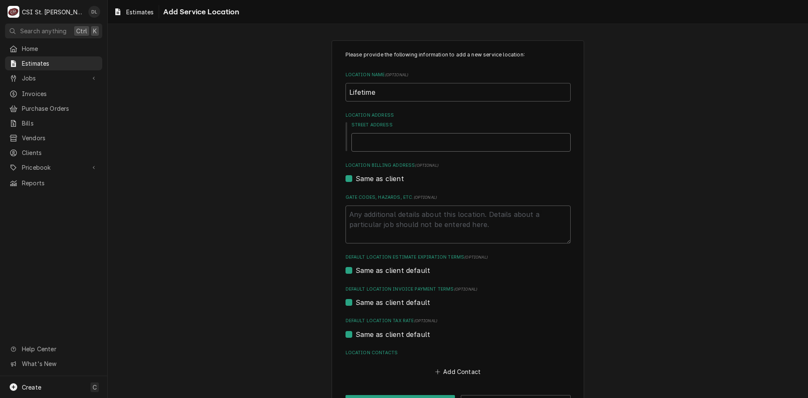
click at [404, 142] on input "Street Address" at bounding box center [460, 142] width 219 height 19
type textarea "x"
type input "r"
type textarea "x"
type input "ri"
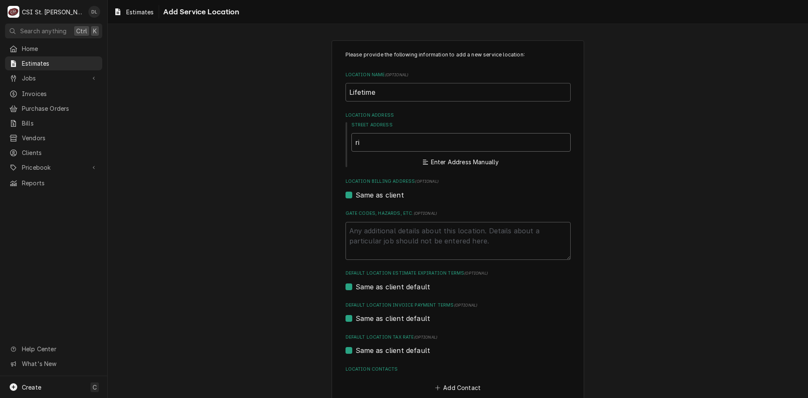
type textarea "x"
type input "ric"
type textarea "x"
type input "rich"
type textarea "x"
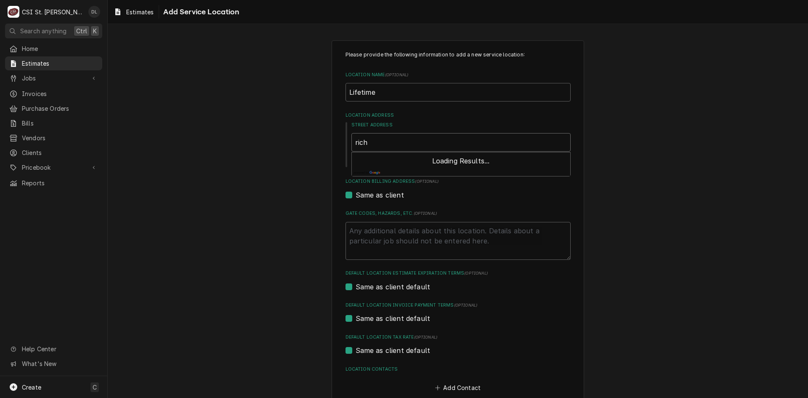
type input "richm"
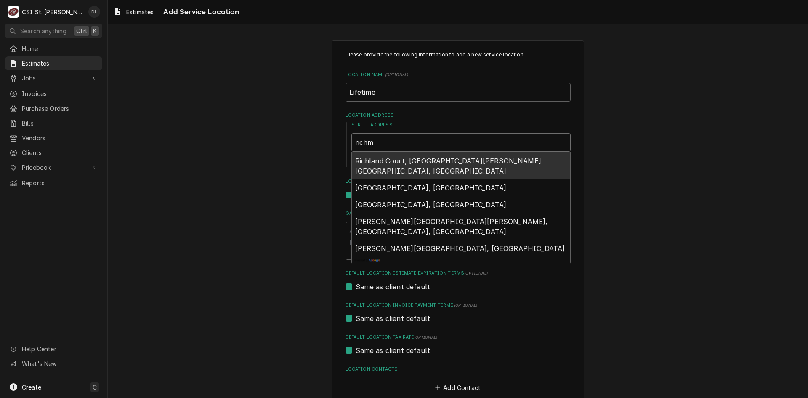
type textarea "x"
type input "richmo"
type textarea "x"
type input "richmon"
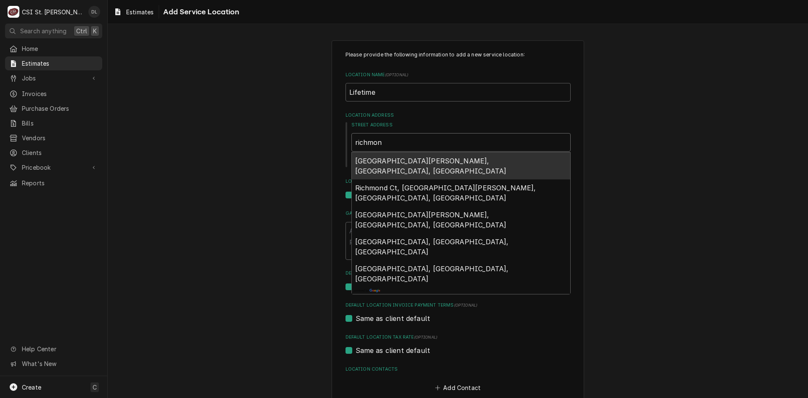
type textarea "x"
type input "richmond"
type textarea "x"
type input "richmond"
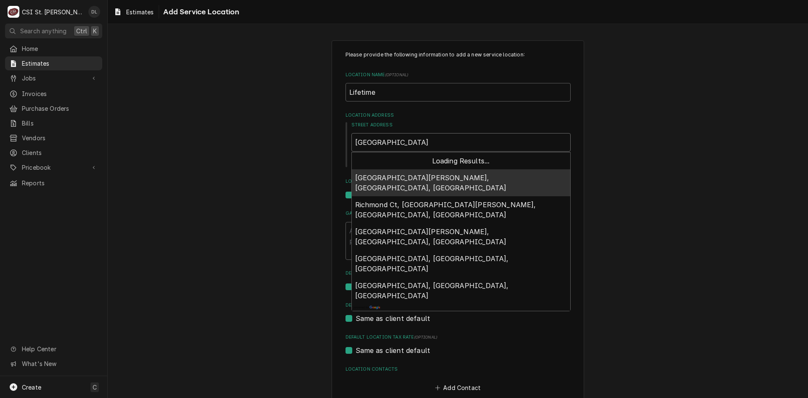
type textarea "x"
type input "richmond h"
type textarea "x"
type input "richmond he"
type textarea "x"
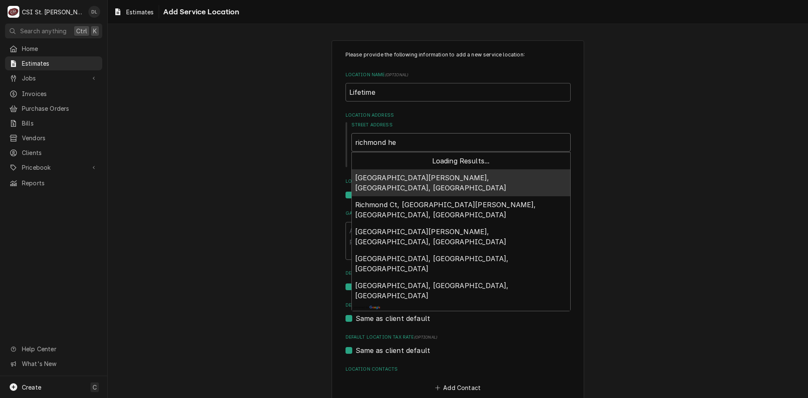
type input "richmond hei"
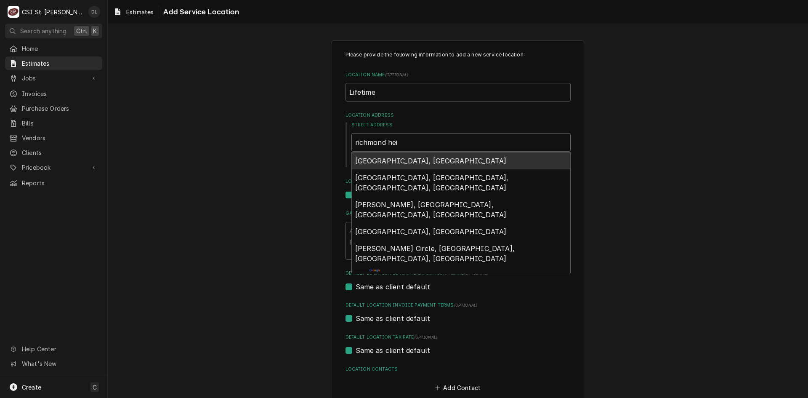
type textarea "x"
type input "richmond heig"
type textarea "x"
type input "richmond heigh"
type textarea "x"
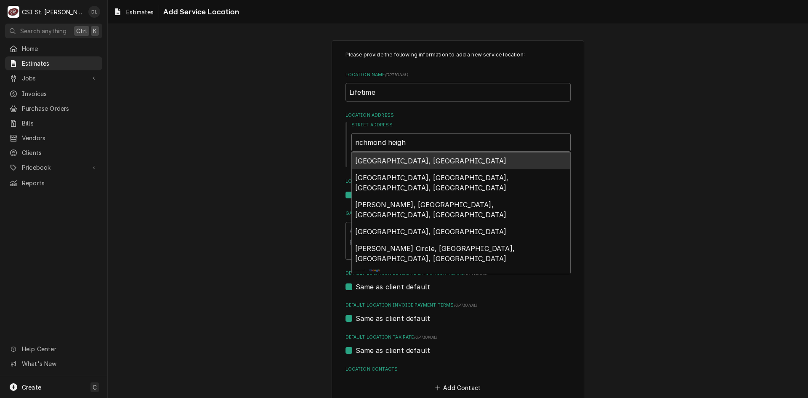
type input "richmond height"
type textarea "x"
type input "richmond heights"
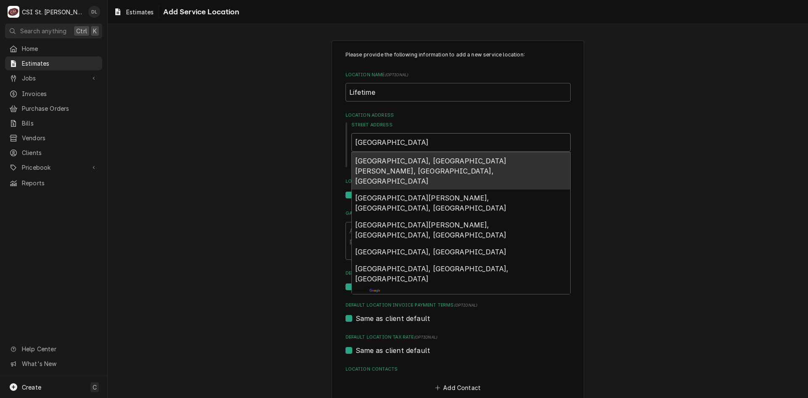
type textarea "x"
type input "richmond heights"
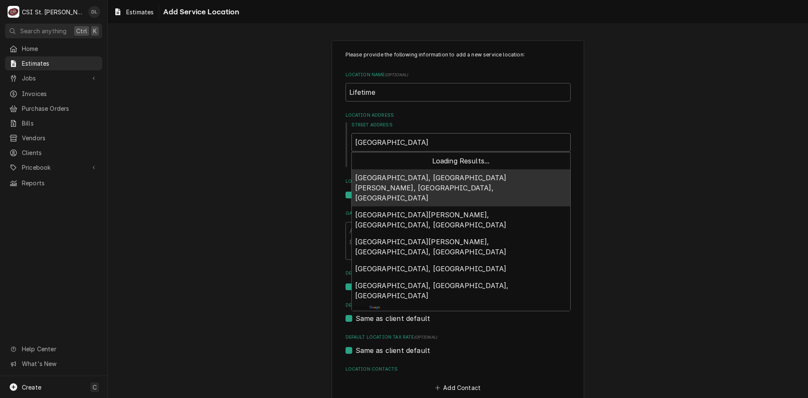
type textarea "x"
type input "richmond heights m"
type textarea "x"
type input "richmond heights mo"
type textarea "x"
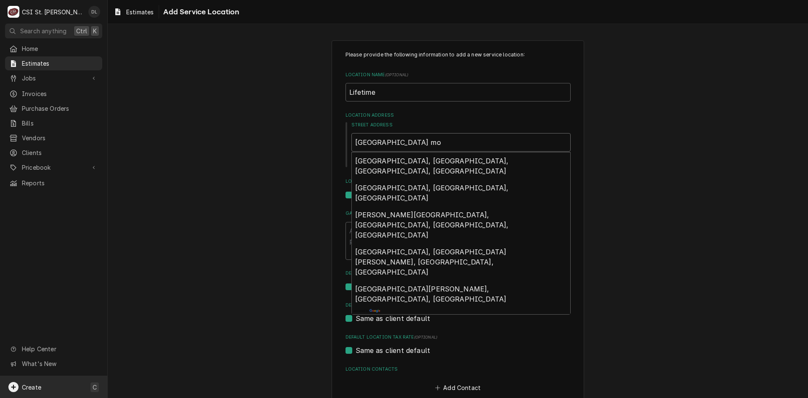
type input "richmond heights mo"
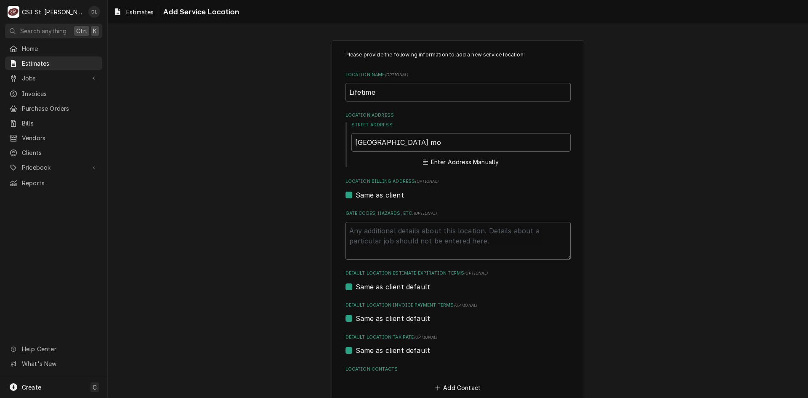
click at [398, 249] on textarea "Gate Codes, Hazards, etc. ( optional )" at bounding box center [458, 241] width 225 height 38
click at [33, 77] on span "Jobs" at bounding box center [54, 78] width 64 height 9
click at [44, 89] on span "Jobs" at bounding box center [60, 92] width 76 height 9
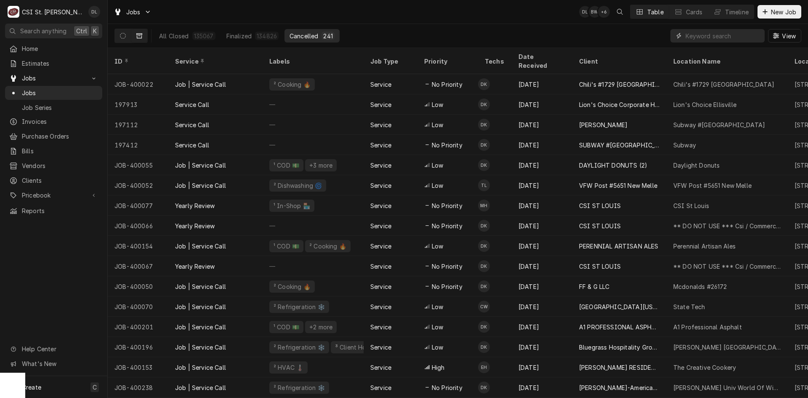
click at [710, 37] on input "Dynamic Content Wrapper" at bounding box center [723, 35] width 75 height 13
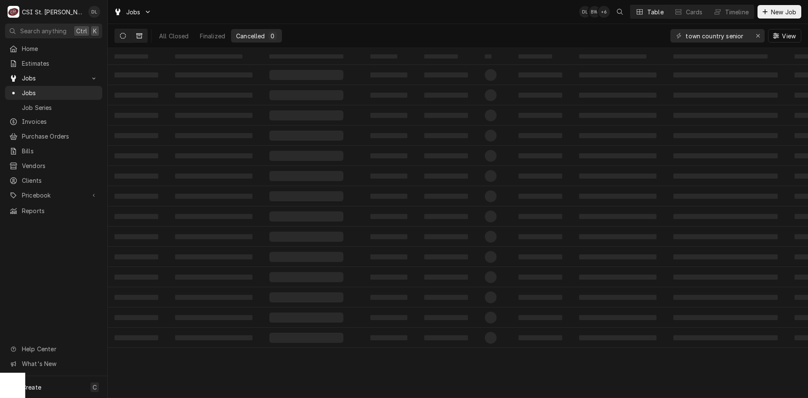
click at [120, 35] on icon "Dynamic Content Wrapper" at bounding box center [123, 36] width 6 height 6
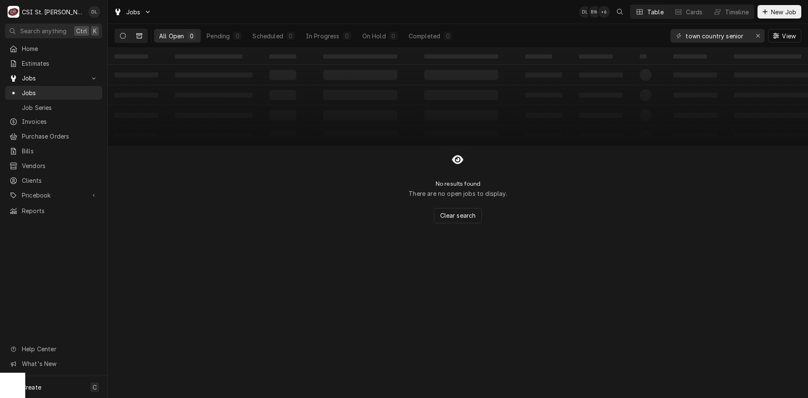
click at [140, 34] on icon "Dynamic Content Wrapper" at bounding box center [139, 36] width 6 height 6
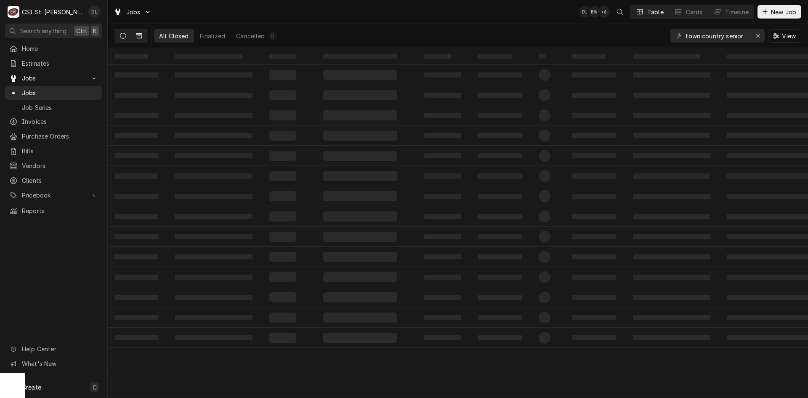
click at [127, 33] on button "Dynamic Content Wrapper" at bounding box center [123, 35] width 16 height 13
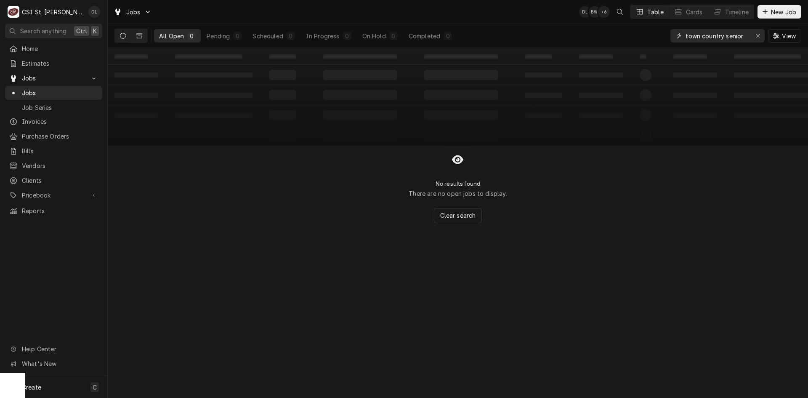
click at [746, 37] on input "town country senior" at bounding box center [717, 35] width 63 height 13
click at [138, 36] on icon "Dynamic Content Wrapper" at bounding box center [139, 36] width 6 height 6
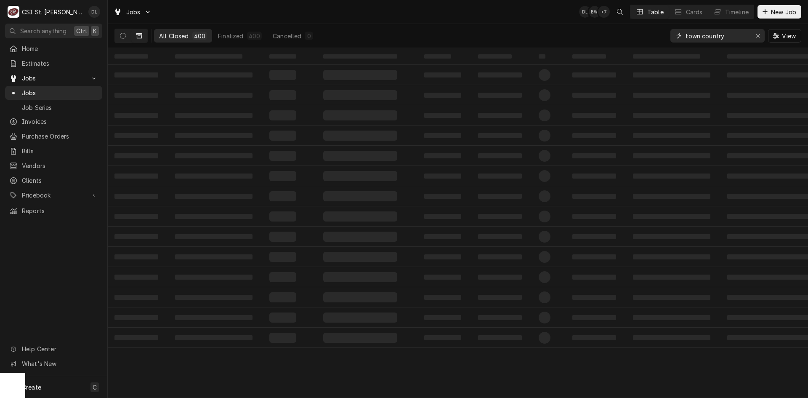
drag, startPoint x: 745, startPoint y: 36, endPoint x: 639, endPoint y: 36, distance: 106.5
click at [639, 36] on div "All Closed 400 Finalized 400 Cancelled 0 town country View" at bounding box center [457, 36] width 687 height 24
click at [127, 34] on button "Dynamic Content Wrapper" at bounding box center [123, 35] width 16 height 13
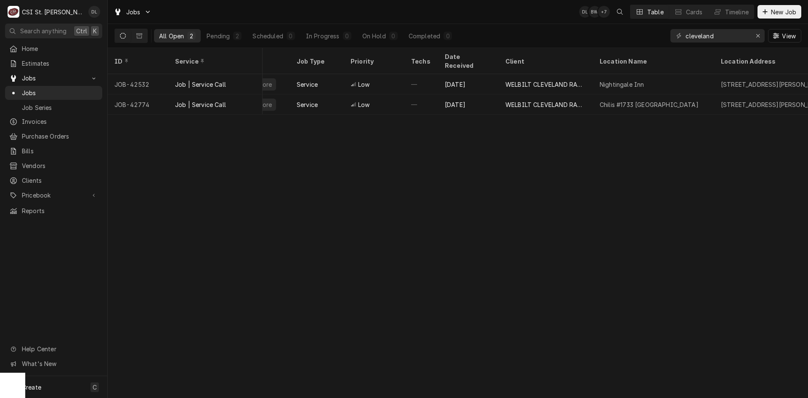
scroll to position [0, 325]
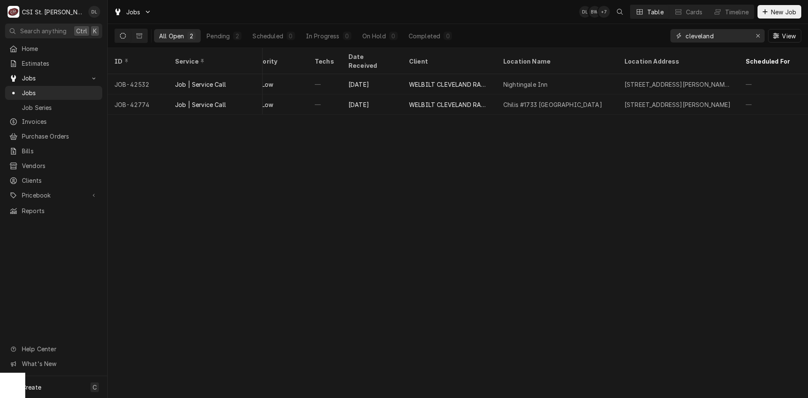
drag, startPoint x: 727, startPoint y: 36, endPoint x: 635, endPoint y: 35, distance: 92.6
click at [635, 35] on div "All Open 2 Pending 2 Scheduled 0 In Progress 0 On Hold 0 Completed 0 cleveland …" at bounding box center [457, 36] width 687 height 24
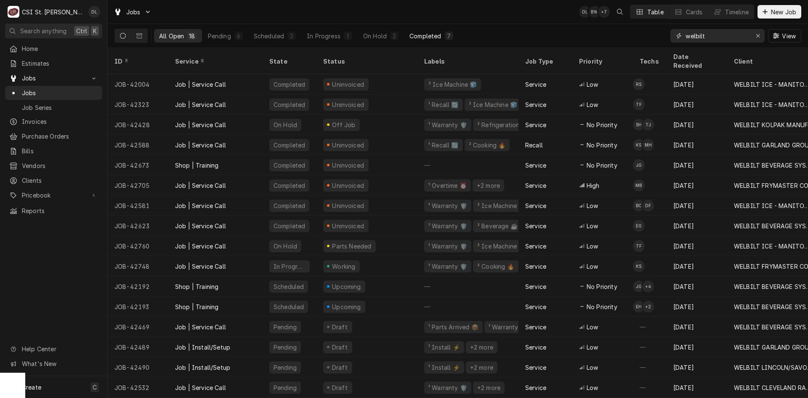
type input "welbilt"
click at [414, 39] on div "Completed" at bounding box center [426, 36] width 32 height 9
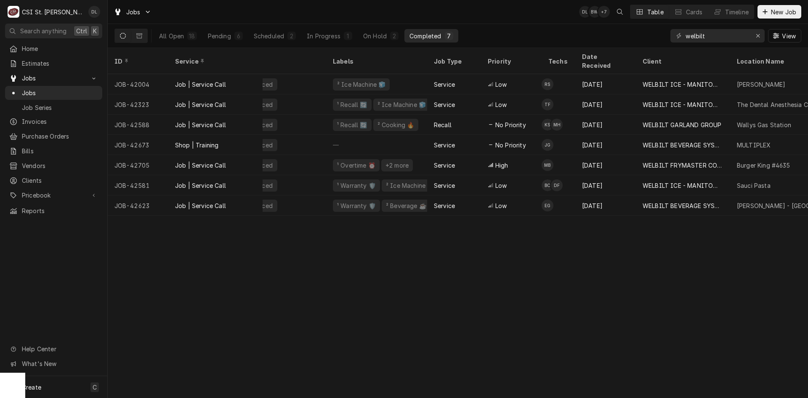
scroll to position [0, 0]
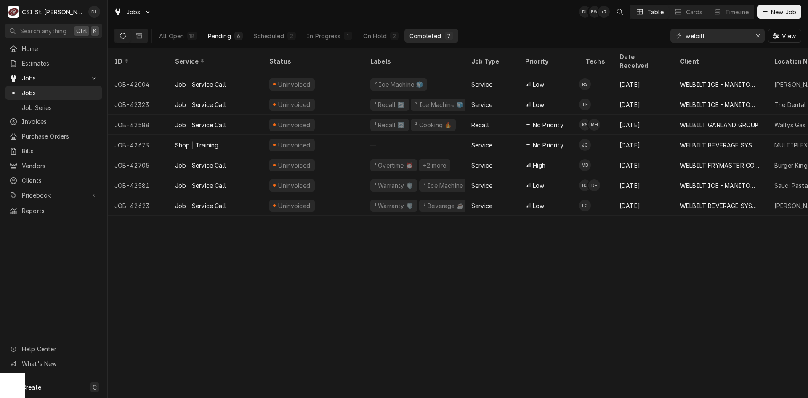
click at [225, 32] on button "Pending 6" at bounding box center [225, 35] width 45 height 13
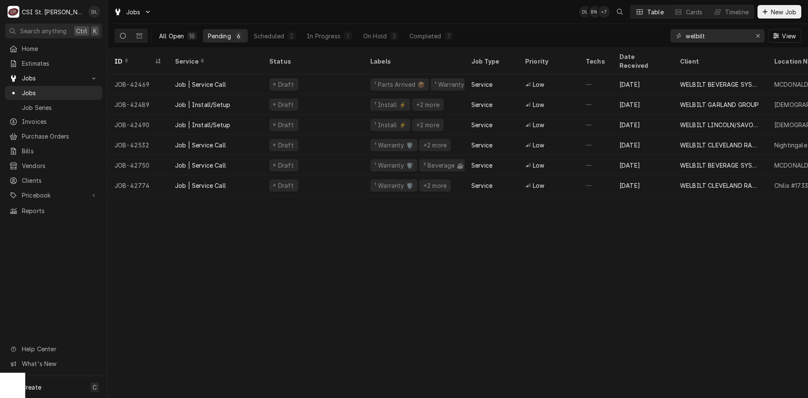
click at [176, 32] on div "All Open" at bounding box center [171, 36] width 25 height 9
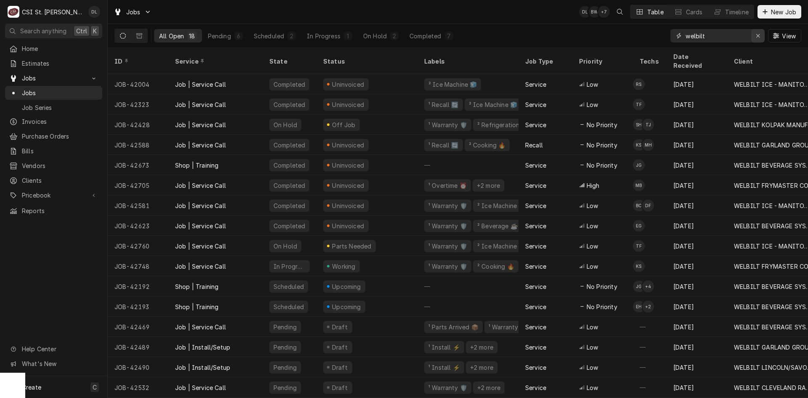
drag, startPoint x: 760, startPoint y: 36, endPoint x: 721, endPoint y: 39, distance: 38.9
click at [760, 36] on icon "Erase input" at bounding box center [758, 36] width 5 height 6
click at [721, 39] on input "Dynamic Content Wrapper" at bounding box center [725, 35] width 79 height 13
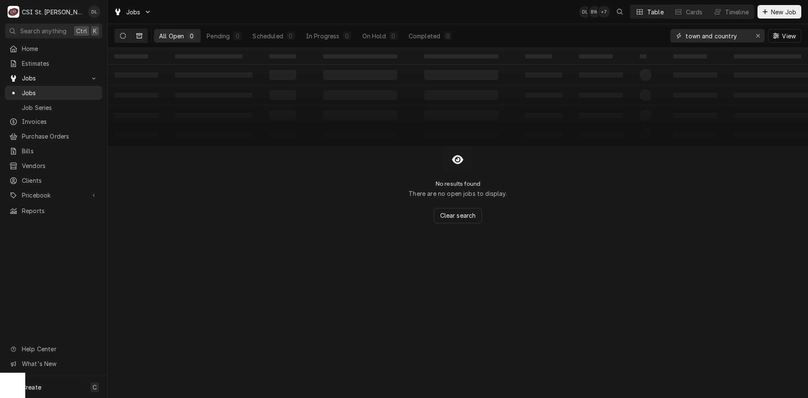
type input "town and country"
click at [138, 37] on icon "Dynamic Content Wrapper" at bounding box center [139, 36] width 6 height 6
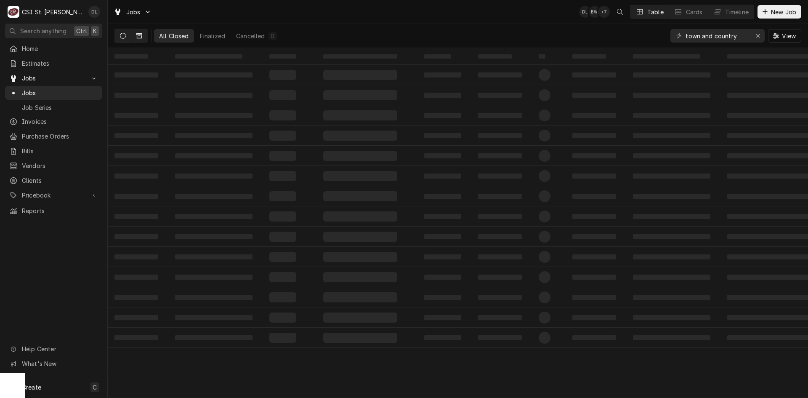
click at [129, 37] on button "Dynamic Content Wrapper" at bounding box center [123, 35] width 16 height 13
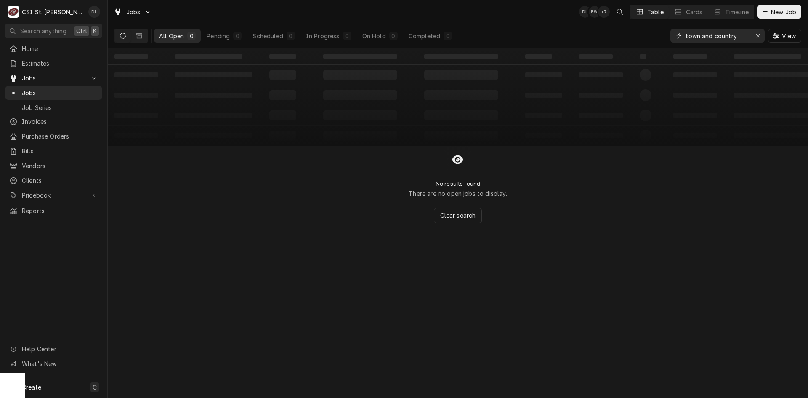
click at [758, 35] on icon "Erase input" at bounding box center [757, 35] width 3 height 3
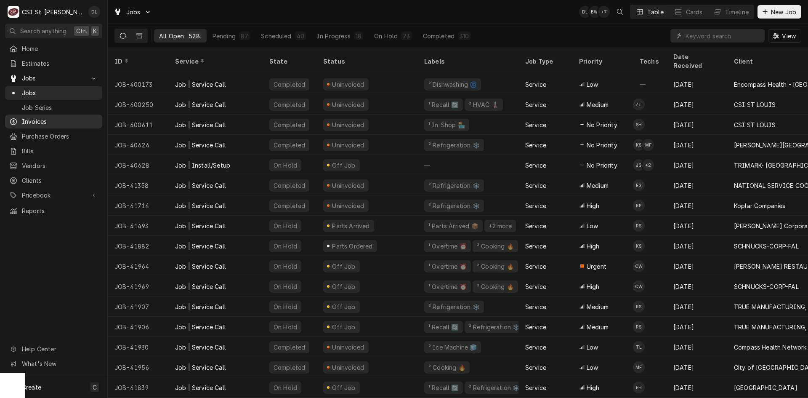
click at [35, 117] on span "Invoices" at bounding box center [60, 121] width 76 height 9
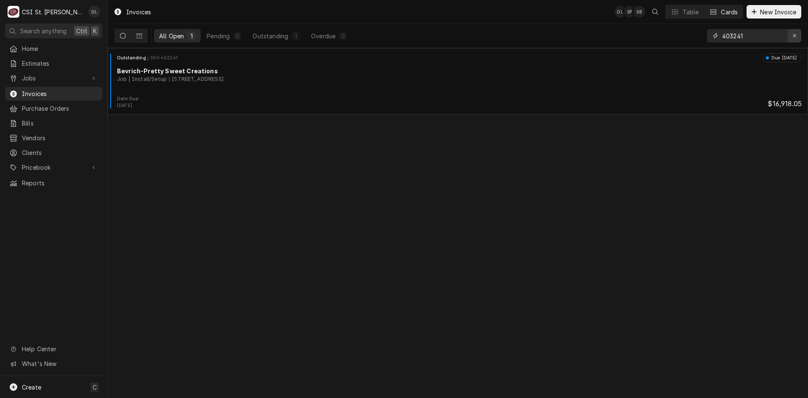
click at [795, 38] on icon "Erase input" at bounding box center [795, 36] width 5 height 6
click at [757, 38] on input "Dynamic Content Wrapper" at bounding box center [761, 35] width 79 height 13
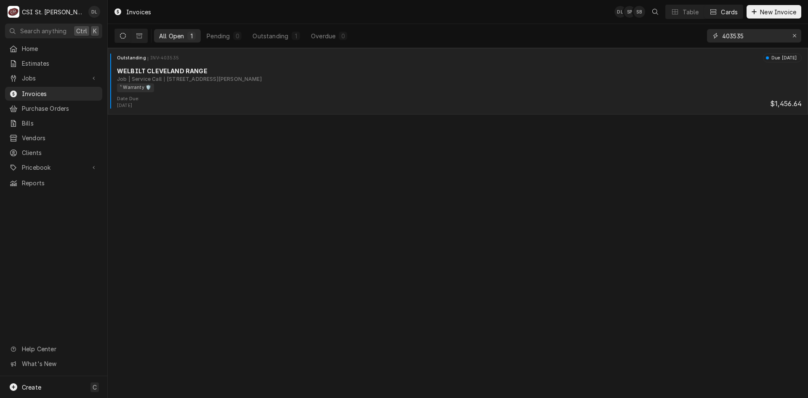
type input "403535"
click at [266, 100] on div "Date Due: [DATE] $1,456.64" at bounding box center [458, 102] width 694 height 13
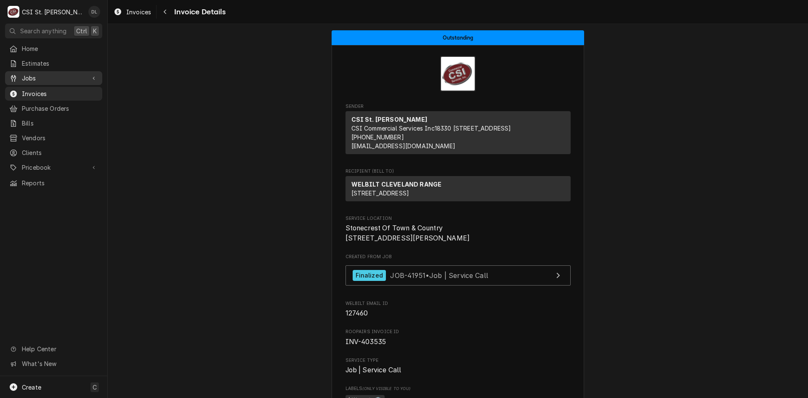
click at [28, 74] on span "Jobs" at bounding box center [54, 78] width 64 height 9
click at [40, 93] on span "Jobs" at bounding box center [60, 92] width 76 height 9
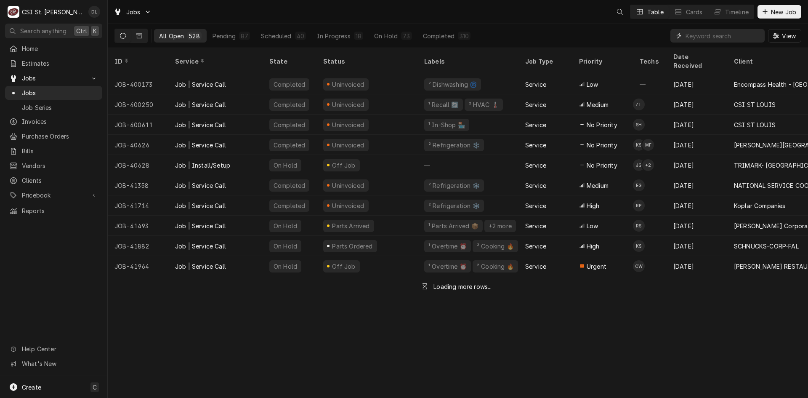
click at [753, 36] on input "Dynamic Content Wrapper" at bounding box center [723, 35] width 75 height 13
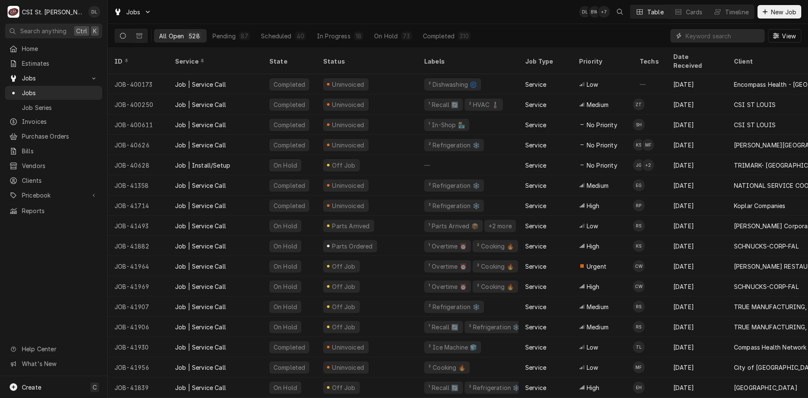
type input "5"
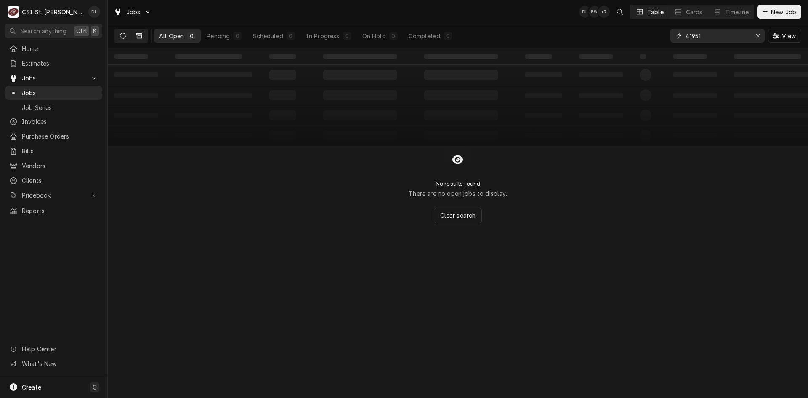
type input "41951"
click at [140, 37] on icon "Dynamic Content Wrapper" at bounding box center [139, 36] width 6 height 6
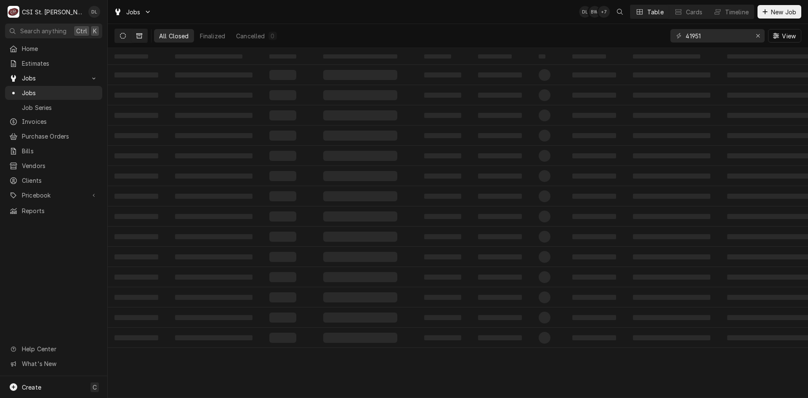
click at [124, 35] on icon "Dynamic Content Wrapper" at bounding box center [123, 36] width 6 height 6
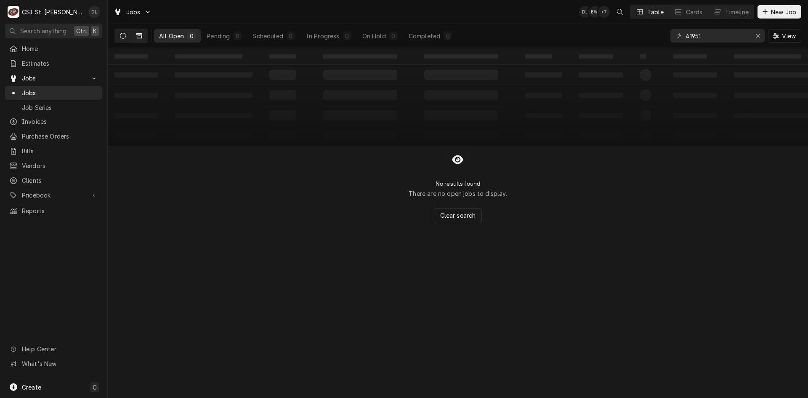
click at [138, 34] on icon "Dynamic Content Wrapper" at bounding box center [139, 36] width 6 height 6
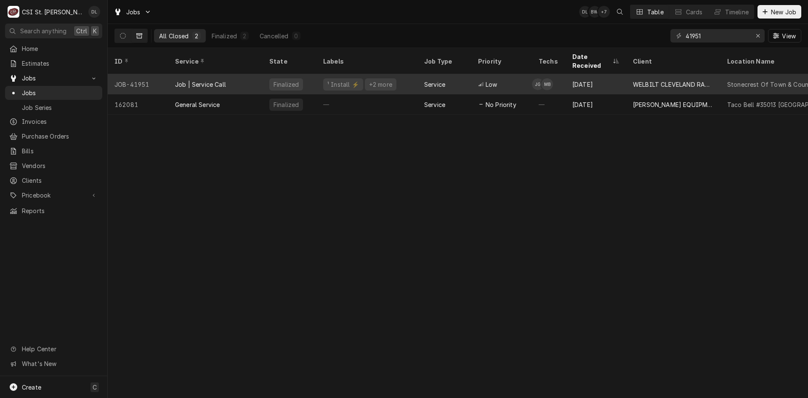
click at [704, 80] on div "WELBILT CLEVELAND RANGE" at bounding box center [673, 84] width 94 height 20
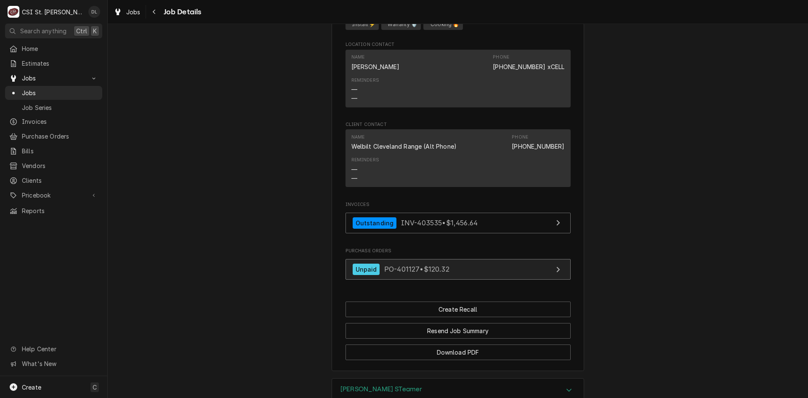
scroll to position [826, 0]
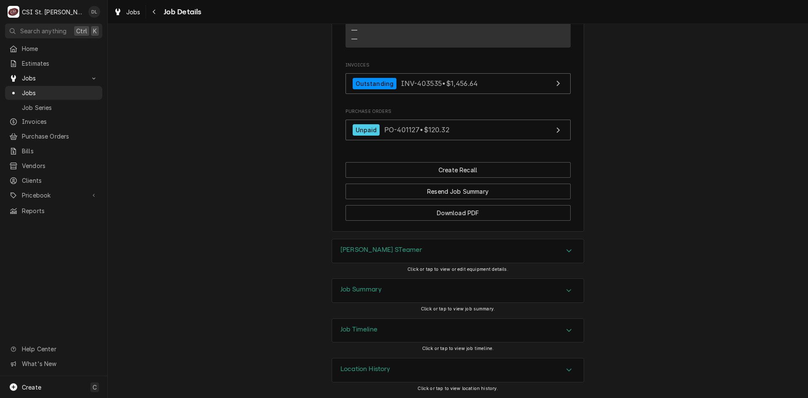
click at [563, 252] on div "Accordion Header" at bounding box center [569, 251] width 13 height 10
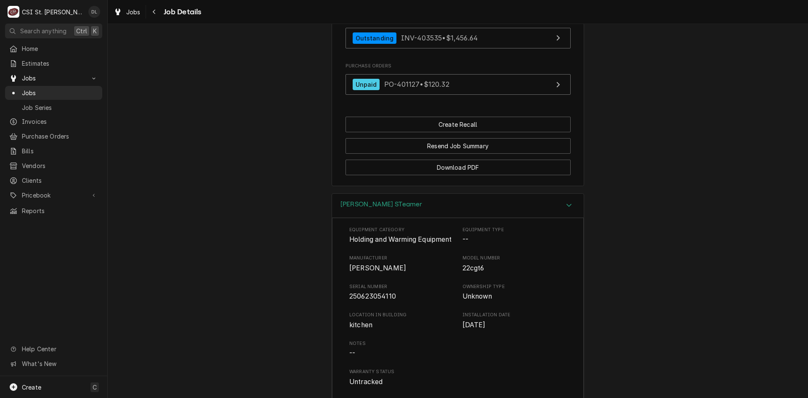
scroll to position [878, 0]
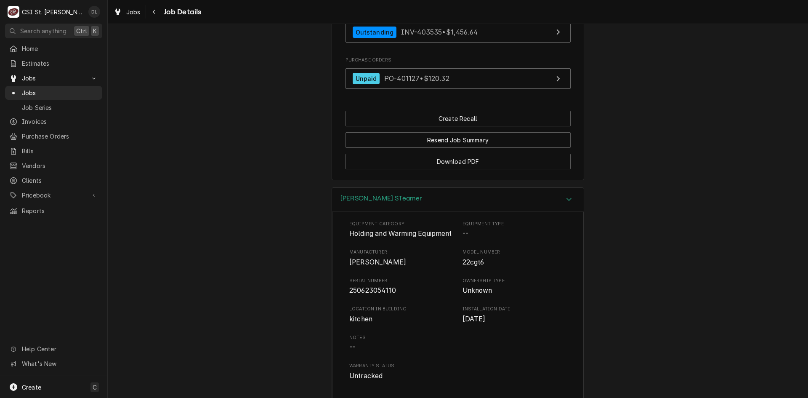
click at [244, 210] on div "Clevland STeamer Equipment Category Holding and Warming Equipment Equipment Typ…" at bounding box center [458, 333] width 700 height 292
click at [37, 74] on span "Jobs" at bounding box center [54, 78] width 64 height 9
click at [42, 71] on link "Jobs" at bounding box center [53, 78] width 97 height 14
click at [34, 88] on span "Jobs" at bounding box center [60, 92] width 76 height 9
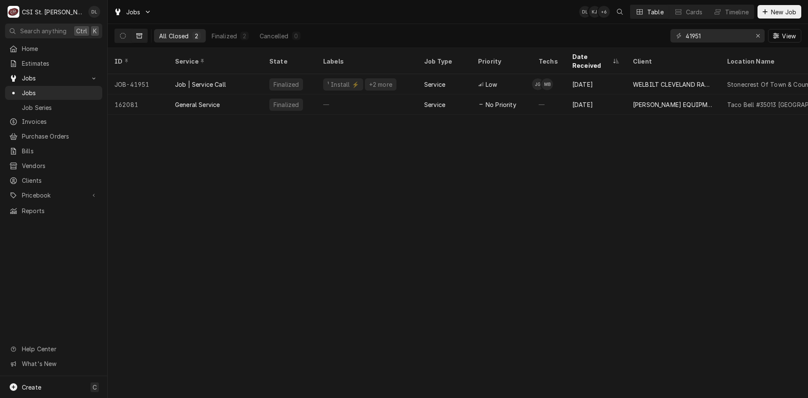
click at [204, 240] on div "ID Service State Labels Job Type Priority Techs Date Received Client Location N…" at bounding box center [458, 223] width 700 height 350
click at [72, 293] on div "Home Estimates Jobs Jobs Job Series Invoices Purchase Orders Bills Vendors Clie…" at bounding box center [53, 209] width 107 height 334
drag, startPoint x: 1, startPoint y: 61, endPoint x: 1, endPoint y: 93, distance: 32.0
click at [1, 93] on div "Home Estimates Jobs Jobs Job Series Invoices Purchase Orders Bills Vendors Clie…" at bounding box center [53, 130] width 107 height 176
click at [128, 277] on div "ID Service State Labels Job Type Priority Techs Date Received Client Location N…" at bounding box center [458, 223] width 700 height 350
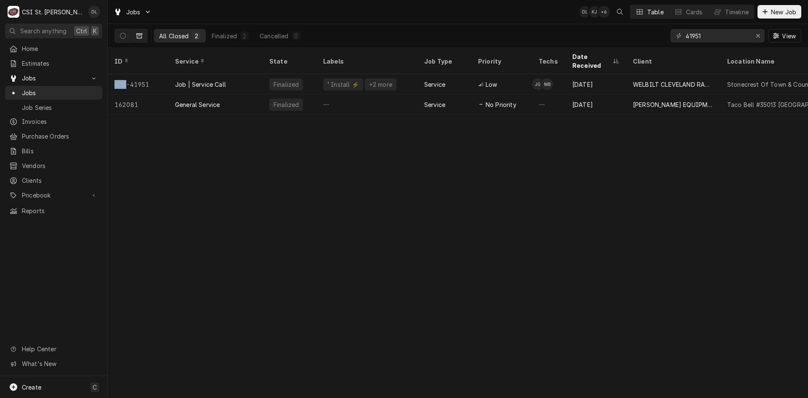
click at [128, 277] on div "ID Service State Labels Job Type Priority Techs Date Received Client Location N…" at bounding box center [458, 223] width 700 height 350
click at [759, 36] on icon "Erase input" at bounding box center [758, 36] width 5 height 6
click at [737, 35] on input "Dynamic Content Wrapper" at bounding box center [725, 35] width 79 height 13
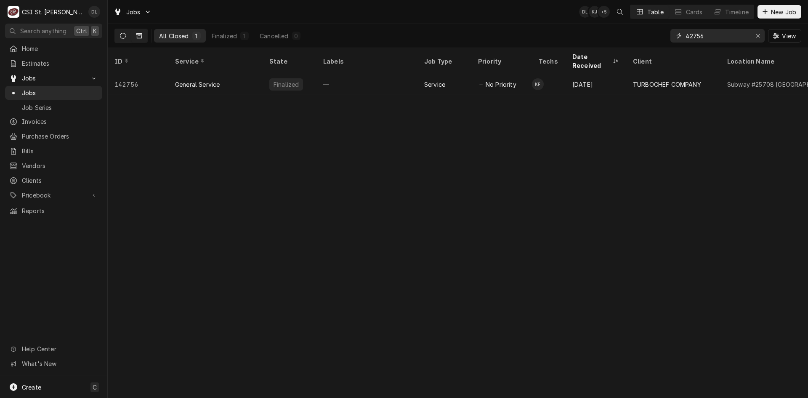
type input "42756"
click at [119, 35] on button "Dynamic Content Wrapper" at bounding box center [123, 35] width 16 height 13
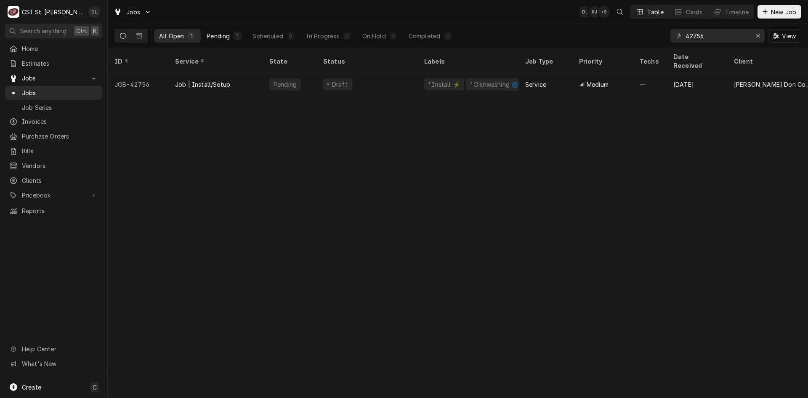
click at [220, 35] on div "Pending" at bounding box center [218, 36] width 23 height 9
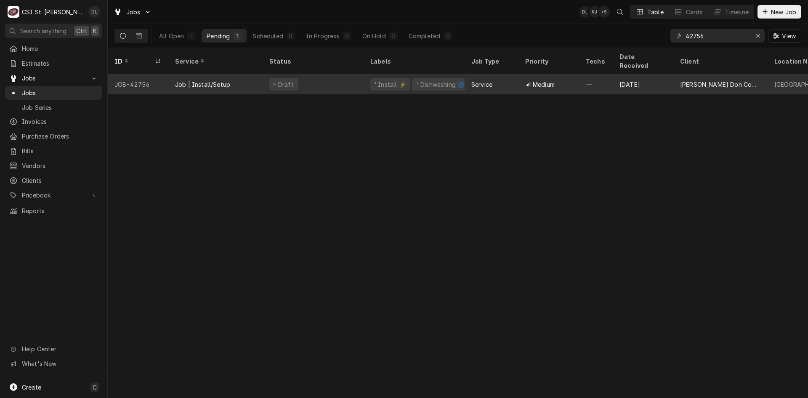
click at [470, 77] on div "Service" at bounding box center [492, 84] width 54 height 20
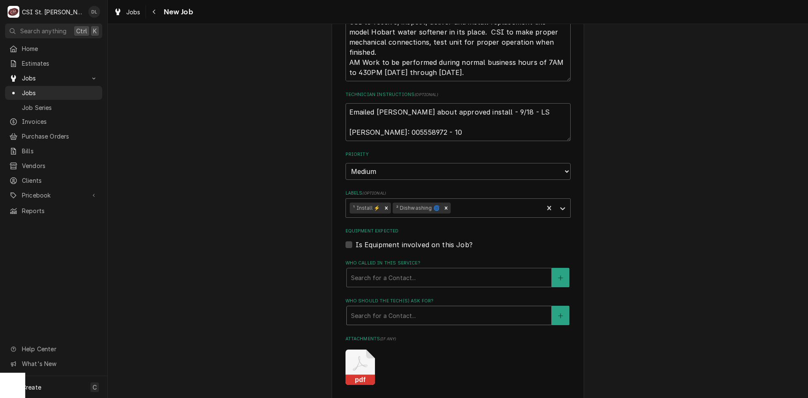
scroll to position [379, 0]
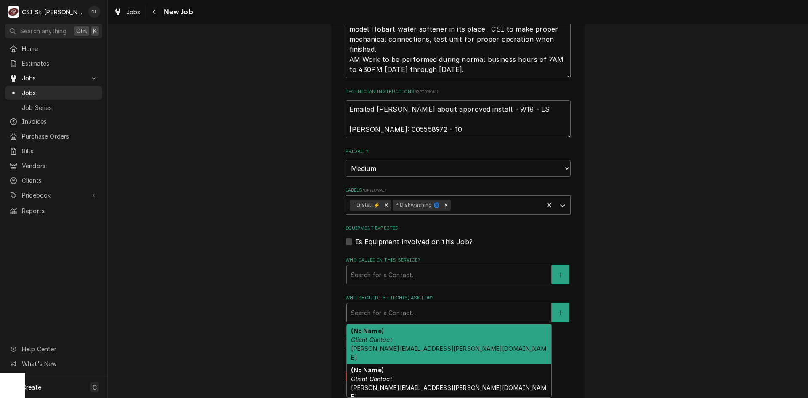
click at [432, 311] on div "Who should the tech(s) ask for?" at bounding box center [449, 312] width 196 height 15
drag, startPoint x: 684, startPoint y: 329, endPoint x: 670, endPoint y: 323, distance: 14.3
click at [681, 327] on div "Use the fields below to edit this job: Client Details Client [PERSON_NAME] Comp…" at bounding box center [458, 137] width 700 height 966
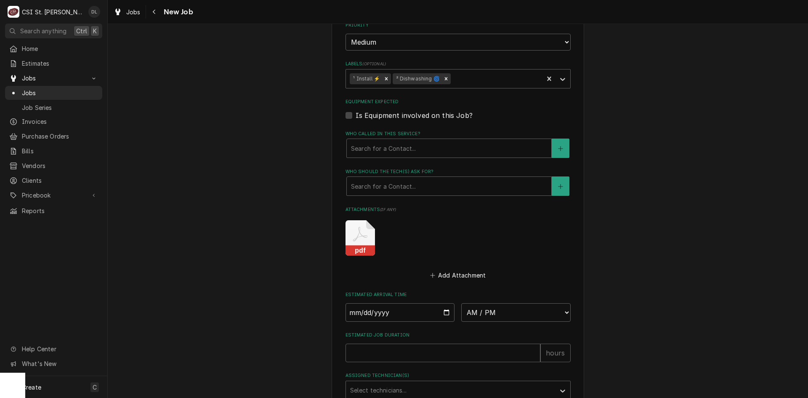
scroll to position [589, 0]
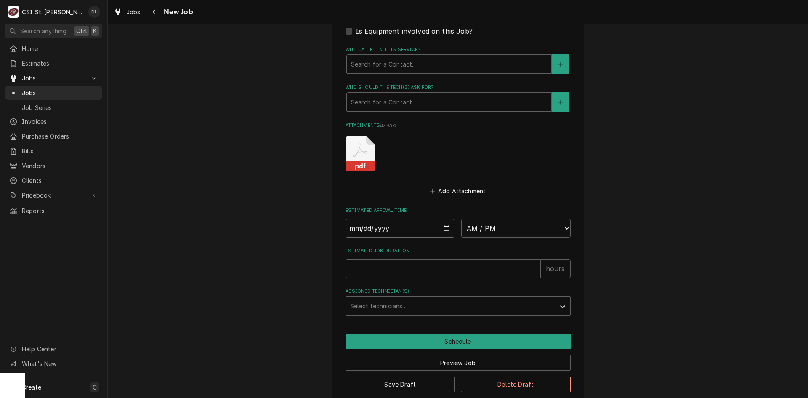
click at [448, 229] on input "Date" at bounding box center [400, 228] width 109 height 19
click at [447, 229] on input "Date" at bounding box center [400, 228] width 109 height 19
click at [445, 228] on input "Date" at bounding box center [400, 228] width 109 height 19
type textarea "x"
type input "[DATE]"
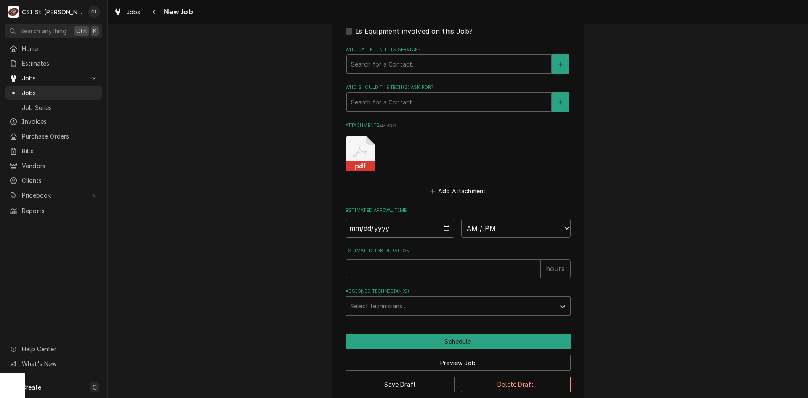
type textarea "x"
click at [561, 225] on select "AM / PM 6:00 AM 6:15 AM 6:30 AM 6:45 AM 7:00 AM 7:15 AM 7:30 AM 7:45 AM 8:00 AM…" at bounding box center [515, 228] width 109 height 19
select select "10:00:00"
click at [461, 219] on select "AM / PM 6:00 AM 6:15 AM 6:30 AM 6:45 AM 7:00 AM 7:15 AM 7:30 AM 7:45 AM 8:00 AM…" at bounding box center [515, 228] width 109 height 19
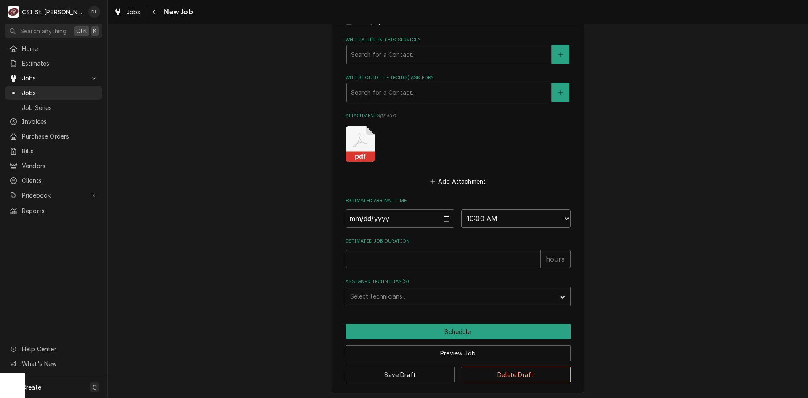
scroll to position [601, 0]
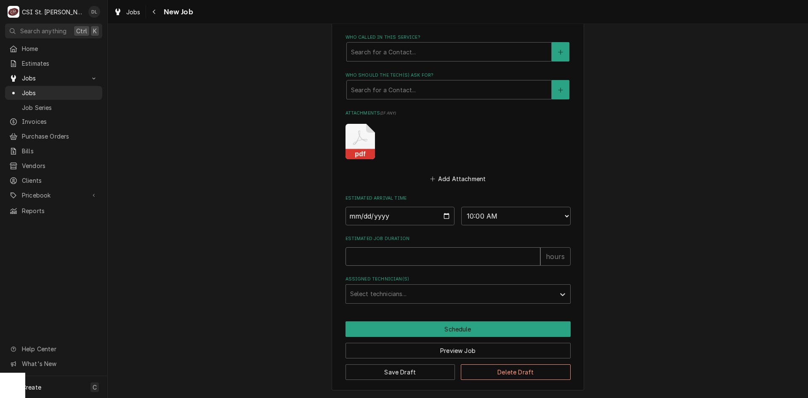
click at [436, 254] on input "Estimated Job Duration" at bounding box center [443, 256] width 195 height 19
type textarea "x"
type input "4"
type textarea "x"
type input "4"
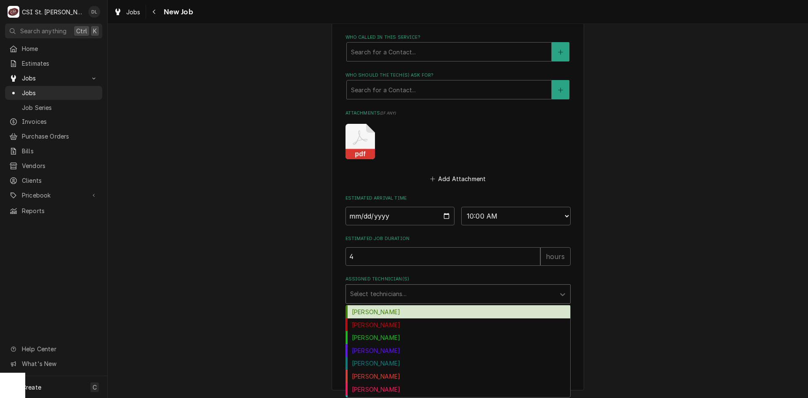
click at [452, 294] on div "Assigned Technician(s)" at bounding box center [450, 293] width 201 height 15
type input "ste"
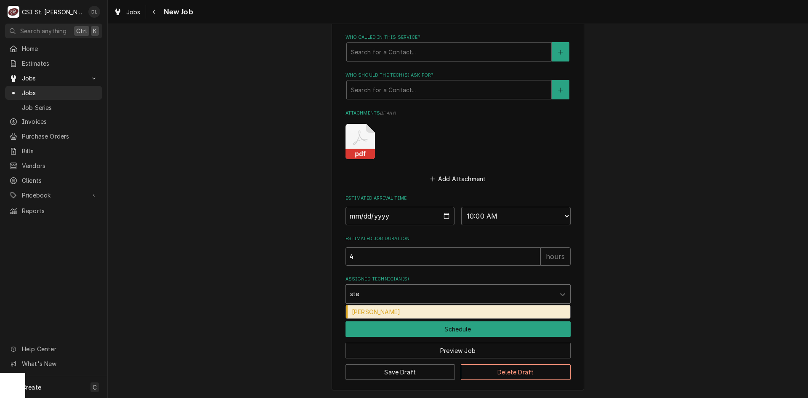
type textarea "x"
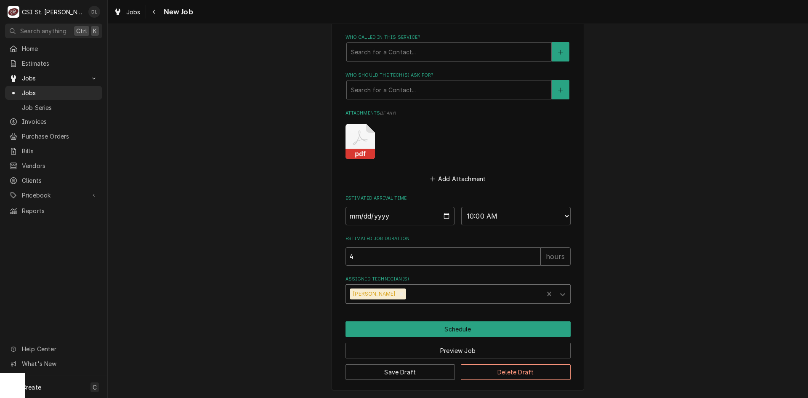
type textarea "x"
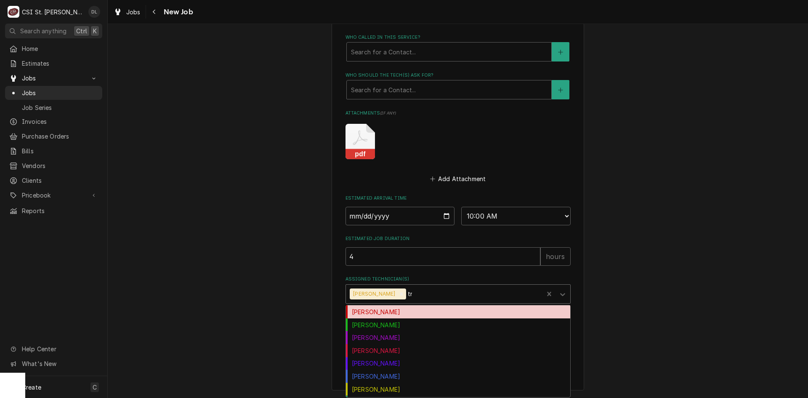
type input "tre"
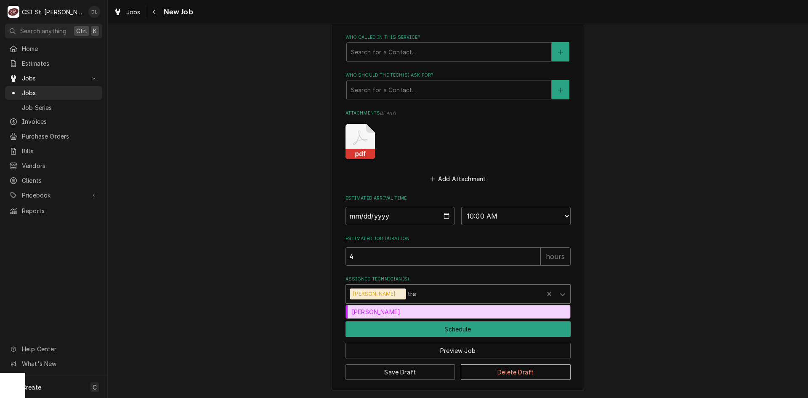
type textarea "x"
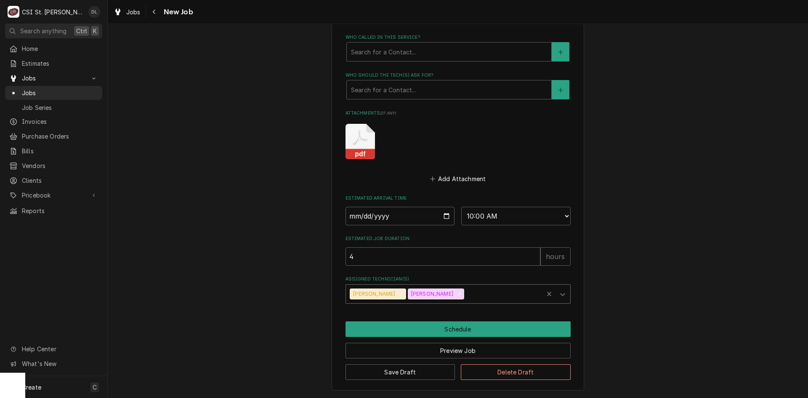
type textarea "x"
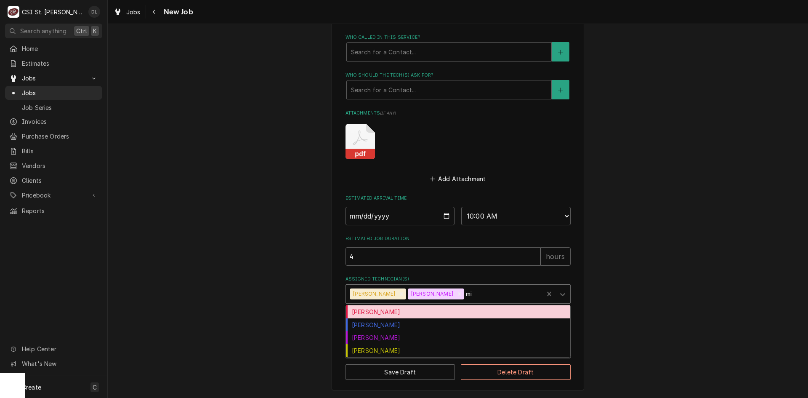
type input "mik"
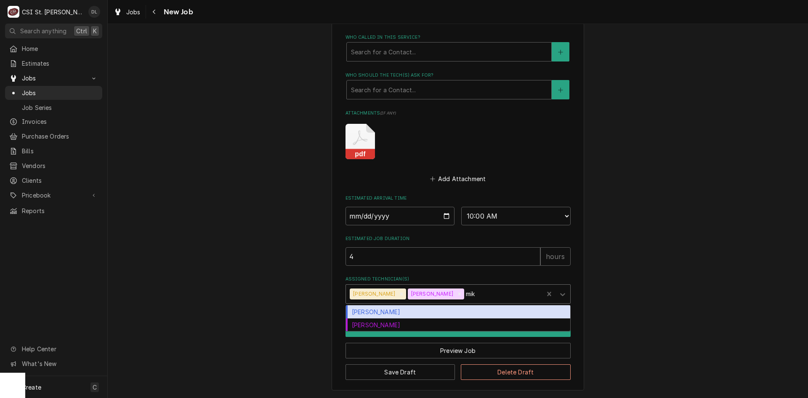
type textarea "x"
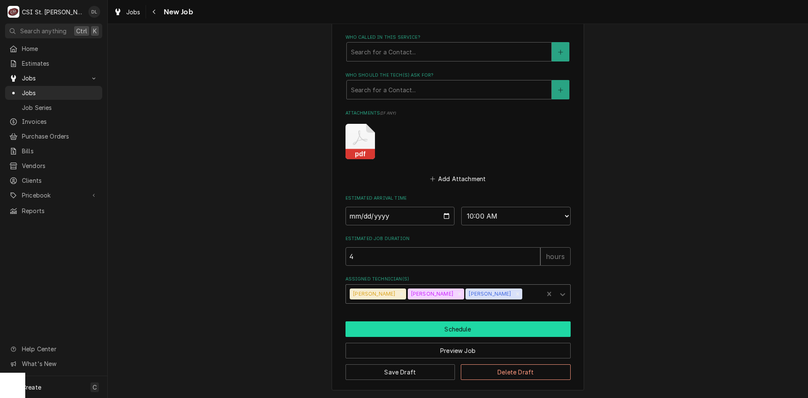
click at [459, 334] on button "Schedule" at bounding box center [458, 329] width 225 height 16
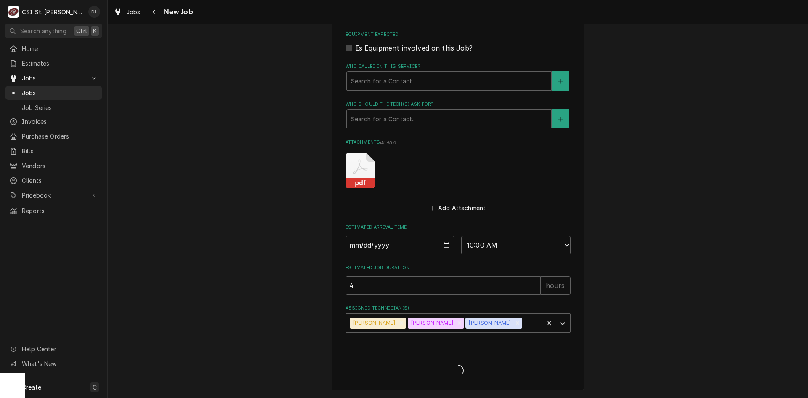
scroll to position [572, 0]
type textarea "x"
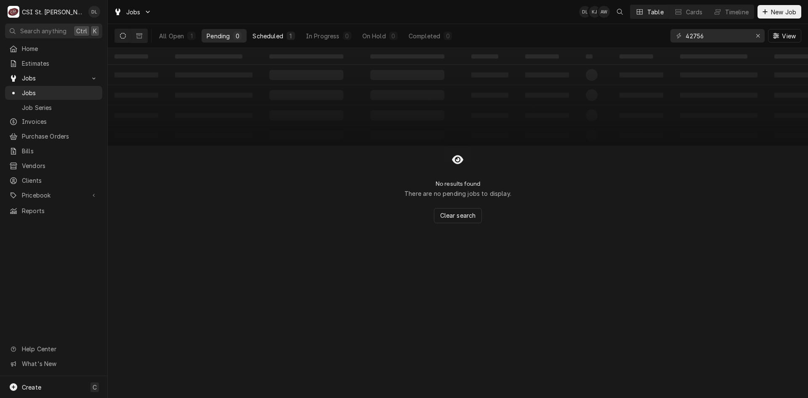
click at [265, 32] on div "Scheduled" at bounding box center [268, 36] width 30 height 9
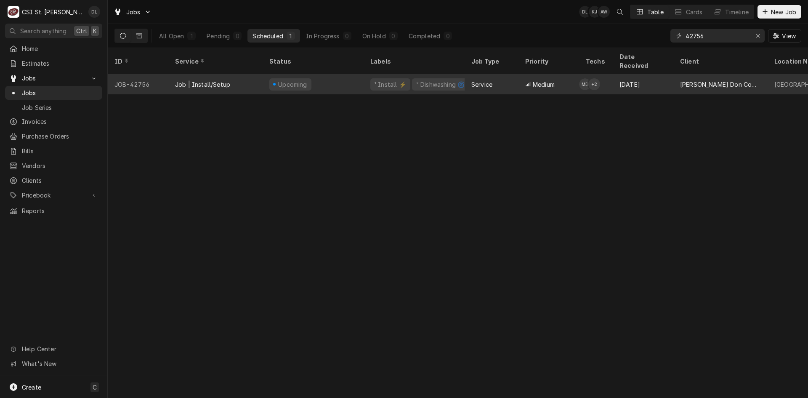
click at [404, 78] on div "¹ Install ⚡️" at bounding box center [390, 84] width 40 height 12
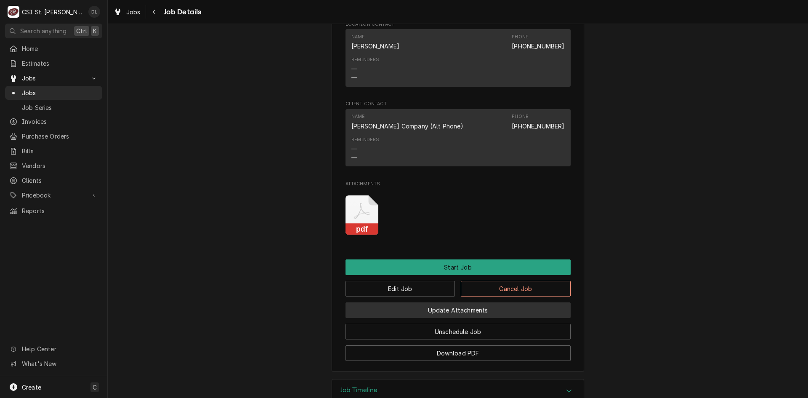
scroll to position [748, 0]
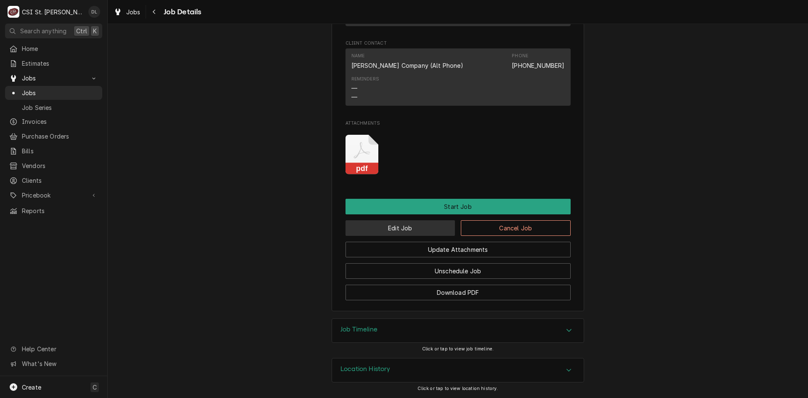
click at [388, 224] on button "Edit Job" at bounding box center [401, 228] width 110 height 16
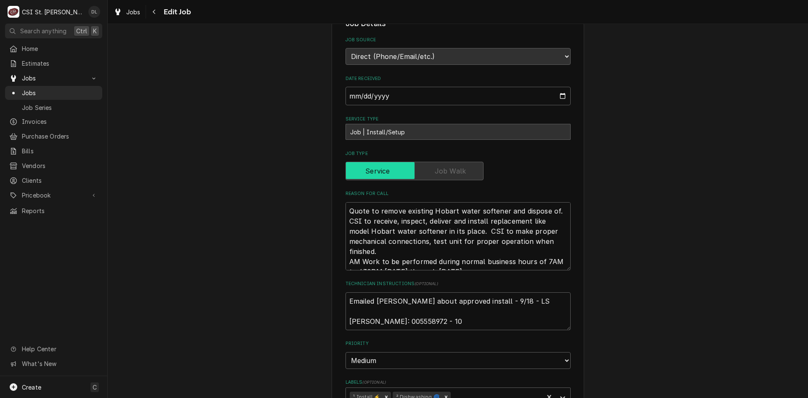
scroll to position [253, 0]
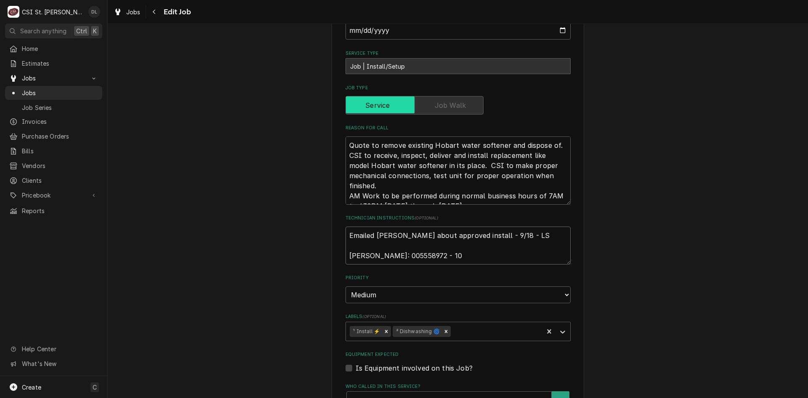
click at [346, 235] on textarea "Emailed [PERSON_NAME] about approved install - 9/18 - LS [PERSON_NAME]: 0055589…" at bounding box center [458, 245] width 225 height 38
type textarea "x"
type textarea "Emailed [PERSON_NAME] about approved install - 9/18 - LS [PERSON_NAME]: 0055589…"
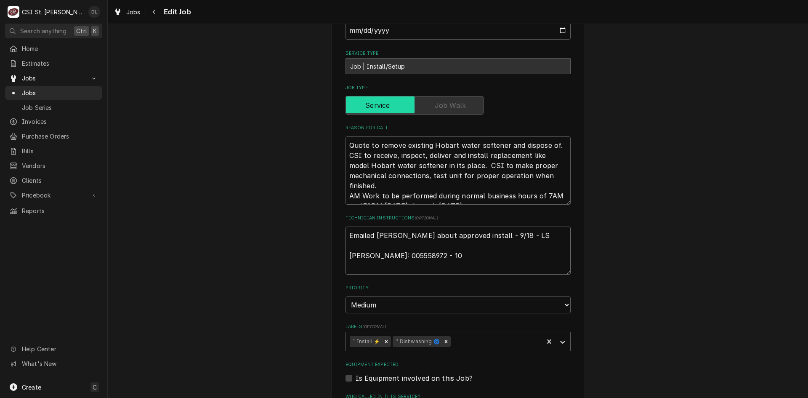
type textarea "x"
type textarea "N Emailed [PERSON_NAME] L about approved install - 9/18 - LS [PERSON_NAME]: 005…"
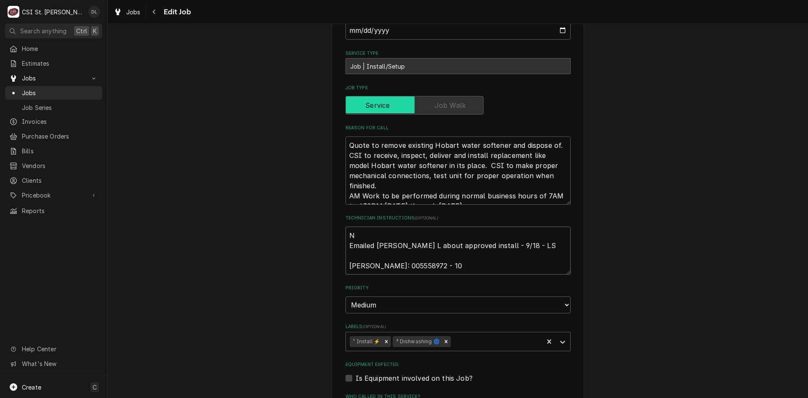
type textarea "x"
type textarea "Ne Emailed [PERSON_NAME] L about approved install - 9/18 - LS [PERSON_NAME]: 00…"
type textarea "x"
type textarea "Nee Emailed [PERSON_NAME] L about approved install - 9/18 - LS [PERSON_NAME]: 0…"
type textarea "x"
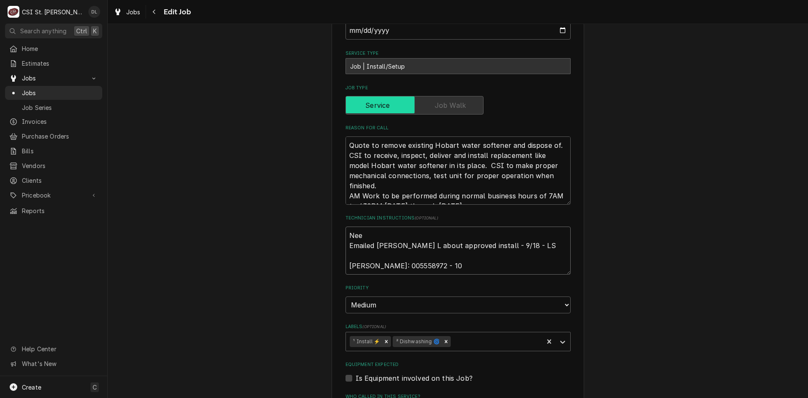
type textarea "Need Emailed [PERSON_NAME] L about approved install - 9/18 - LS [PERSON_NAME]: …"
type textarea "x"
type textarea "Need Emailed [PERSON_NAME] L about approved install - 9/18 - LS [PERSON_NAME]: …"
type textarea "x"
type textarea "Need t Emailed [PERSON_NAME] L about approved install - 9/18 - LS [PERSON_NAME]…"
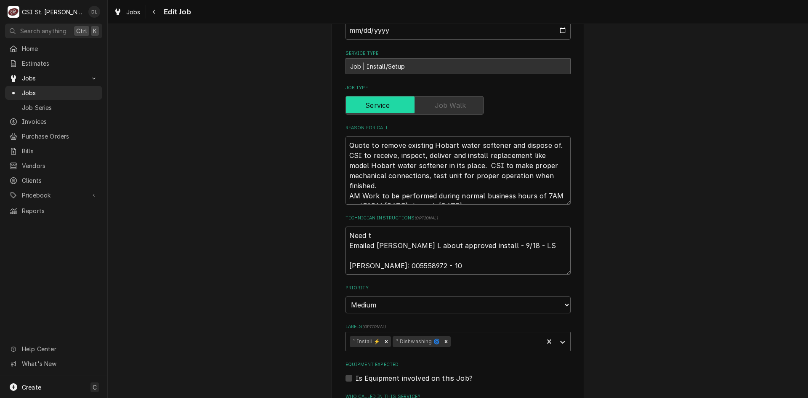
type textarea "x"
type textarea "Need to Emailed [PERSON_NAME] L about approved install - 9/18 - LS [PERSON_NAME…"
type textarea "x"
type textarea "Need to p Emailed [PERSON_NAME] L about approved install - 9/18 - LS [PERSON_NA…"
type textarea "x"
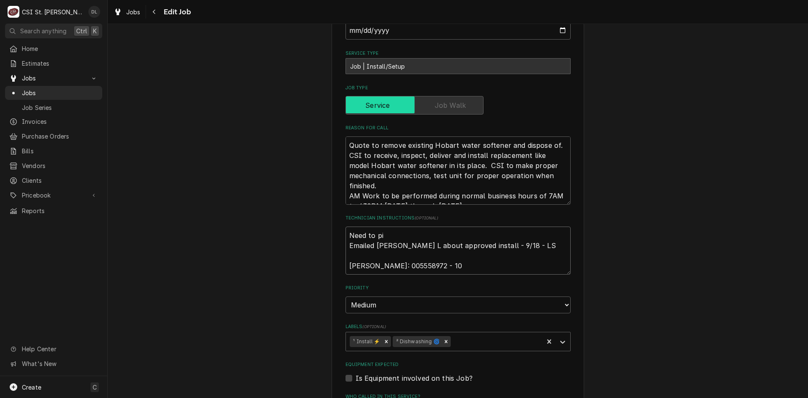
type textarea "Need to pic Emailed [PERSON_NAME] L about approved install - 9/18 - LS [PERSON_…"
type textarea "x"
type textarea "Need to pick Emailed [PERSON_NAME] L about approved install - 9/18 - LS [PERSON…"
type textarea "x"
type textarea "Need to pick Emailed [PERSON_NAME] L about approved install - 9/18 - LS [PERSON…"
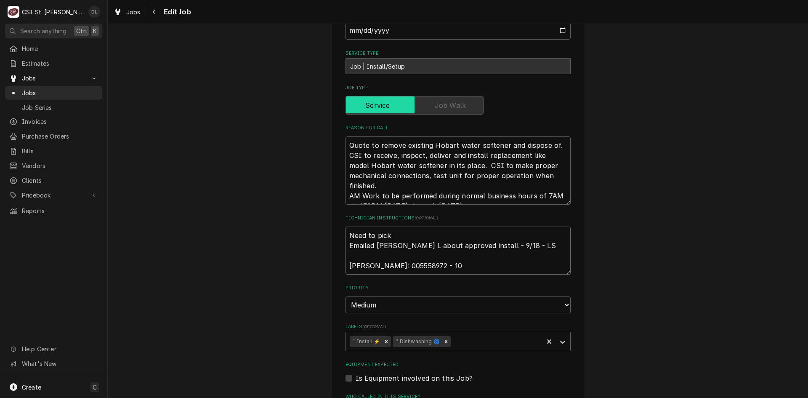
type textarea "x"
type textarea "Need to pick u Emailed [PERSON_NAME] about approved install - 9/18 - LS [PERSON…"
type textarea "x"
type textarea "Need to pick up Emailed [PERSON_NAME] about approved install - 9/18 - LS [PERSO…"
type textarea "x"
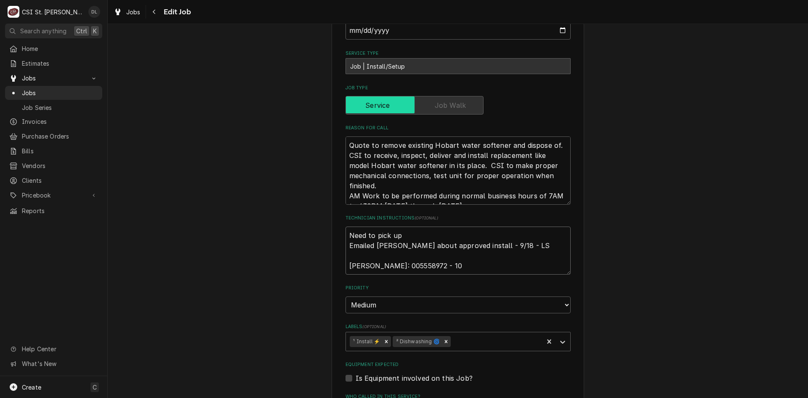
type textarea "Need to pick up Emailed [PERSON_NAME] about approved install - 9/18 - LS [PERSO…"
type textarea "x"
type textarea "Need to pick up w Emailed Dave L about approved install - 9/18 - LS Edward Don …"
type textarea "x"
type textarea "Need to pick up wa Emailed Dave L about approved install - 9/18 - LS Edward Don…"
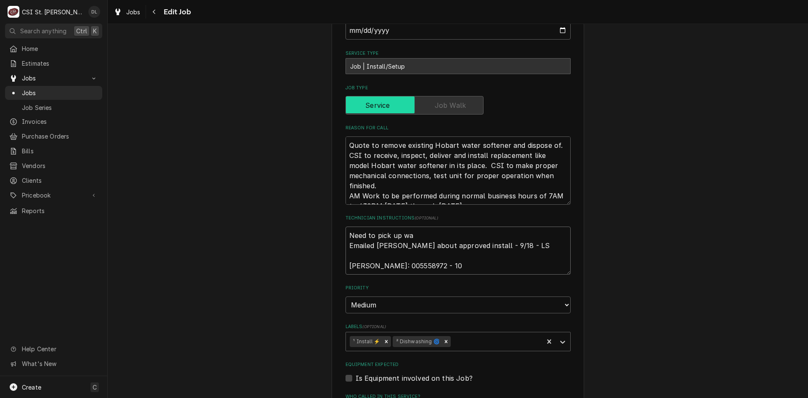
type textarea "x"
type textarea "Need to pick up wat Emailed Dave L about approved install - 9/18 - LS Edward Do…"
type textarea "x"
type textarea "Need to pick up wate Emailed Dave L about approved install - 9/18 - LS Edward D…"
type textarea "x"
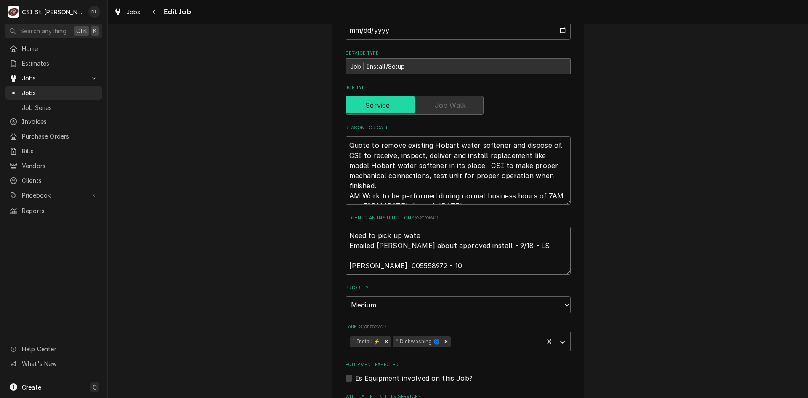
type textarea "Need to pick up water Emailed Dave L about approved install - 9/18 - LS Edward …"
type textarea "x"
type textarea "Need to pick up water Emailed Dave L about approved install - 9/18 - LS Edward …"
type textarea "x"
type textarea "Need to pick up water s Emailed Dave L about approved install - 9/18 - LS Edwar…"
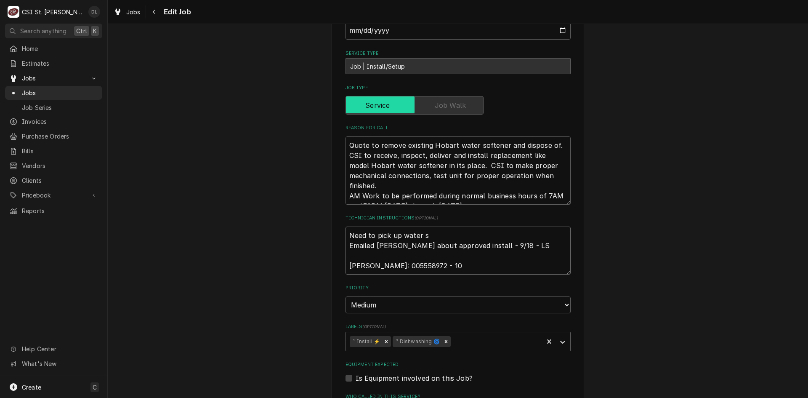
type textarea "x"
type textarea "Need to pick up water so Emailed Dave L about approved install - 9/18 - LS Edwa…"
type textarea "x"
type textarea "Need to pick up water sof Emailed Dave L about approved install - 9/18 - LS Edw…"
type textarea "x"
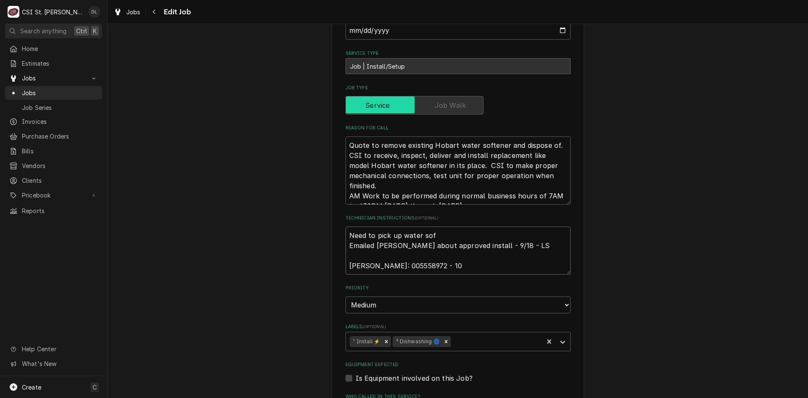
type textarea "Need to pick up water soft Emailed Dave L about approved install - 9/18 - LS Ed…"
type textarea "x"
type textarea "Need to pick up water softe Emailed Dave L about approved install - 9/18 - LS E…"
type textarea "x"
type textarea "Need to pick up water soften Emailed Dave L about approved install - 9/18 - LS …"
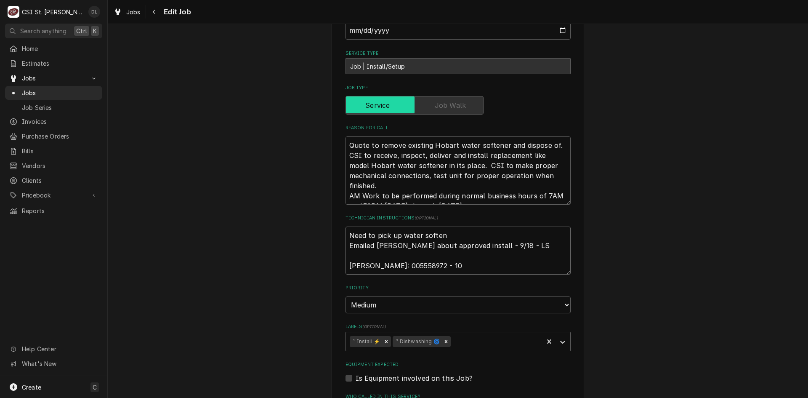
type textarea "x"
type textarea "Need to pick up water softene Emailed Dave L about approved install - 9/18 - LS…"
type textarea "x"
type textarea "Need to pick up water softener Emailed Dave L about approved install - 9/18 - L…"
type textarea "x"
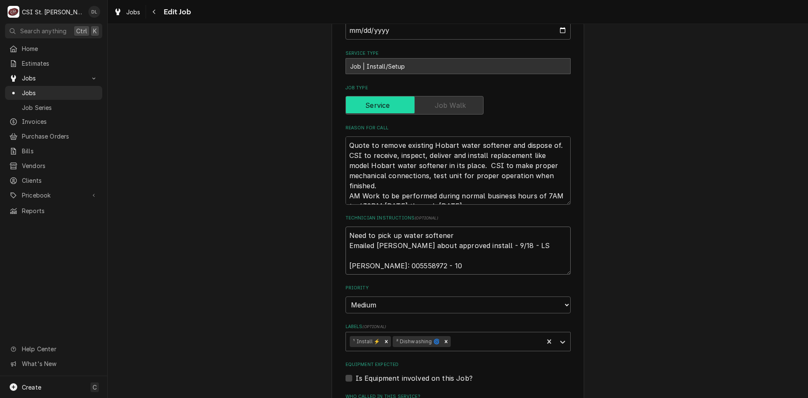
type textarea "Need to pick up water softener Emailed Dave L about approved install - 9/18 - L…"
type textarea "x"
type textarea "Need to pick up water softener f Emailed Dave L about approved install - 9/18 -…"
type textarea "x"
type textarea "Need to pick up water softener fr Emailed Dave L about approved install - 9/18 …"
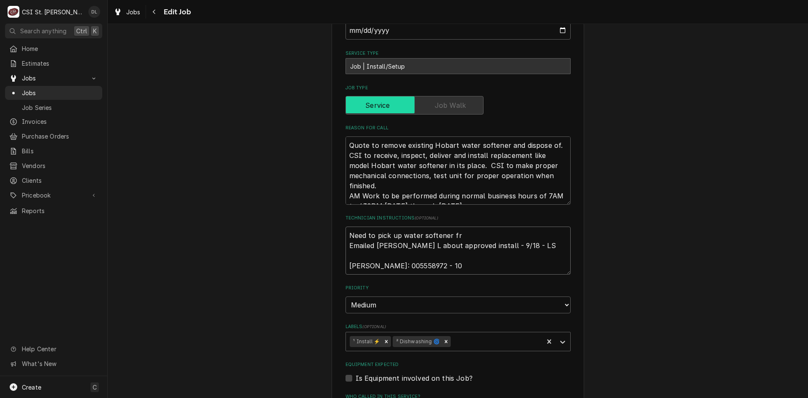
type textarea "x"
type textarea "Need to pick up water softener fro Emailed Dave L about approved install - 9/18…"
type textarea "x"
type textarea "Need to pick up water softener from Emailed Dave L about approved install - 9/1…"
type textarea "x"
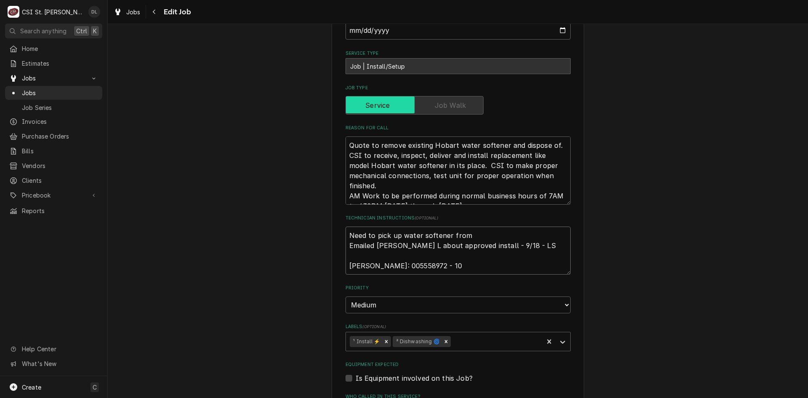
type textarea "Need to pick up water softener from Emailed Dave L about approved install - 9/1…"
type textarea "x"
type textarea "Need to pick up water softener from sh Emailed Dave L about approved install - …"
type textarea "x"
type textarea "Need to pick up water softener from sho Emailed Dave L about approved install -…"
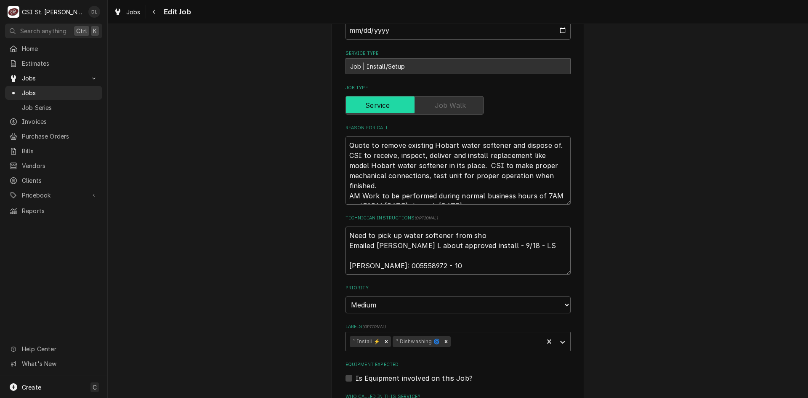
type textarea "x"
type textarea "Need to pick up water softener from shop Emailed Dave L about approved install …"
type textarea "x"
type textarea "Need to pick up water softener from shop. Emailed Dave L about approved install…"
type textarea "x"
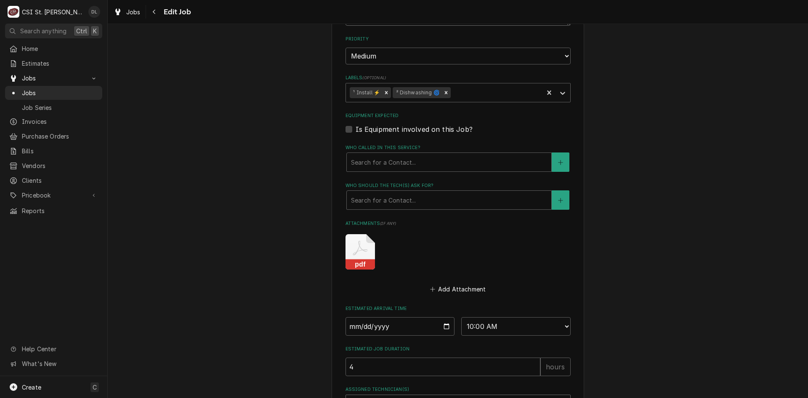
scroll to position [569, 0]
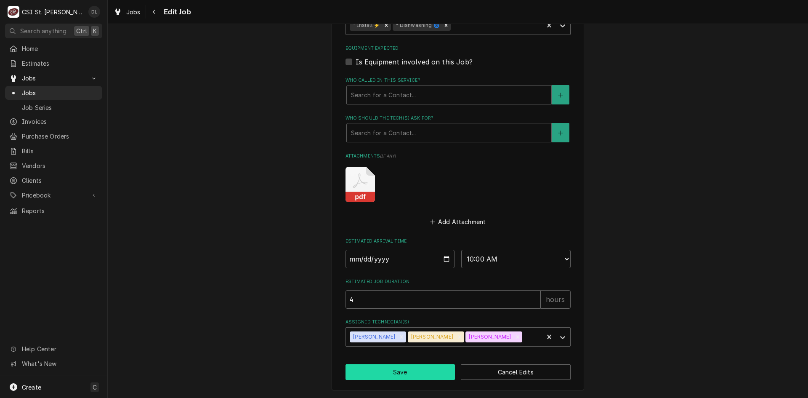
type textarea "Need to pick up water softener from shop. Emailed Dave L about approved install…"
click at [398, 368] on button "Save" at bounding box center [401, 372] width 110 height 16
type textarea "x"
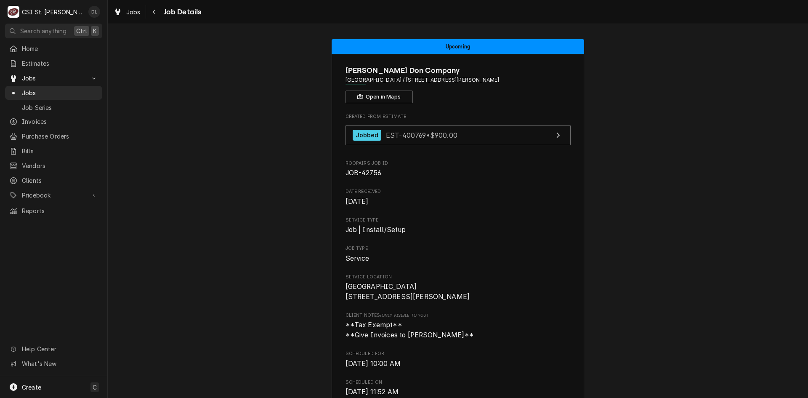
click at [43, 74] on span "Jobs" at bounding box center [54, 78] width 64 height 9
click at [44, 77] on span "Jobs" at bounding box center [54, 78] width 64 height 9
click at [41, 91] on span "Jobs" at bounding box center [60, 92] width 76 height 9
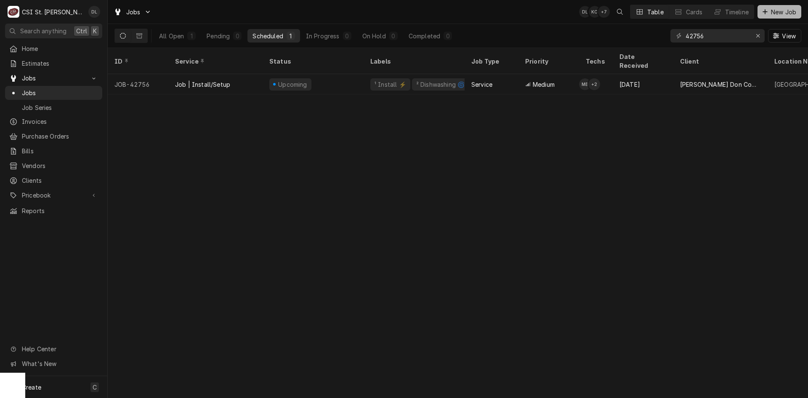
click at [764, 13] on icon "Dynamic Content Wrapper" at bounding box center [765, 12] width 5 height 6
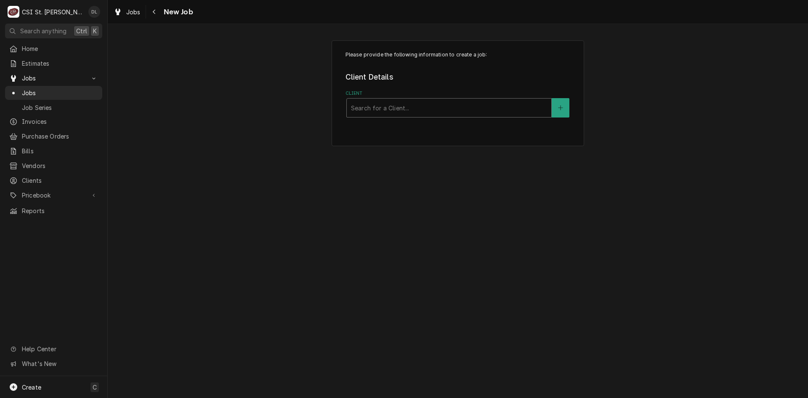
click at [435, 110] on div "Client" at bounding box center [449, 107] width 196 height 15
type input "ford hotel"
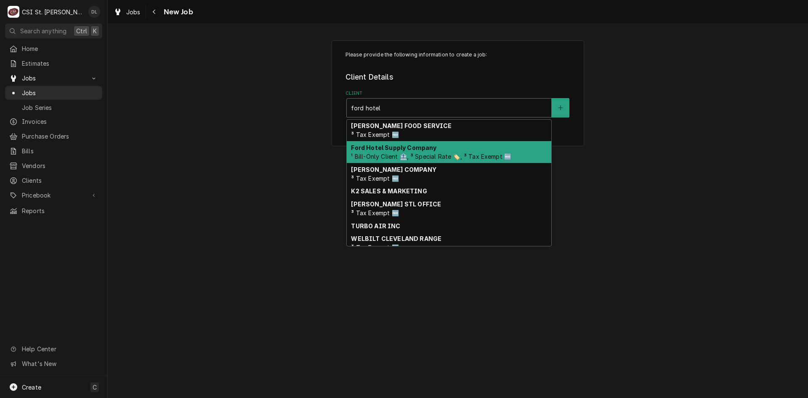
click at [427, 150] on strong "Ford Hotel Supply Company" at bounding box center [393, 147] width 85 height 7
